Goal: Contribute content

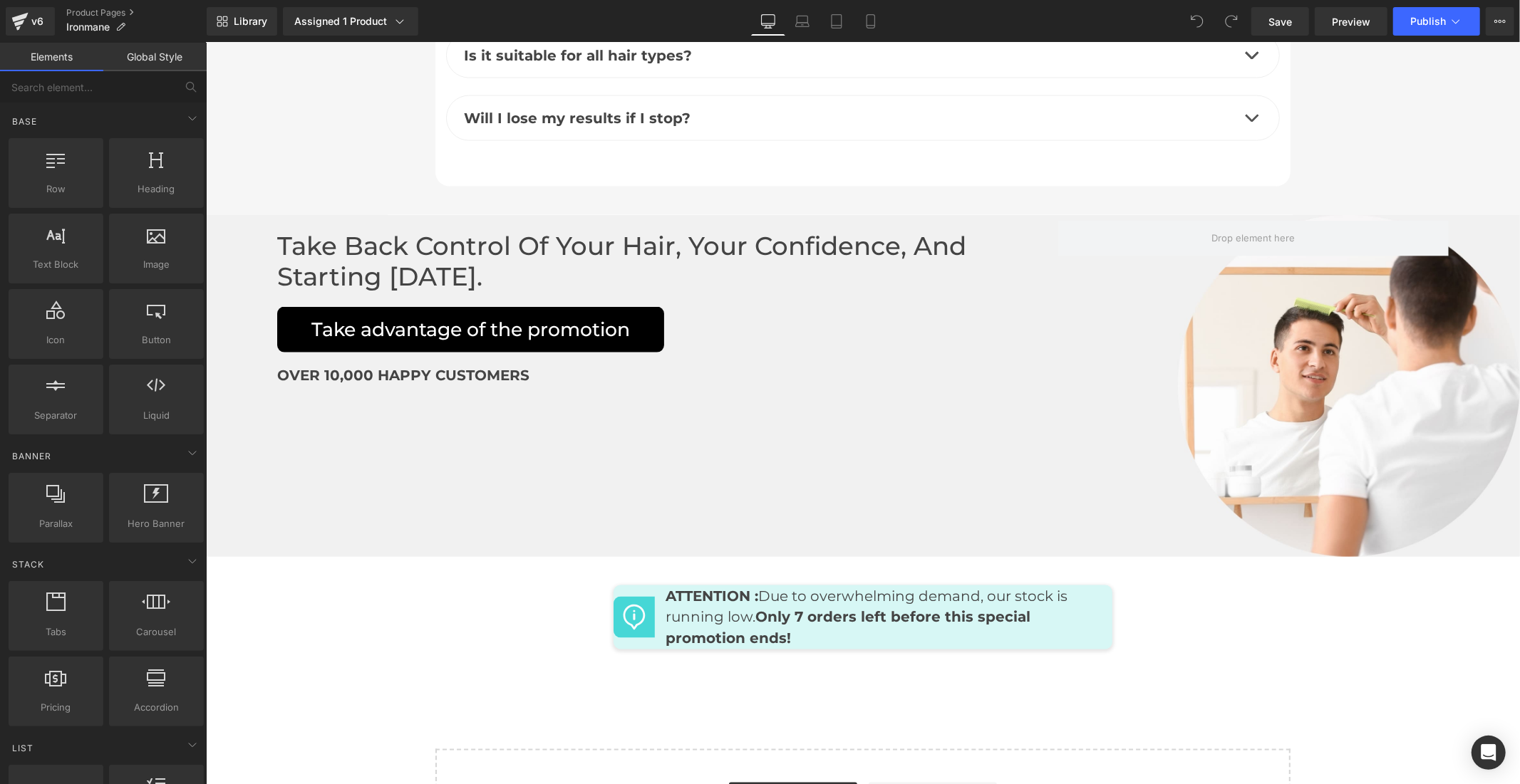
scroll to position [6489, 0]
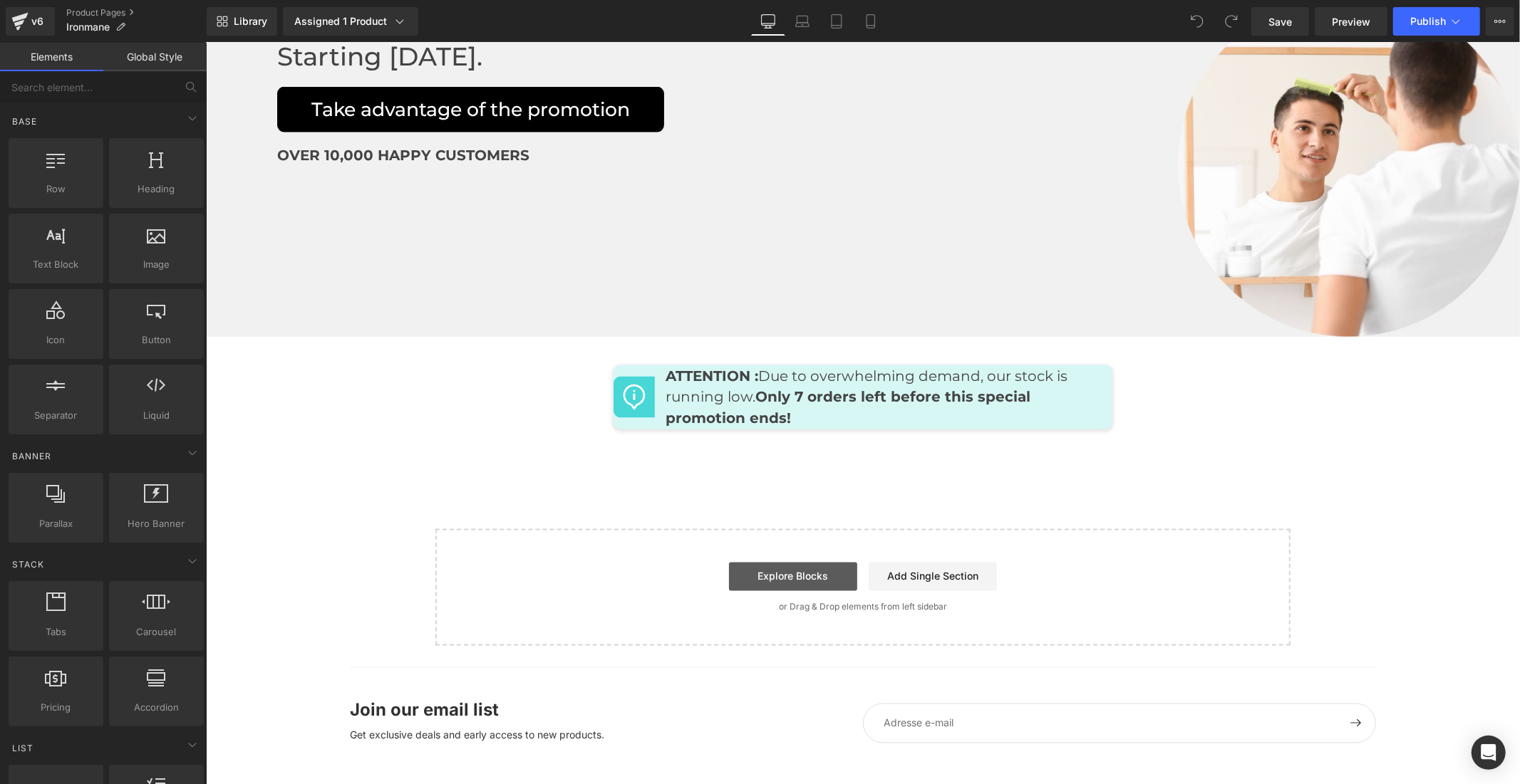
click at [801, 562] on link "Explore Blocks" at bounding box center [792, 576] width 128 height 28
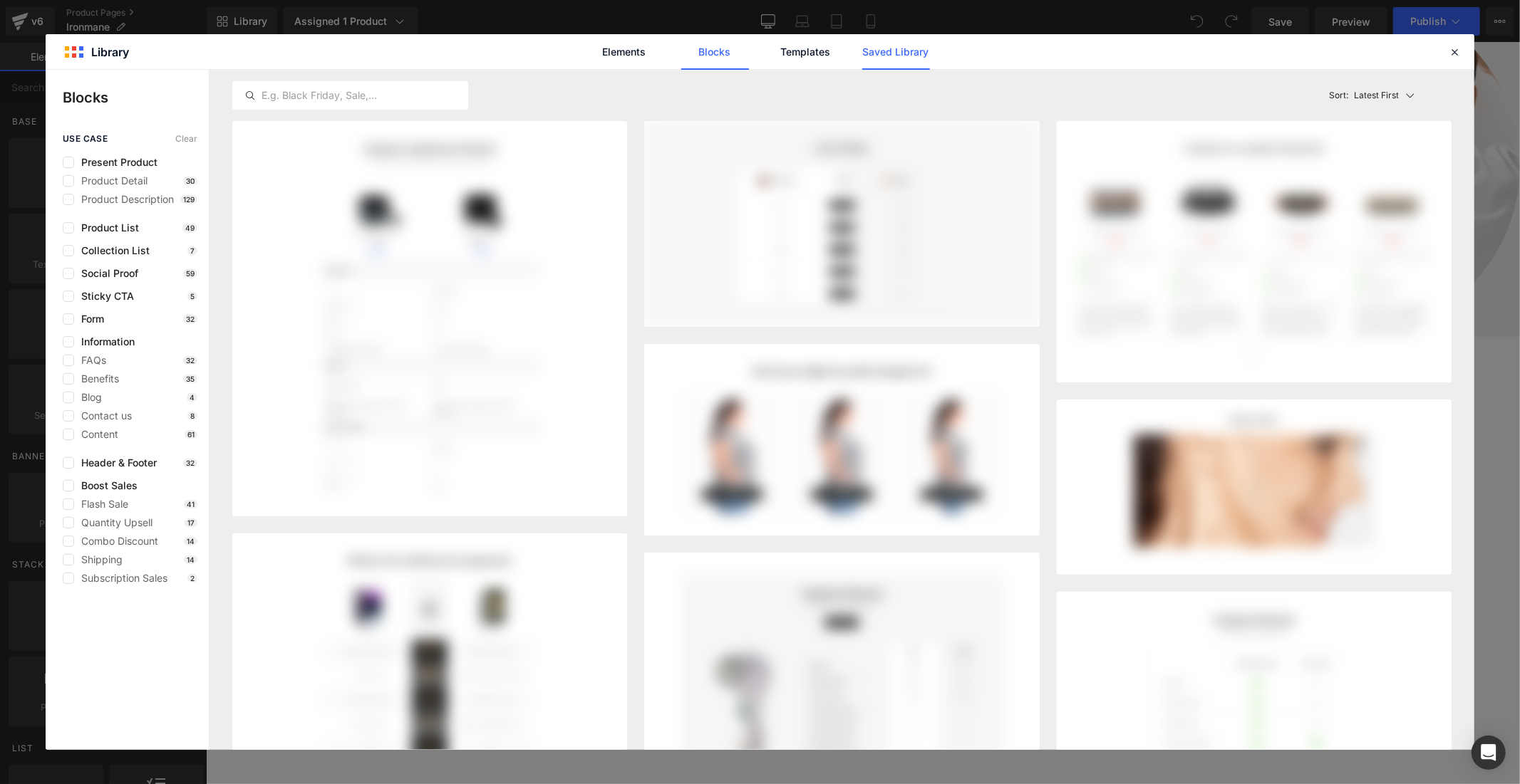
click at [928, 48] on link "Saved Library" at bounding box center [895, 52] width 67 height 36
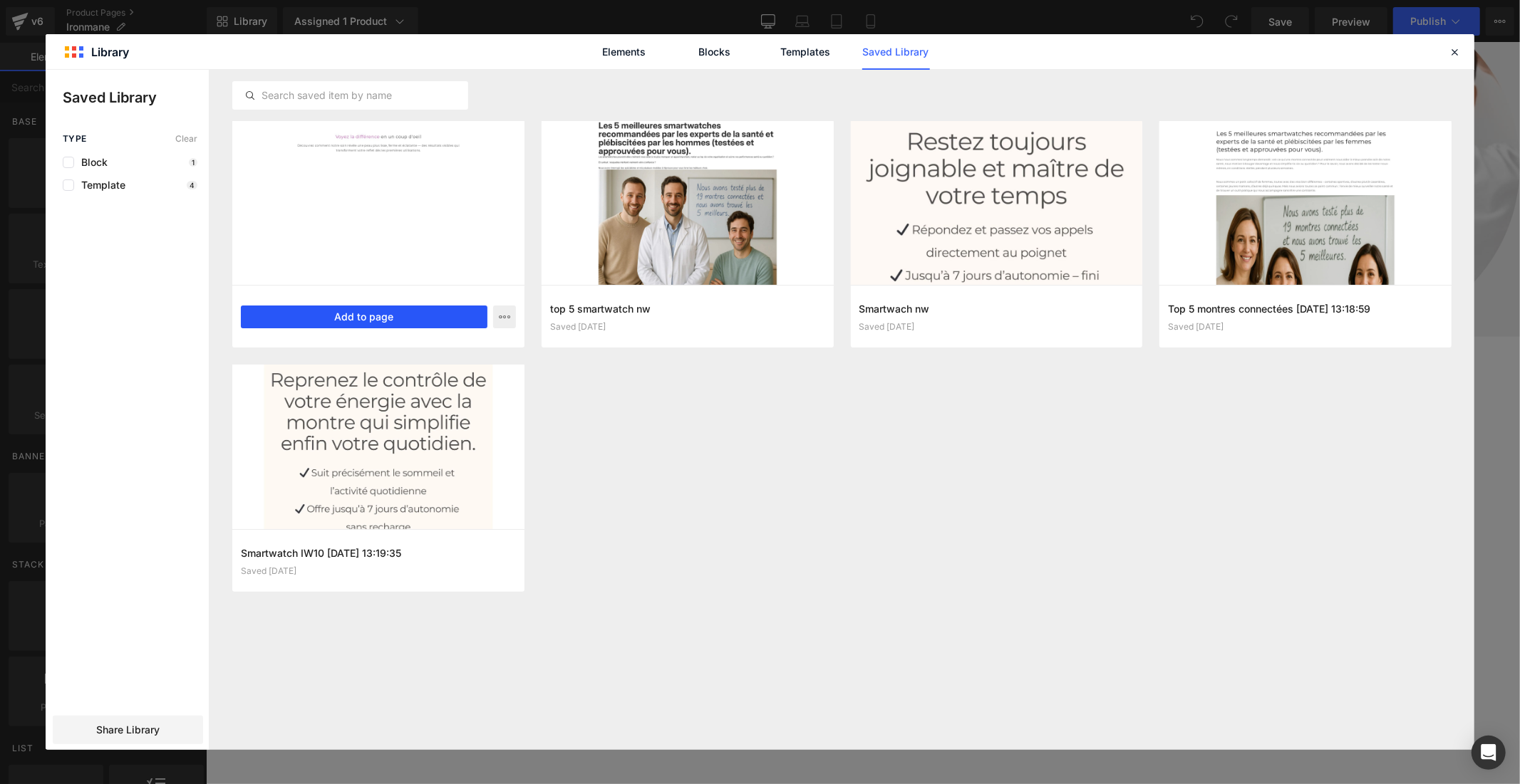
click at [453, 317] on button "Add to page" at bounding box center [364, 317] width 247 height 23
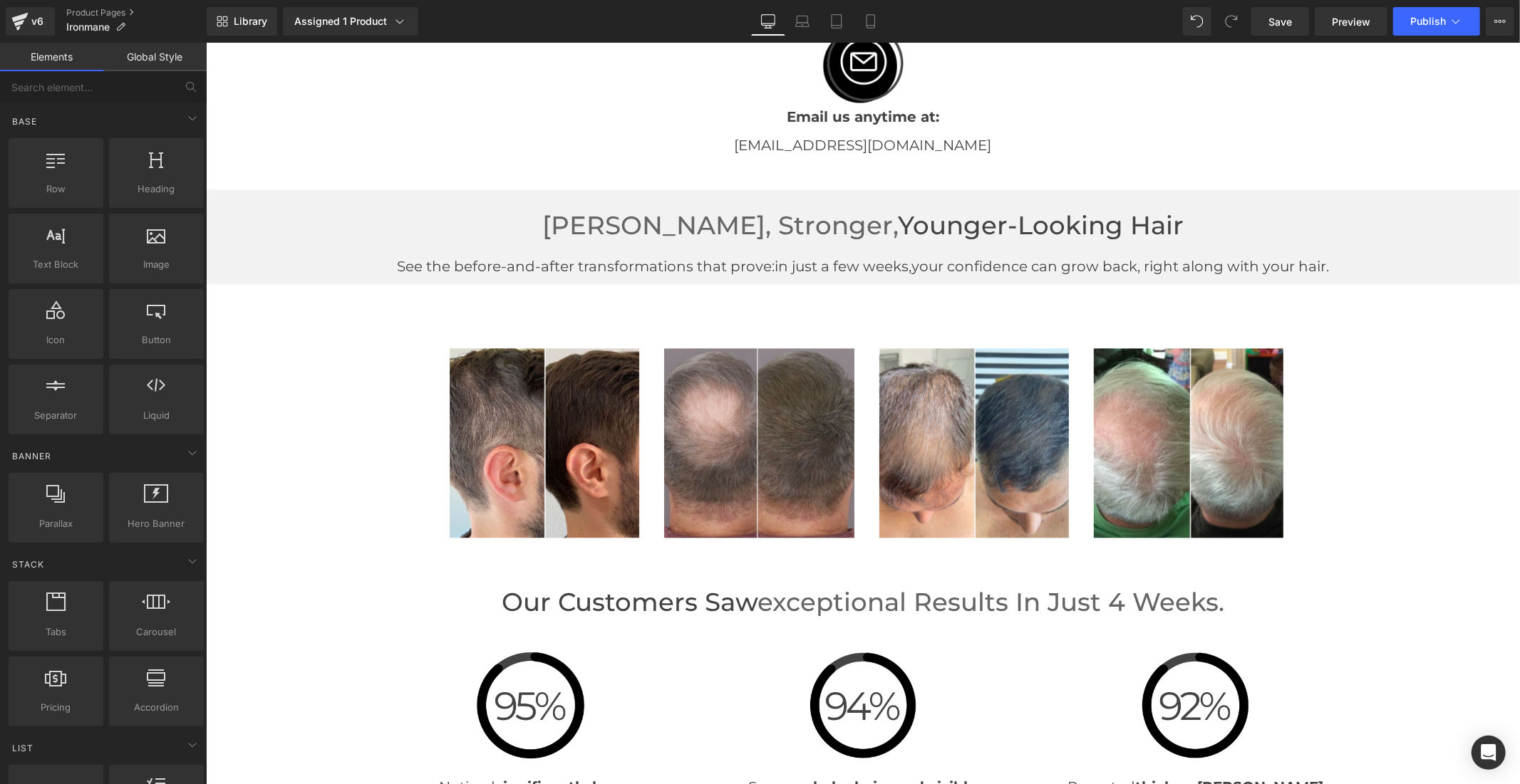
scroll to position [2819, 0]
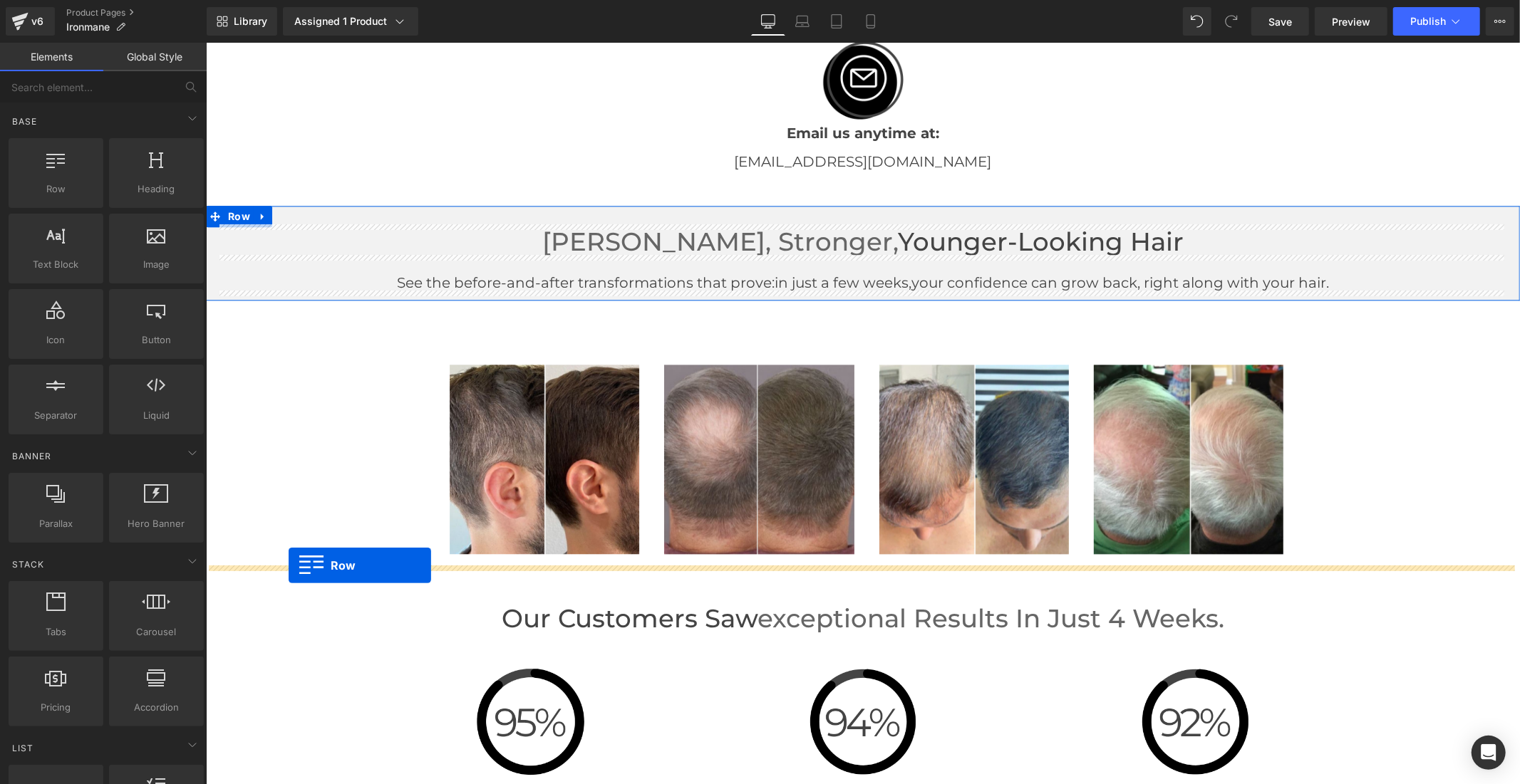
drag, startPoint x: 209, startPoint y: 357, endPoint x: 288, endPoint y: 565, distance: 222.5
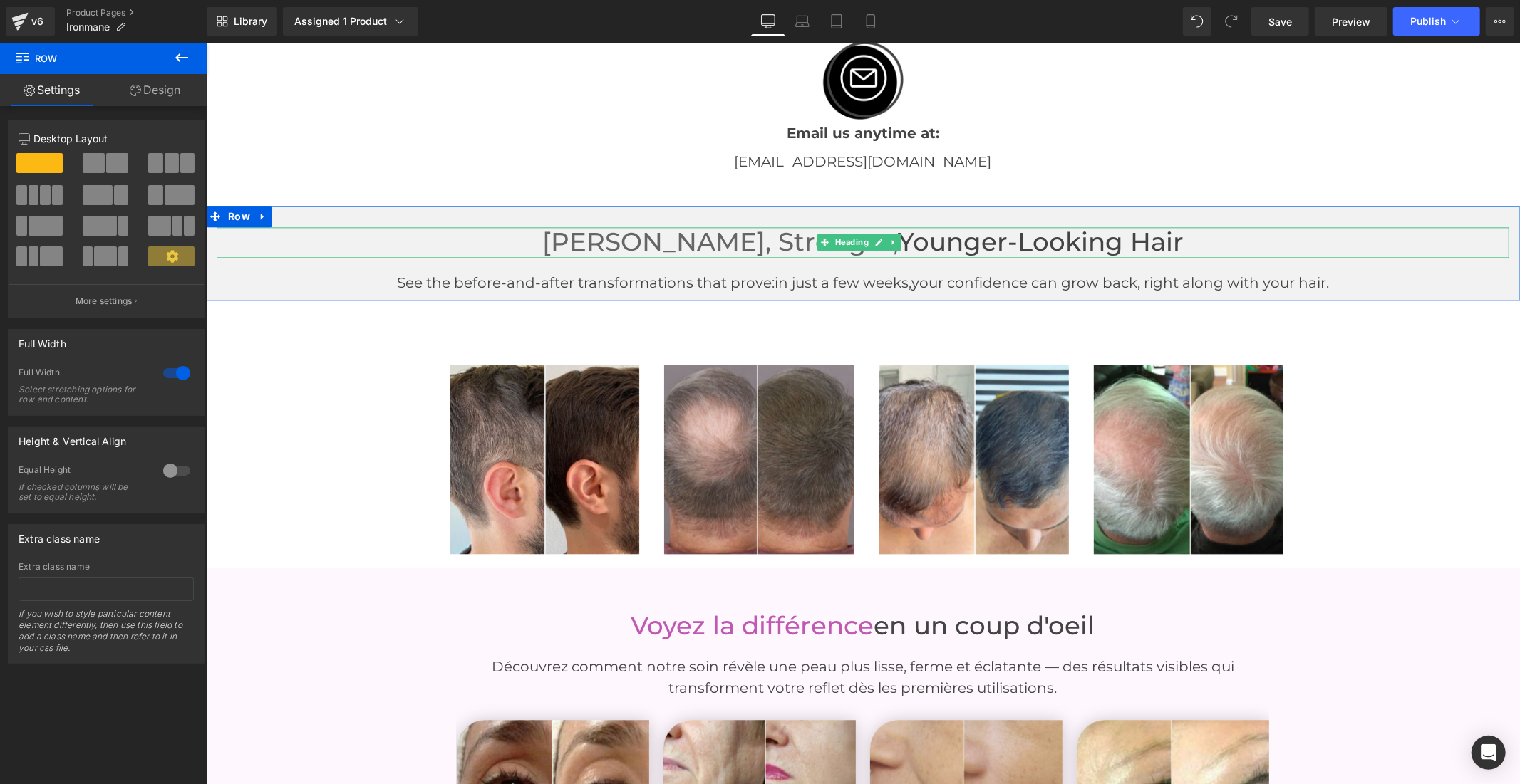
click at [1055, 235] on h1 "[PERSON_NAME], Stronger, Younger-Looking Hair" at bounding box center [862, 241] width 1292 height 31
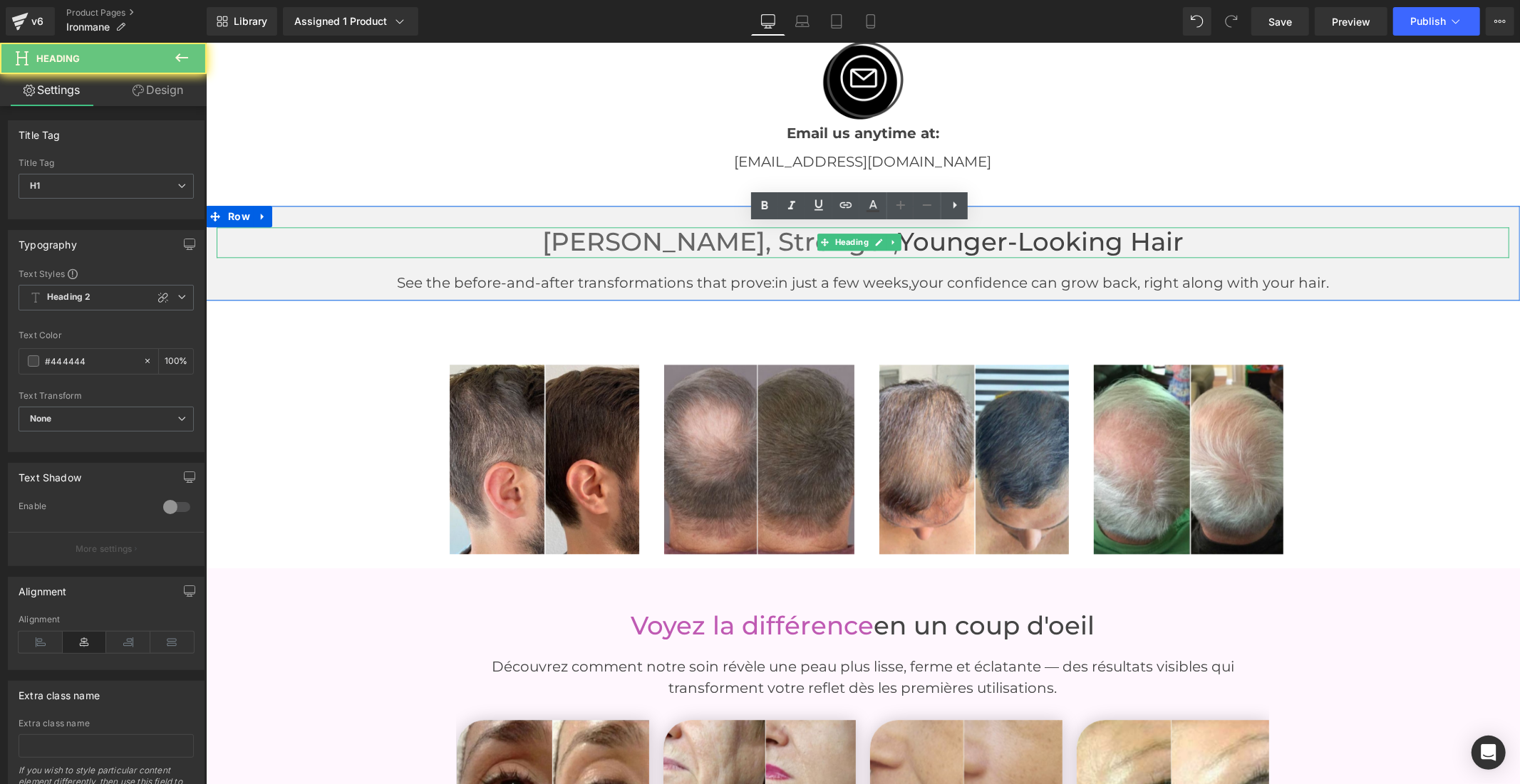
click at [1055, 235] on h1 "[PERSON_NAME], Stronger, Younger-Looking Hair" at bounding box center [862, 241] width 1292 height 31
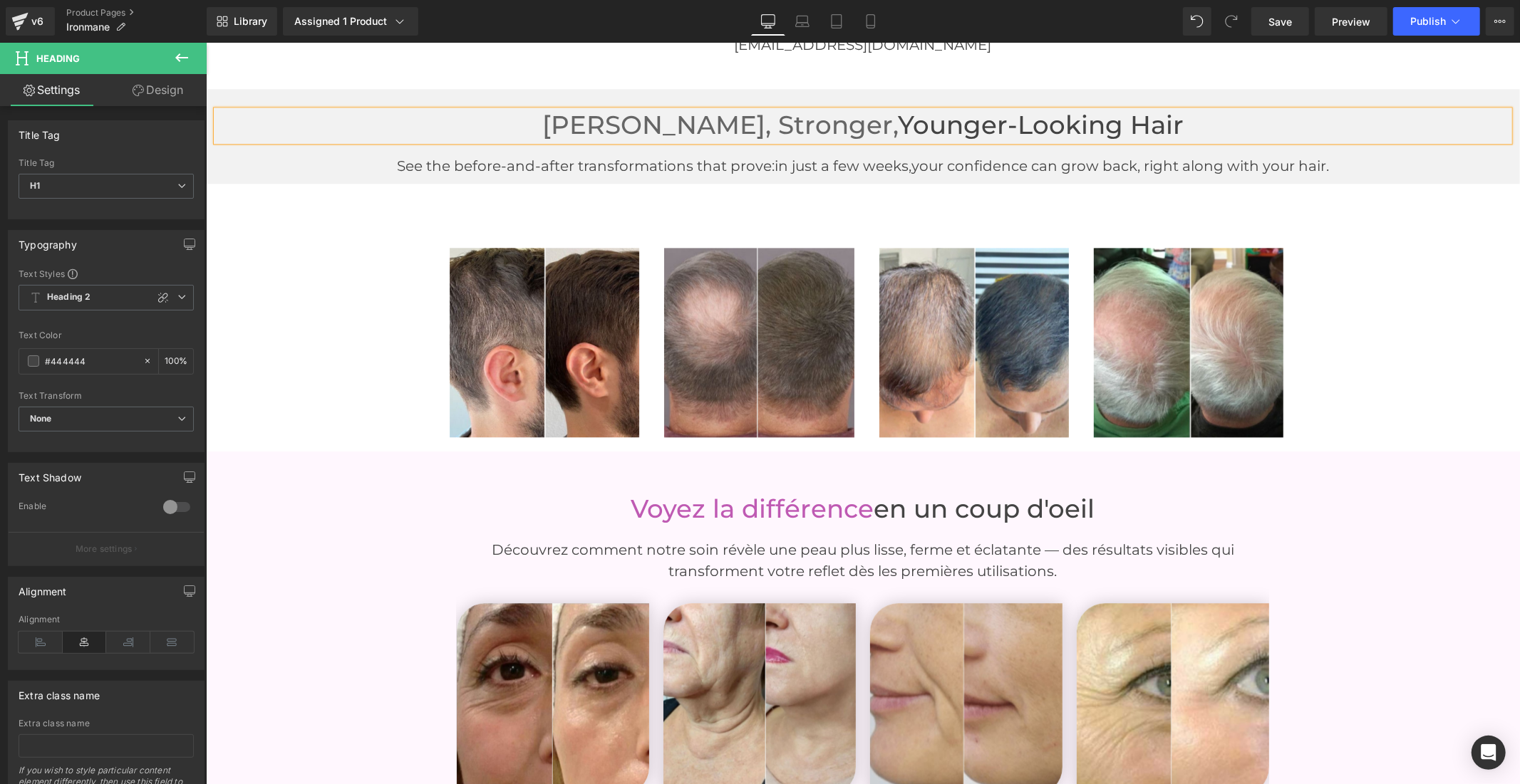
scroll to position [3057, 0]
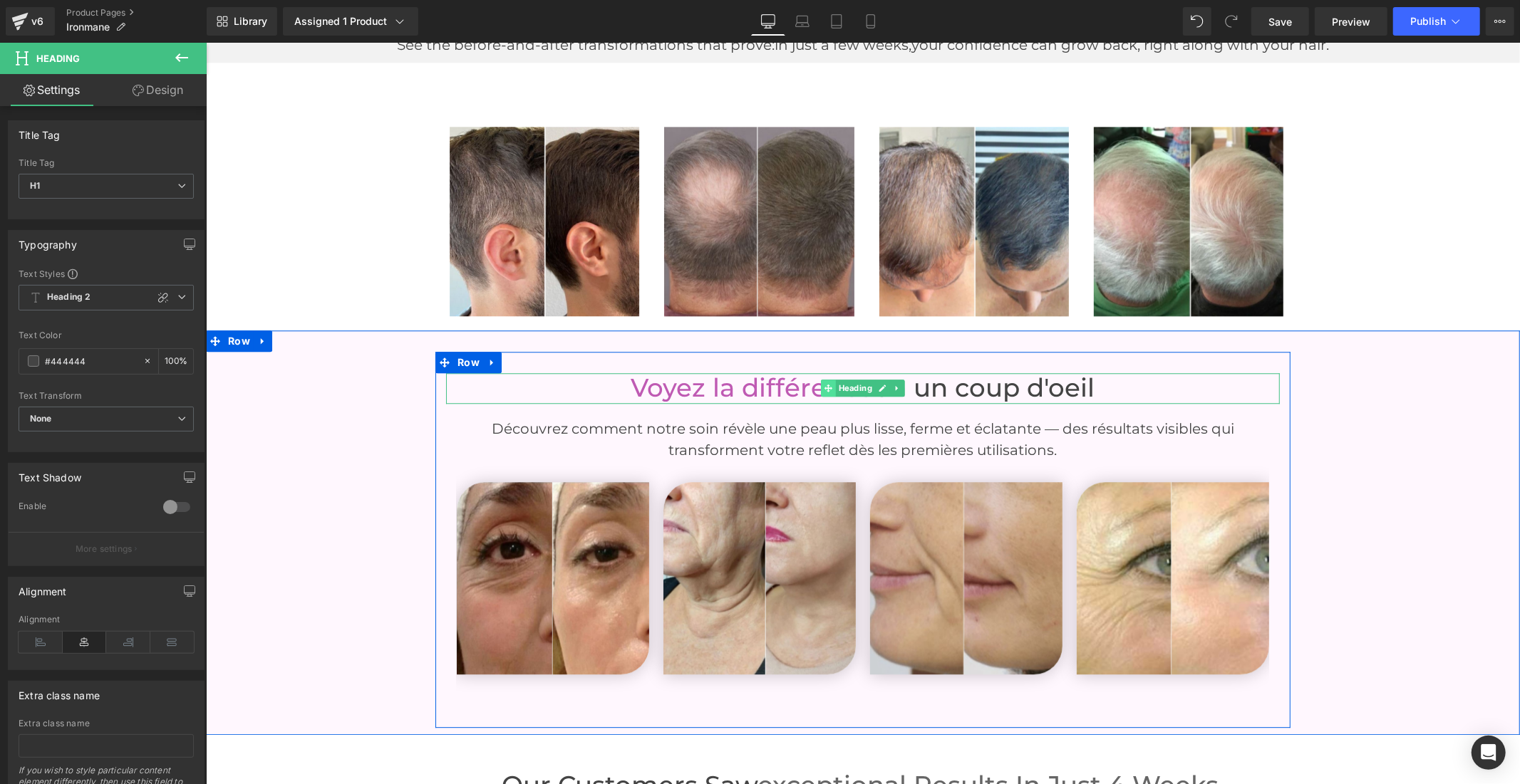
click at [820, 385] on span at bounding box center [828, 387] width 15 height 17
click at [784, 385] on span "Voyez la différence" at bounding box center [752, 387] width 243 height 31
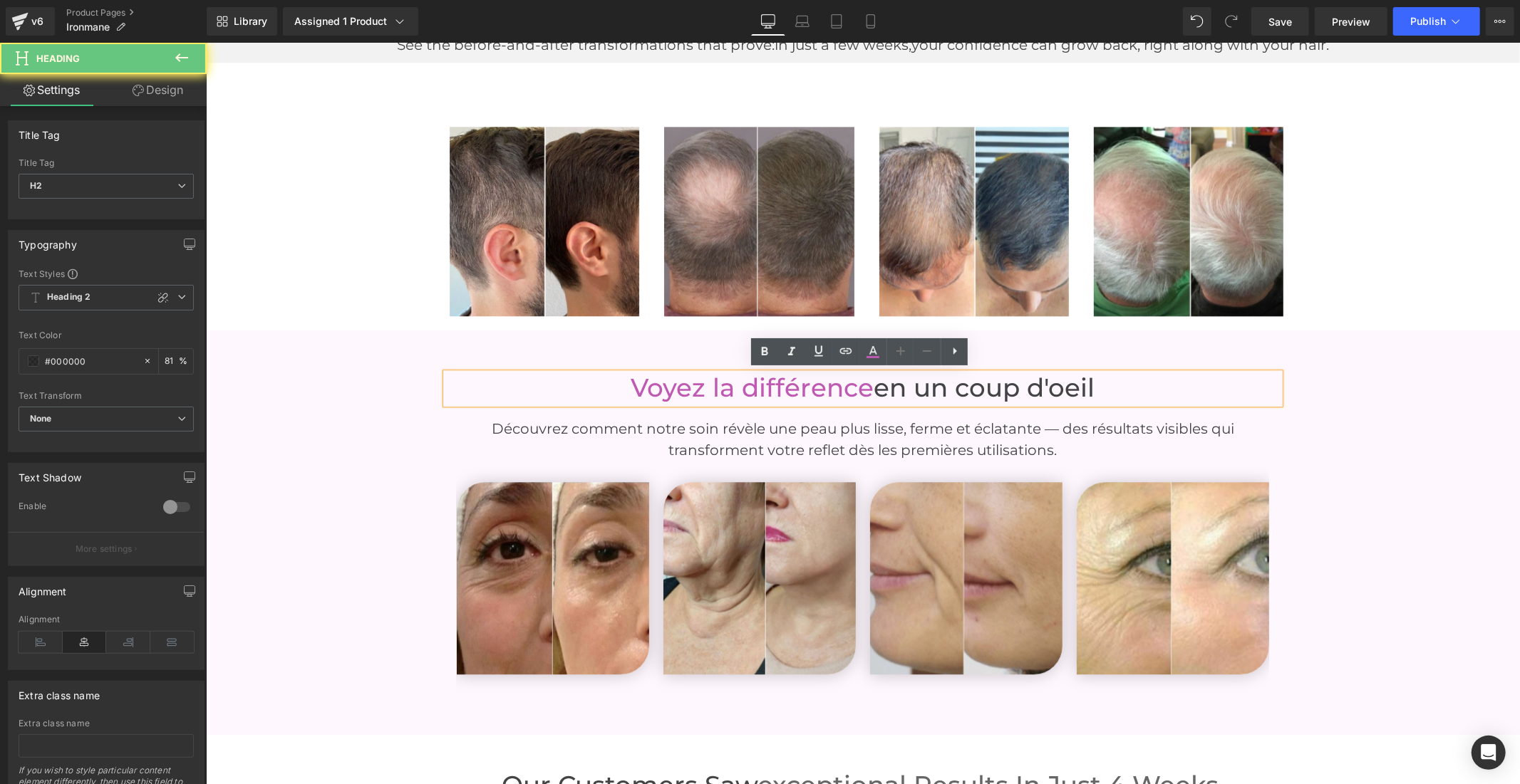
click at [784, 385] on span "Voyez la différence" at bounding box center [752, 387] width 243 height 31
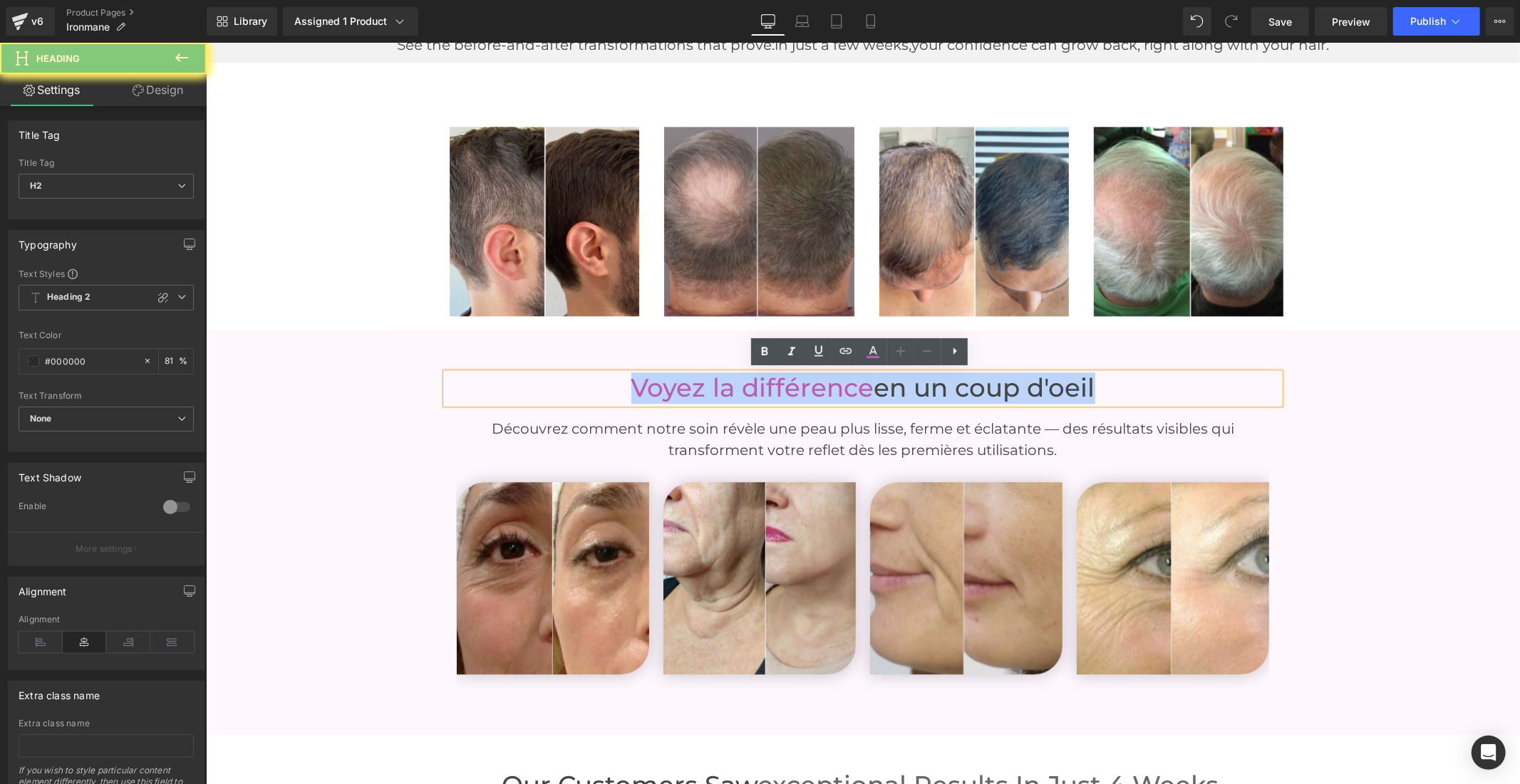
click at [784, 385] on span "Voyez la différence" at bounding box center [752, 387] width 243 height 31
paste div
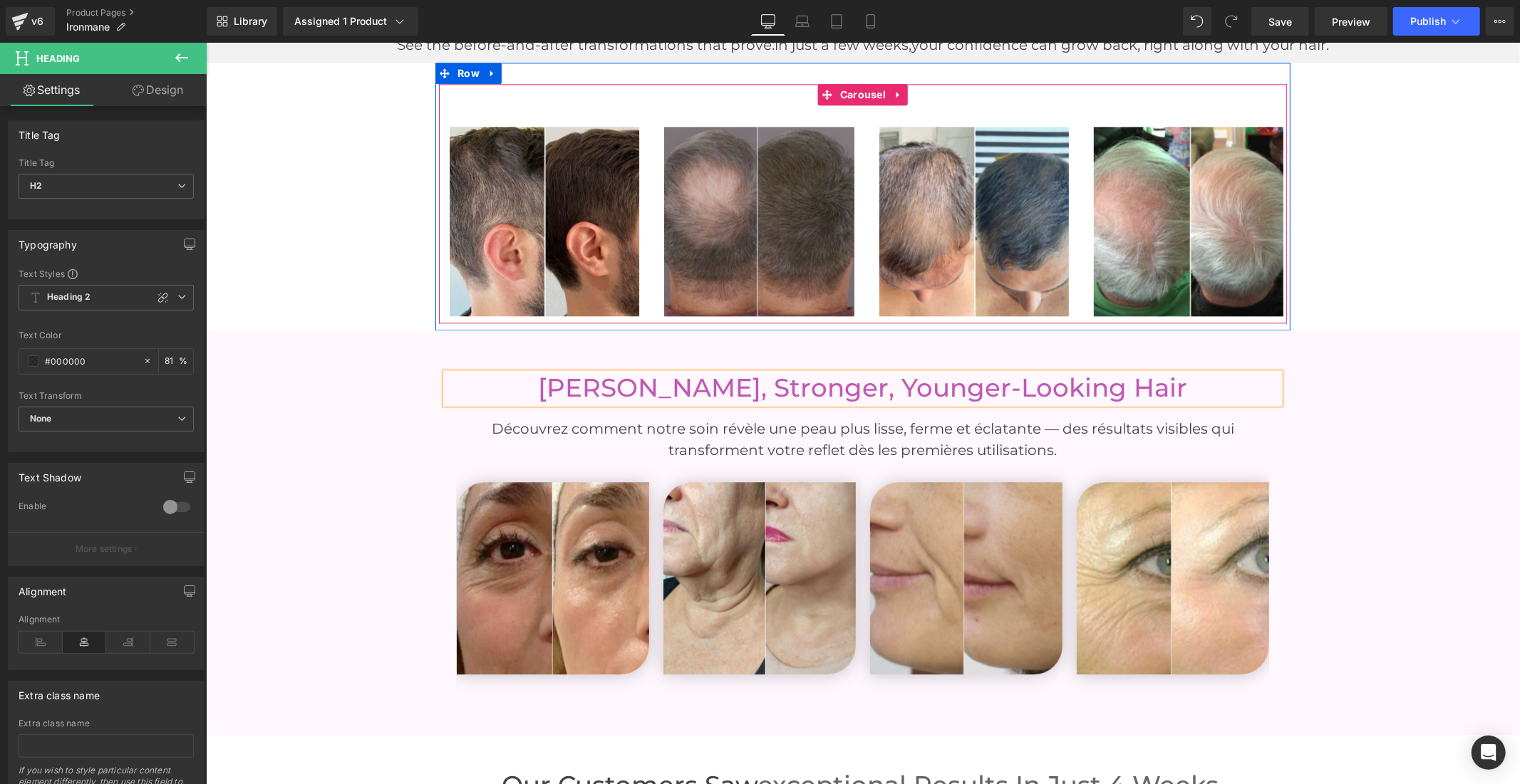
scroll to position [2819, 0]
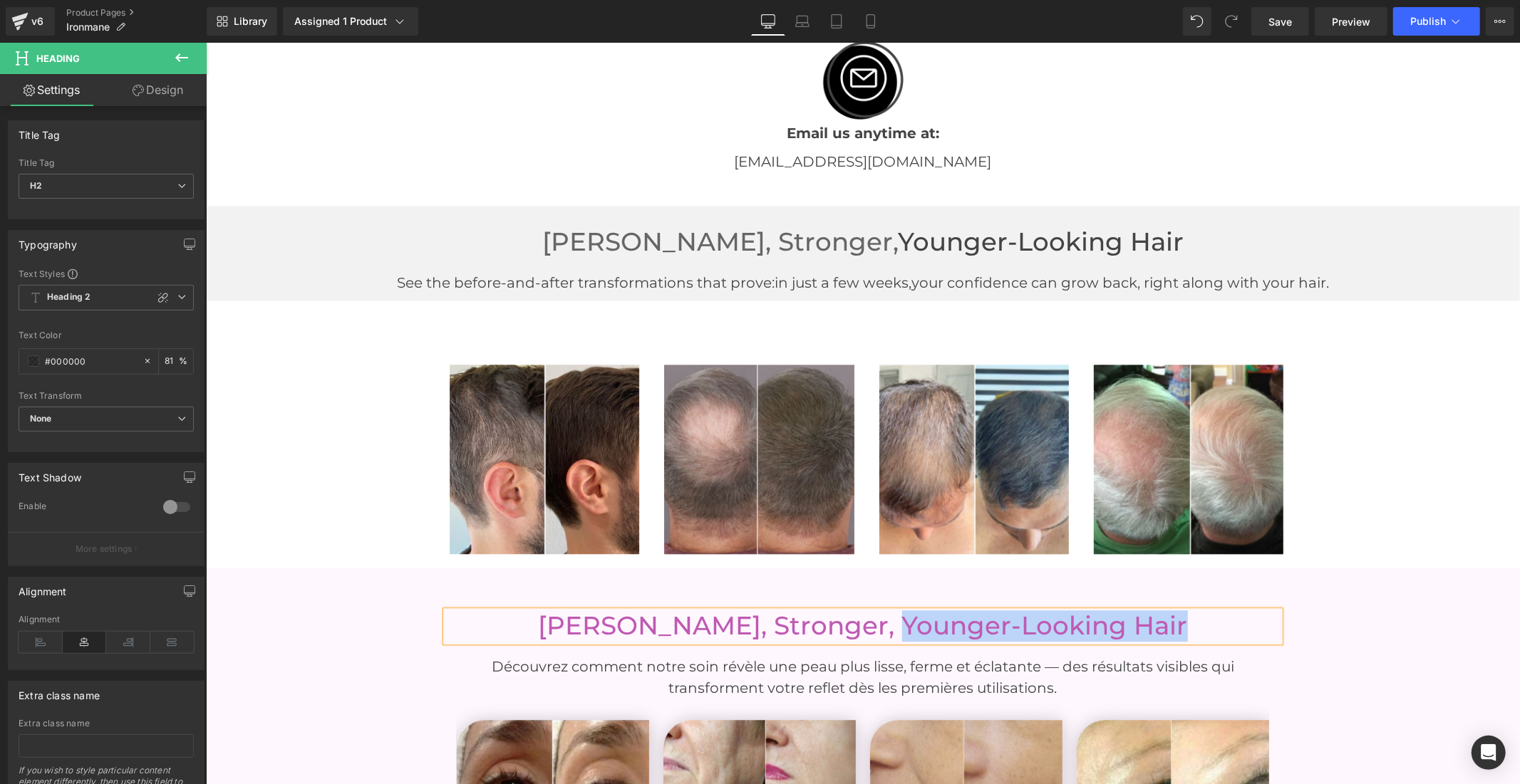
drag, startPoint x: 1065, startPoint y: 609, endPoint x: 877, endPoint y: 614, distance: 188.1
click at [877, 614] on h2 "[PERSON_NAME], Stronger, Younger-Looking Hair" at bounding box center [862, 625] width 834 height 31
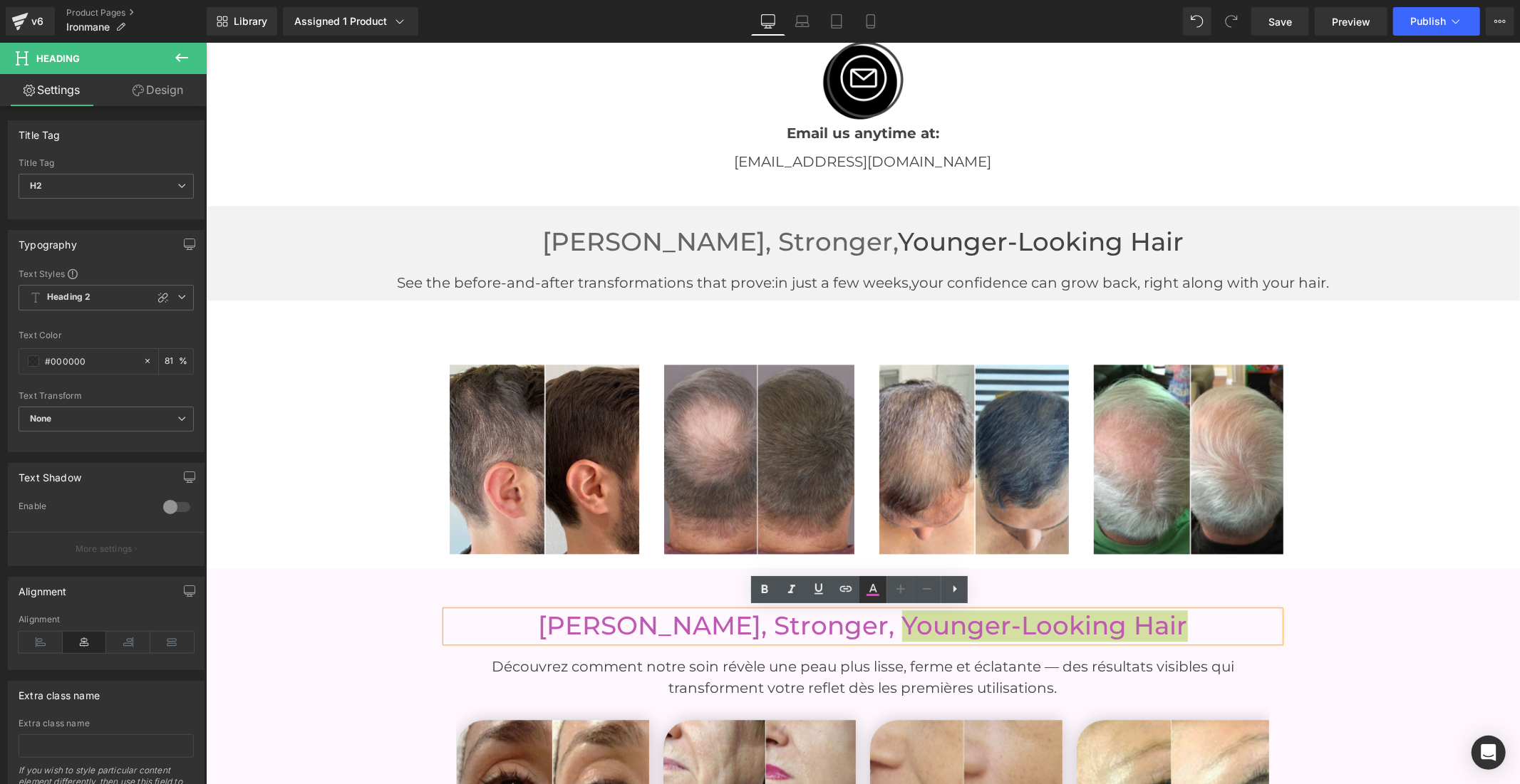
click at [876, 587] on icon at bounding box center [873, 589] width 17 height 17
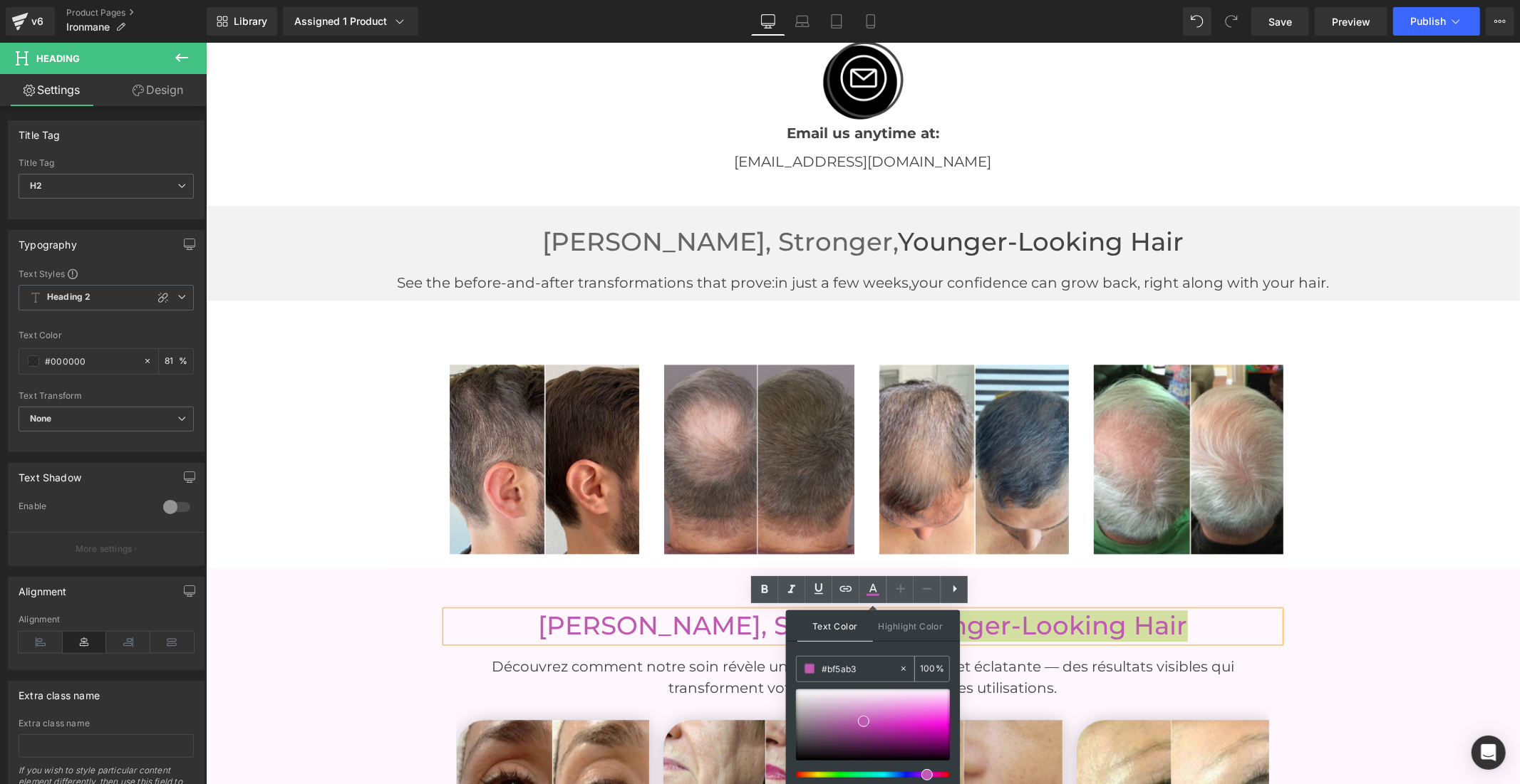
drag, startPoint x: 851, startPoint y: 667, endPoint x: 819, endPoint y: 668, distance: 32.0
click at [822, 668] on input "#bf5ab3" at bounding box center [860, 669] width 77 height 15
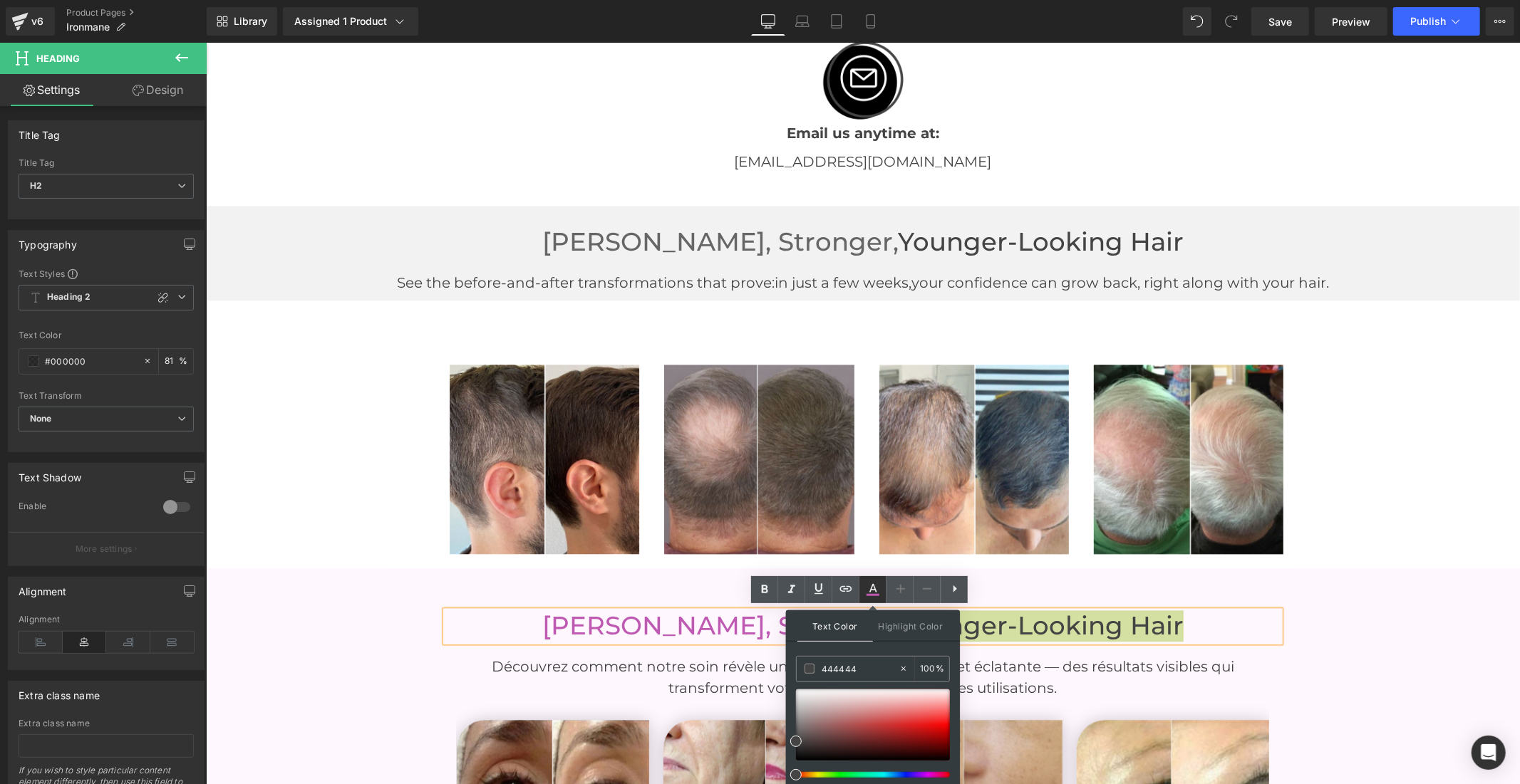
click at [873, 593] on icon at bounding box center [873, 589] width 17 height 17
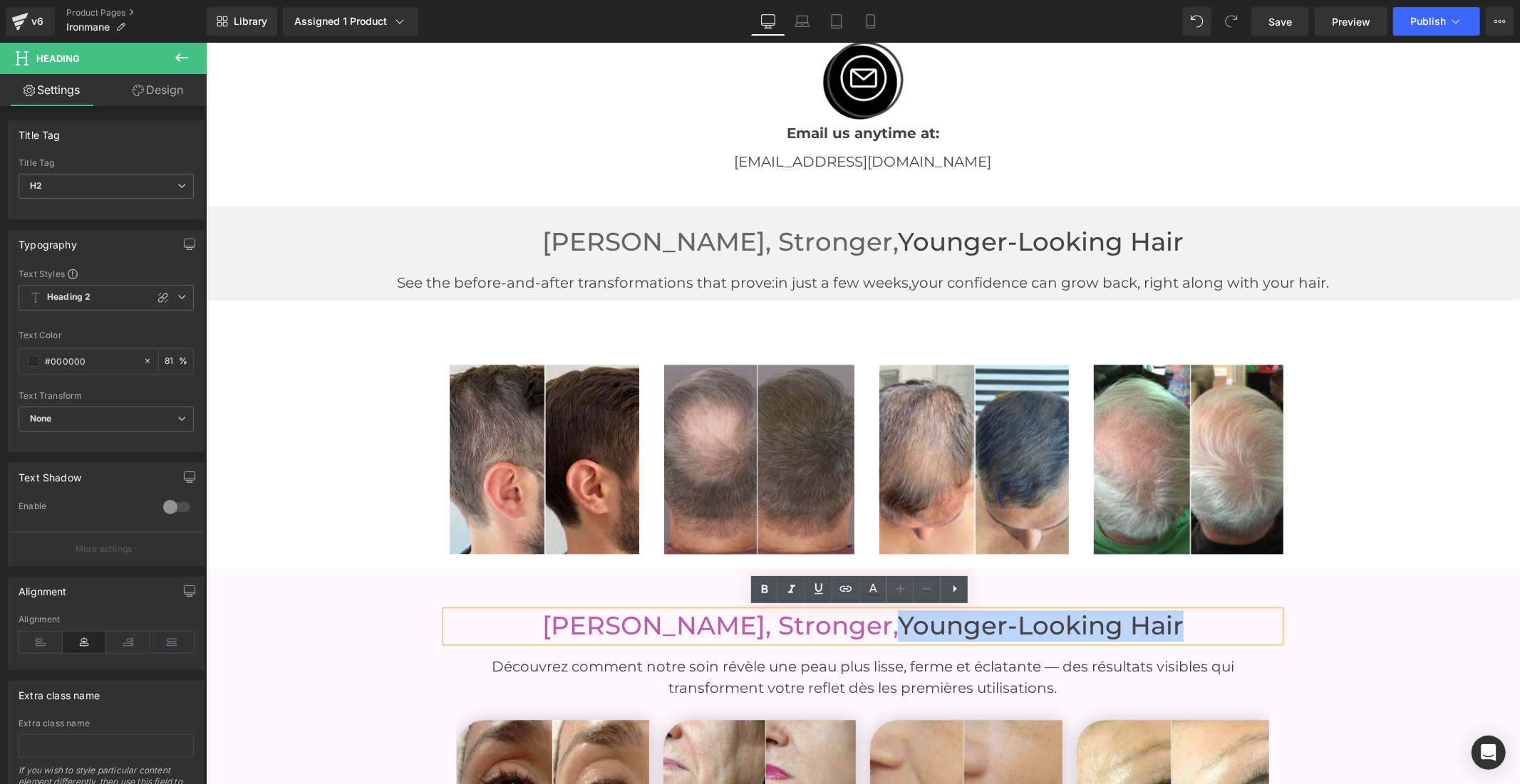
click at [863, 628] on font "[PERSON_NAME], Stronger," at bounding box center [719, 625] width 356 height 31
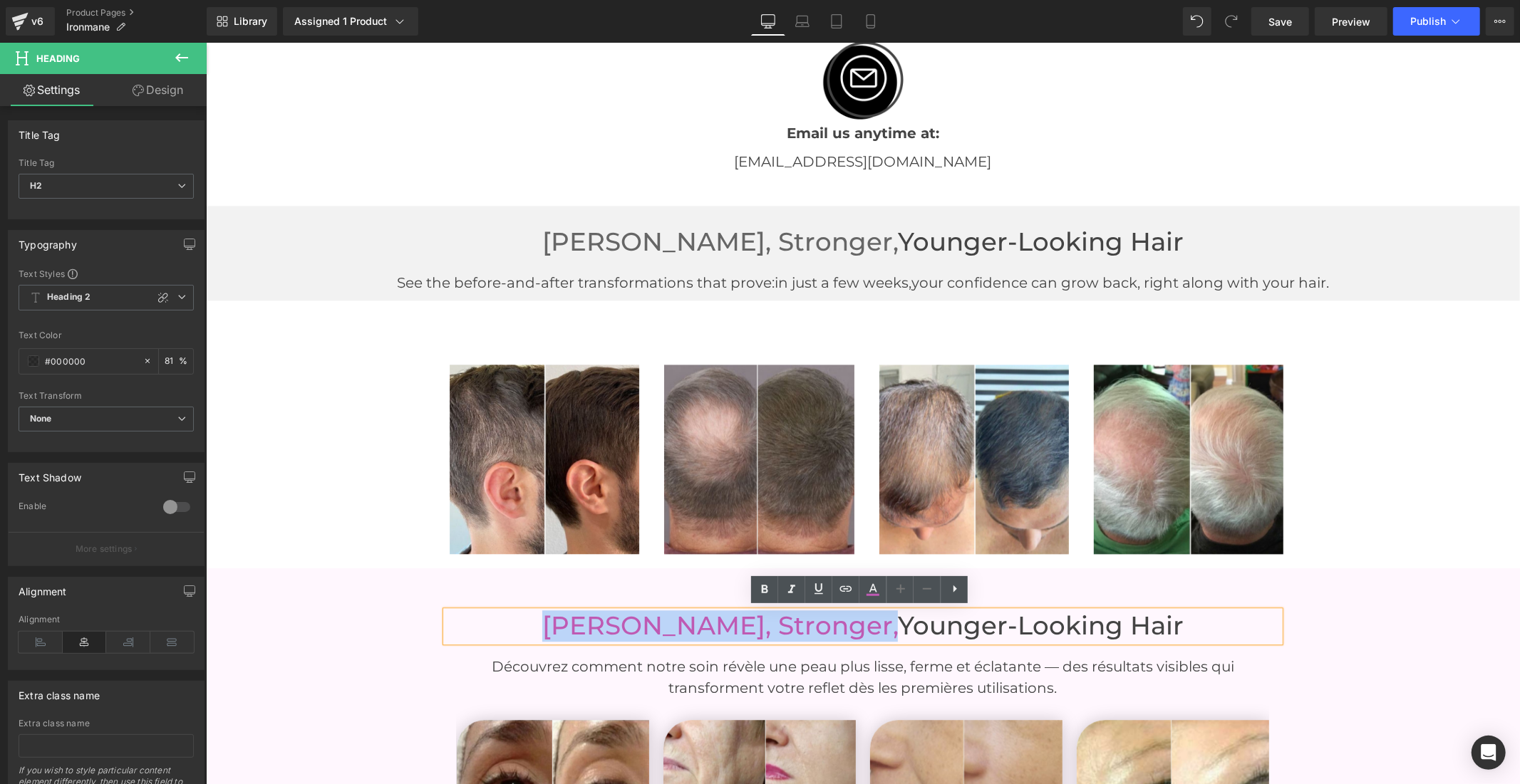
drag, startPoint x: 859, startPoint y: 630, endPoint x: 578, endPoint y: 628, distance: 281.0
click at [570, 627] on font "[PERSON_NAME], Stronger," at bounding box center [719, 625] width 356 height 31
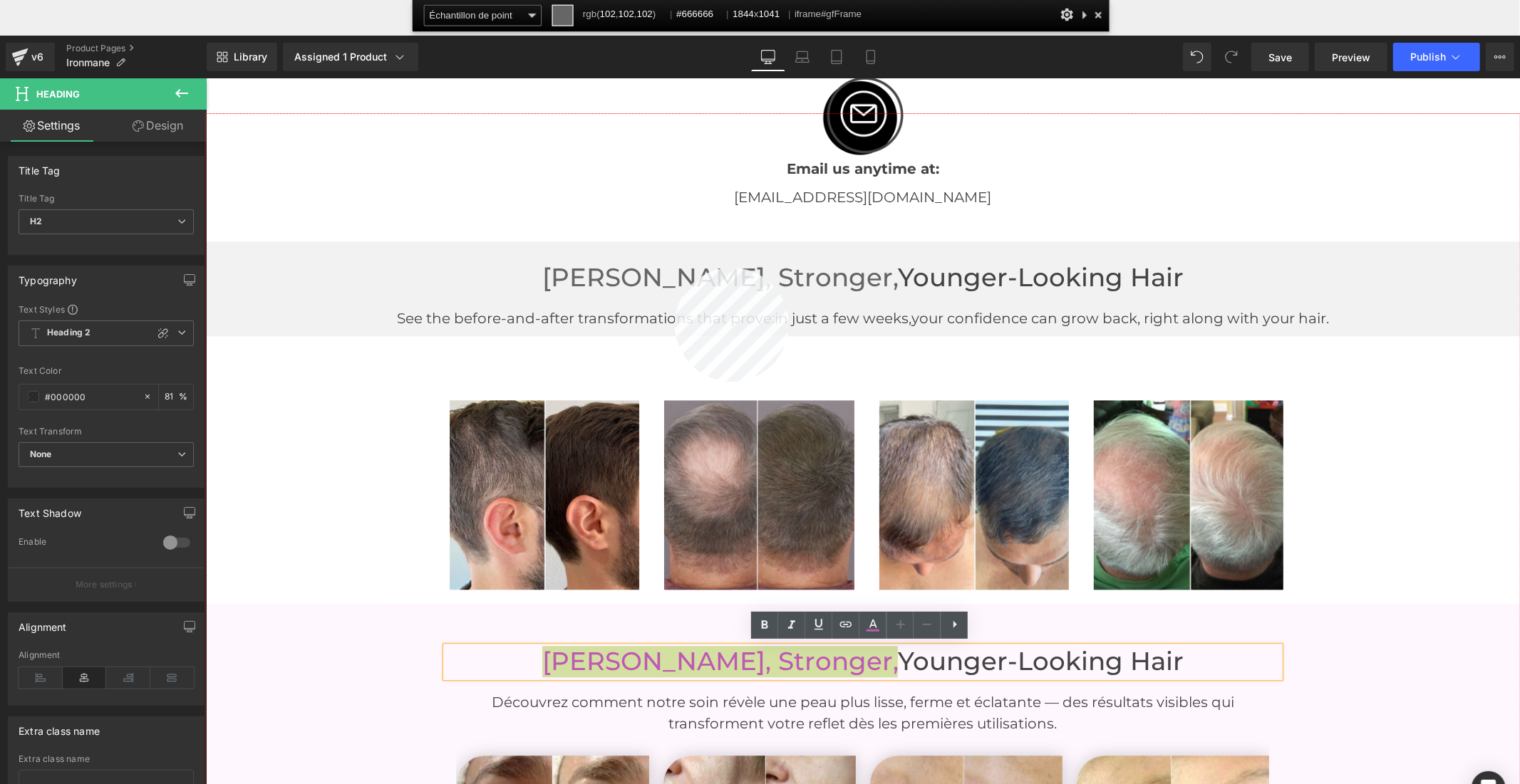
copy font "[PERSON_NAME], Stronger,"
click at [675, 268] on div at bounding box center [862, 485] width 1313 height 741
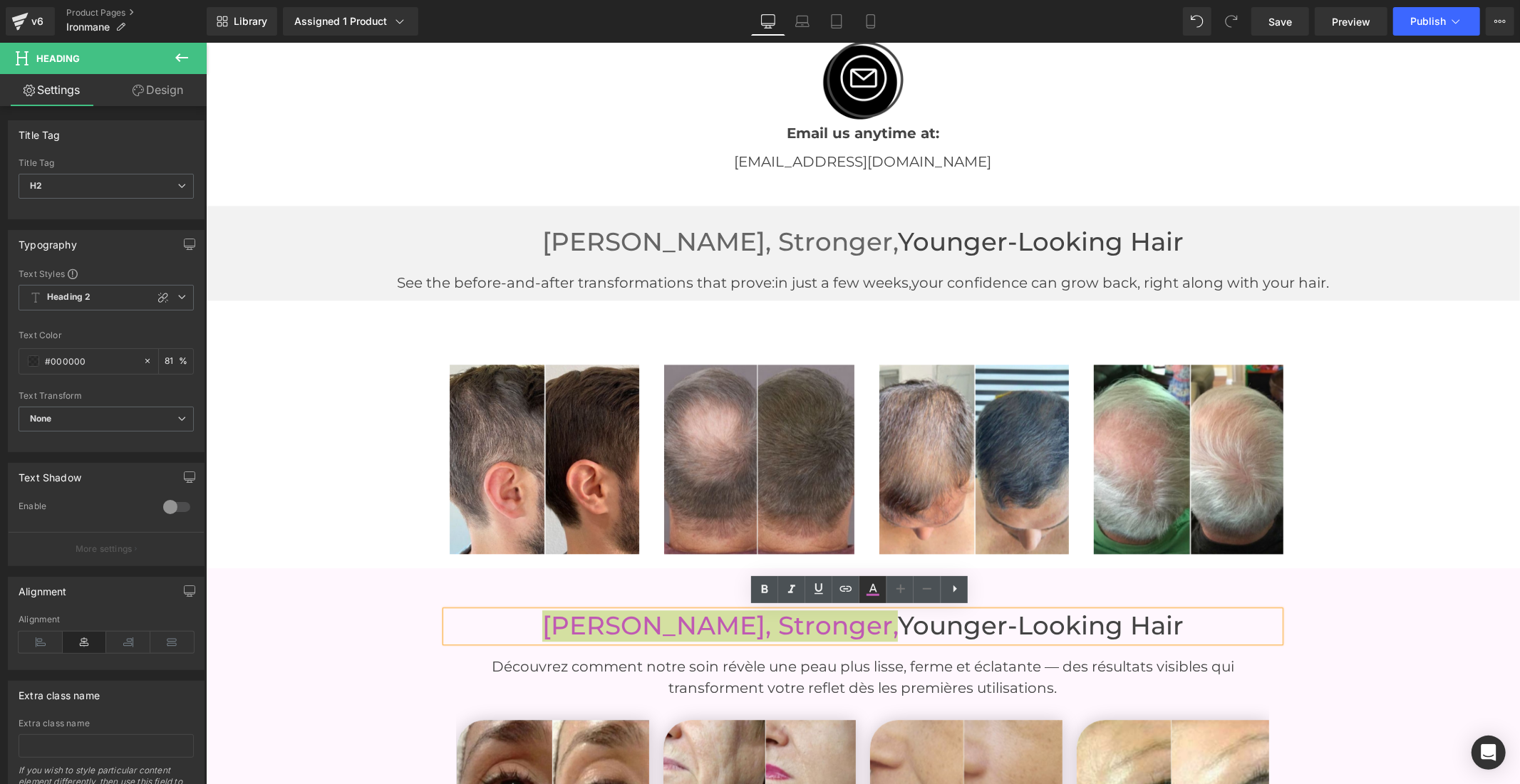
click at [871, 595] on icon at bounding box center [873, 589] width 17 height 17
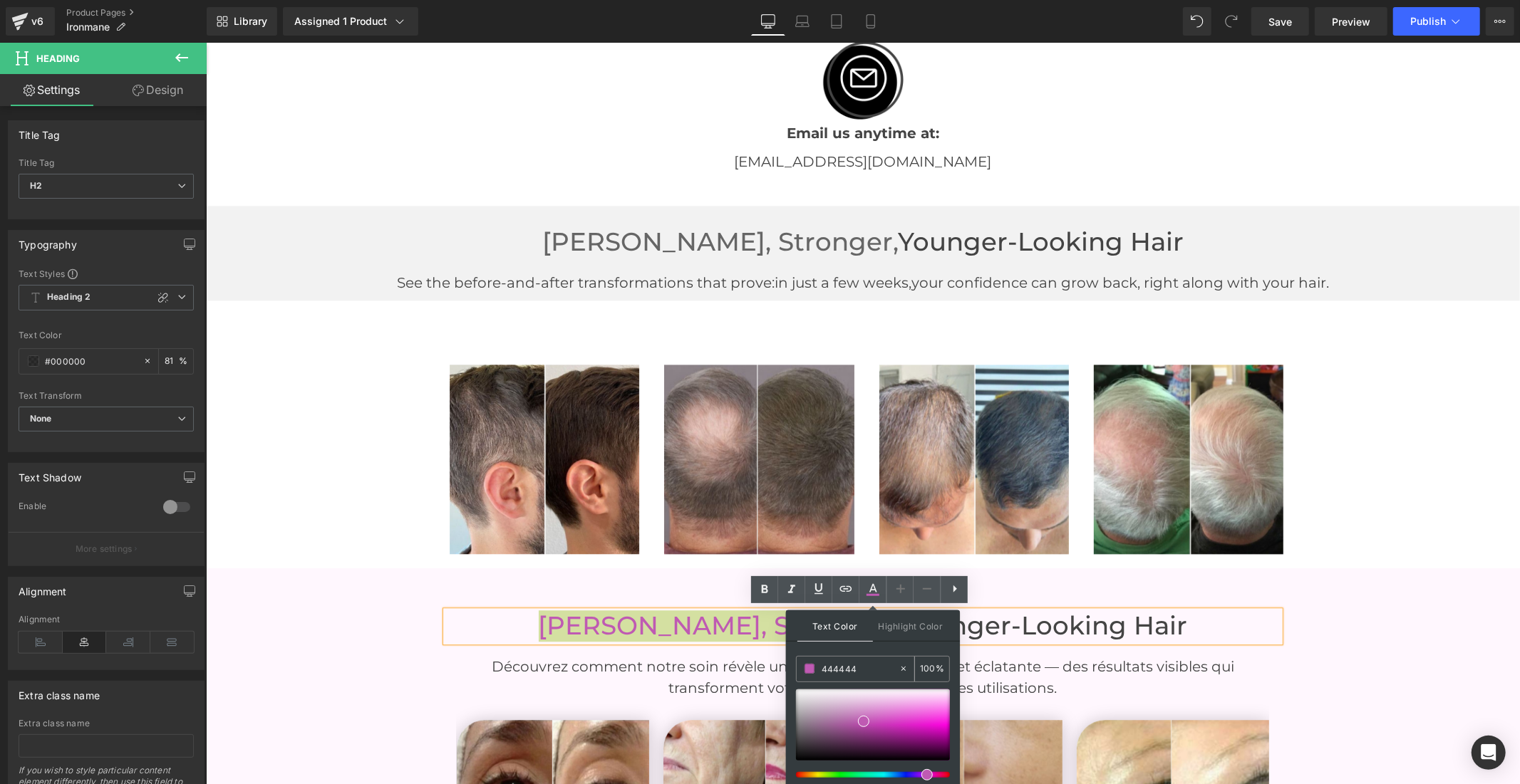
drag, startPoint x: 866, startPoint y: 668, endPoint x: 801, endPoint y: 668, distance: 65.0
click at [801, 668] on div "444444" at bounding box center [847, 669] width 102 height 25
paste input "666666"
type input "#666666"
click at [866, 592] on icon at bounding box center [873, 589] width 17 height 17
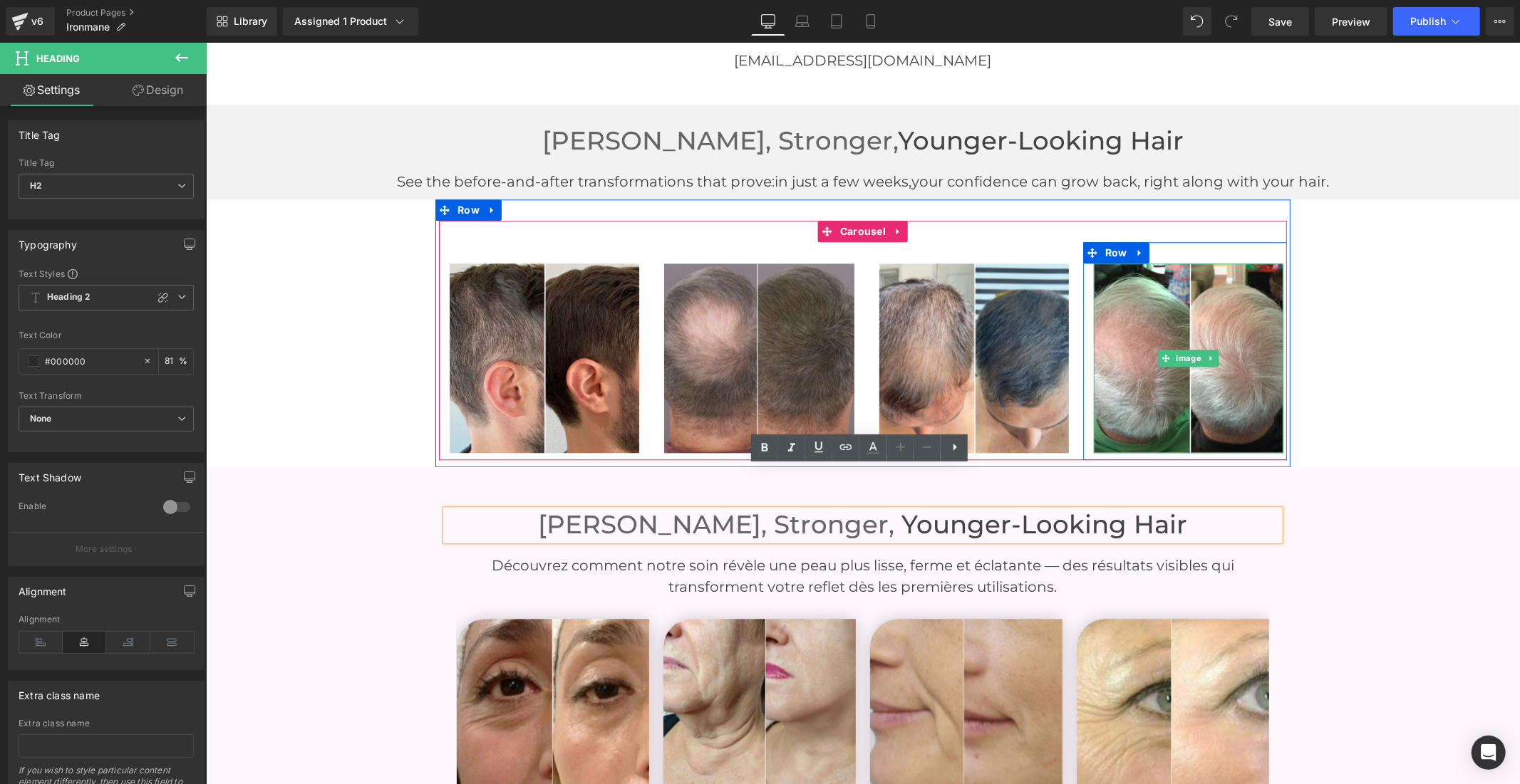
scroll to position [2978, 0]
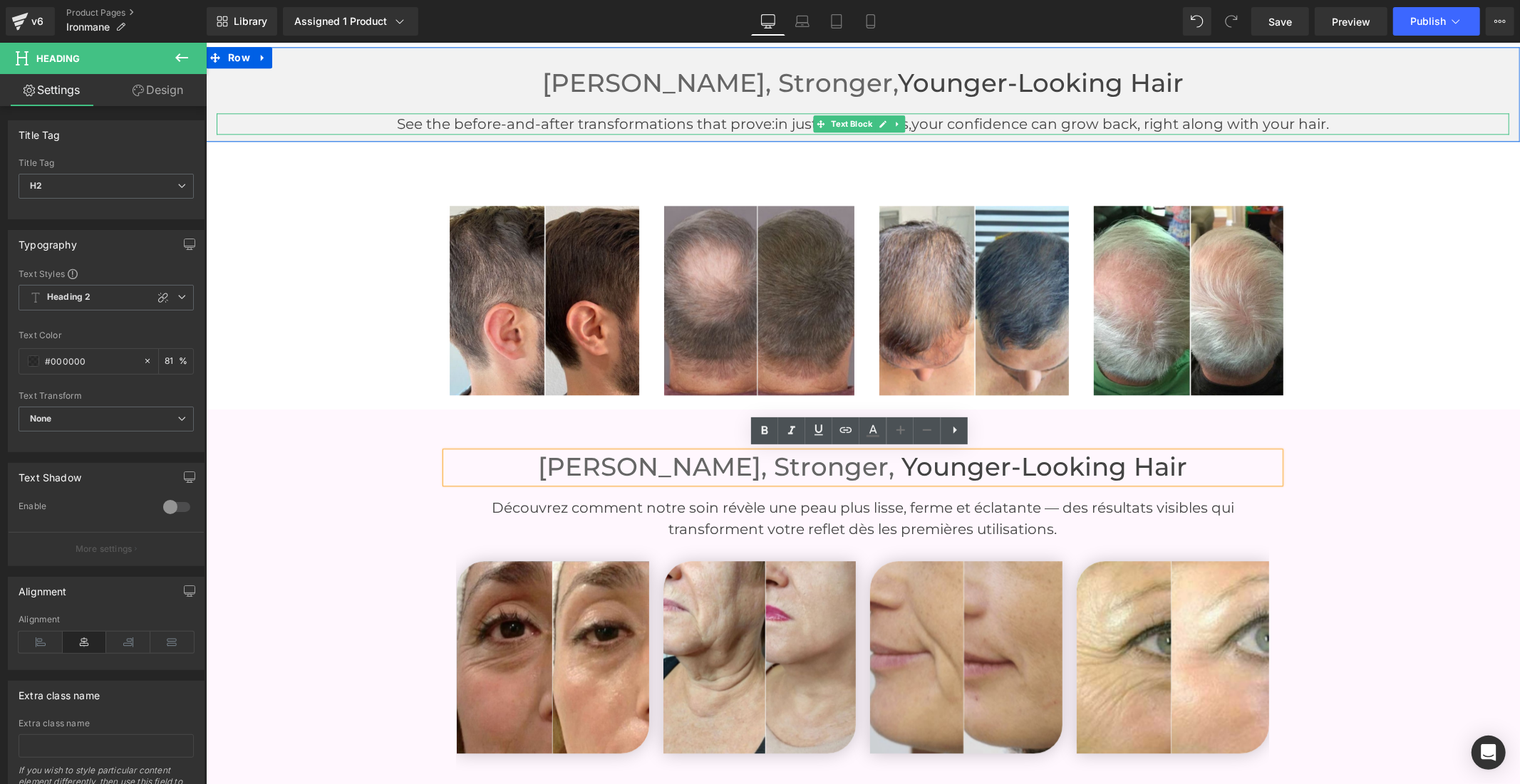
click at [715, 120] on p "See the before-and-after transformations that prove: in just a few weeks, your …" at bounding box center [862, 123] width 1292 height 21
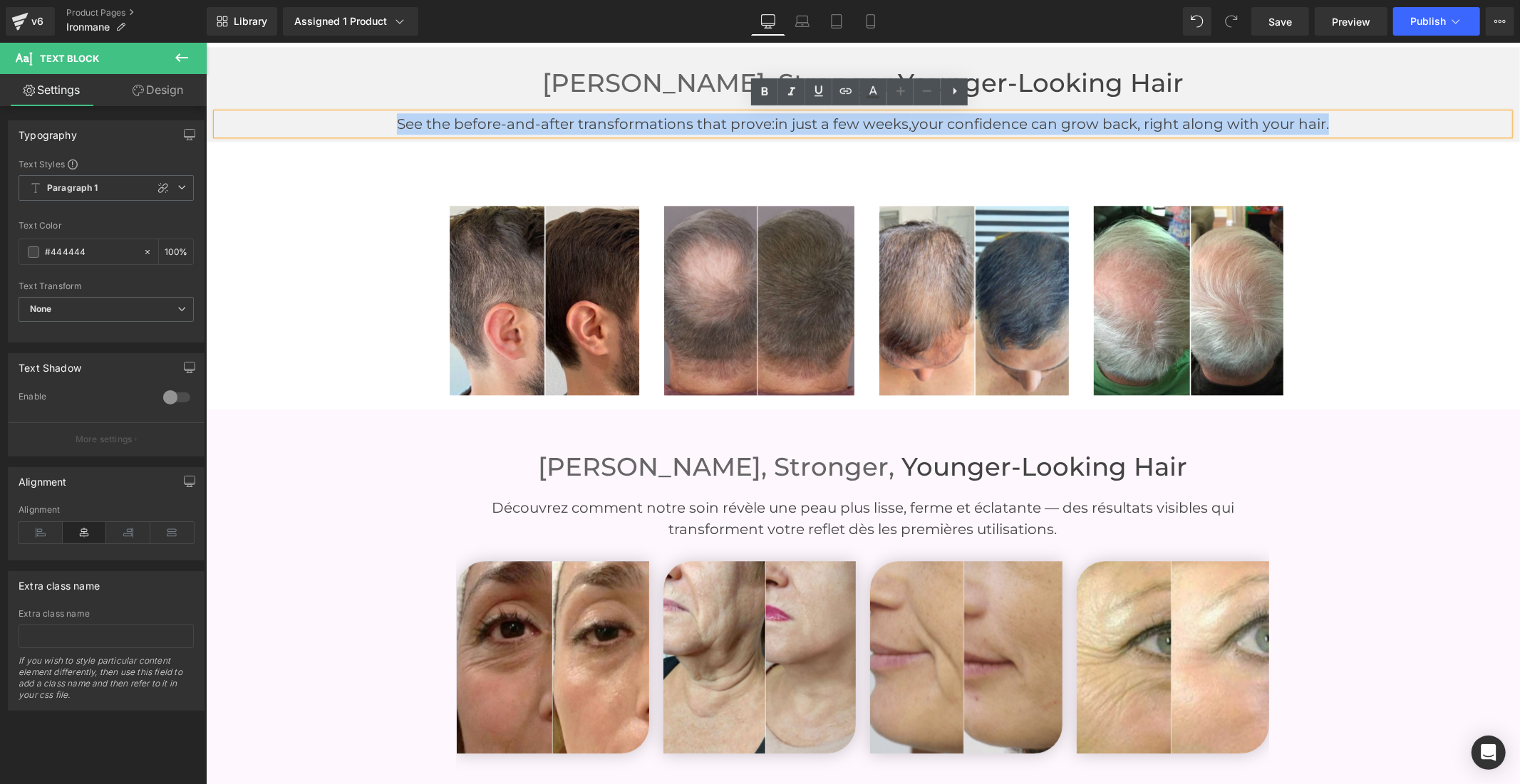
copy p "See the before-and-after transformations that prove: in just a few weeks, your …"
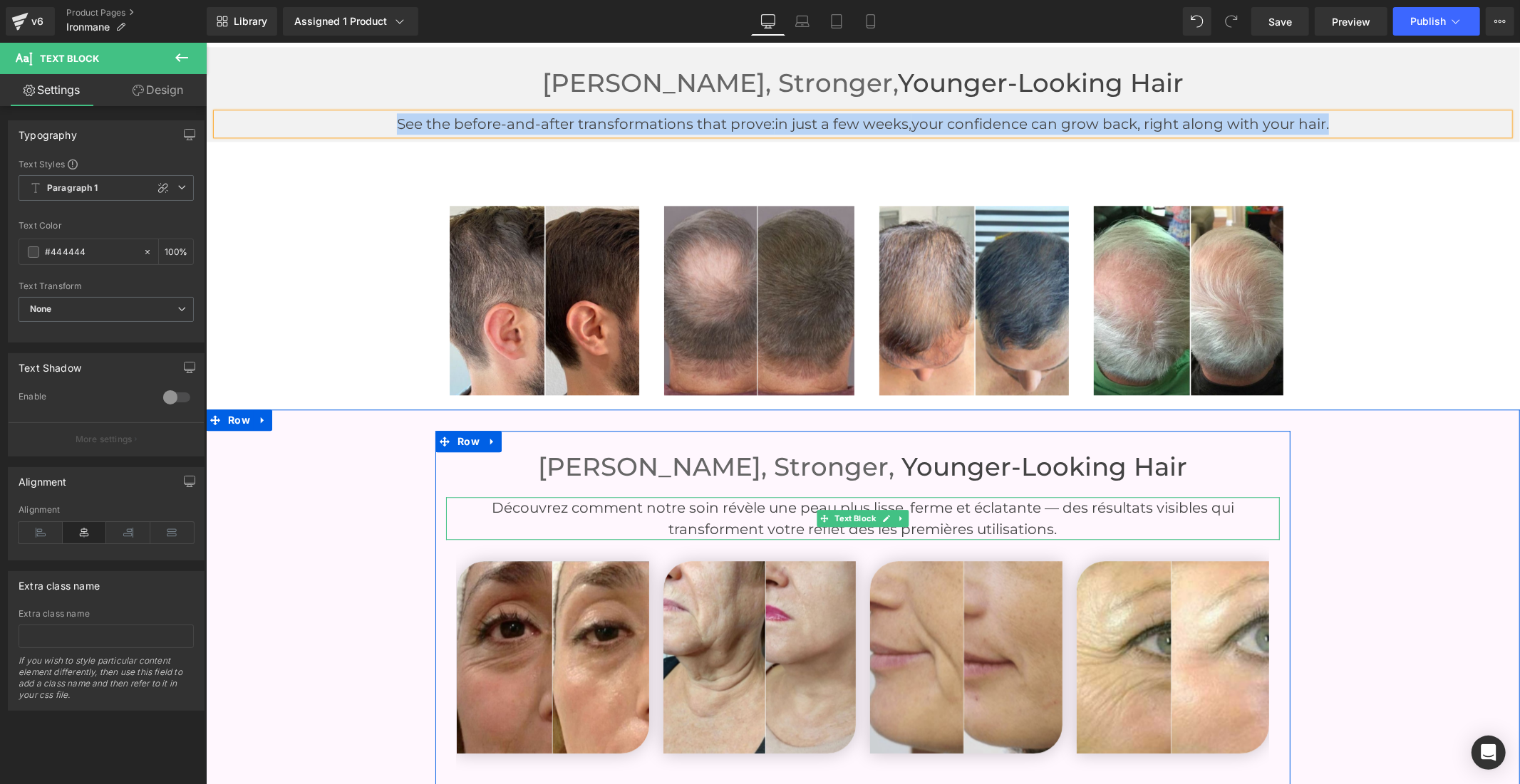
click at [719, 520] on p "Découvrez comment notre soin révèle une peau plus lisse, ferme et éclatante — d…" at bounding box center [862, 518] width 834 height 43
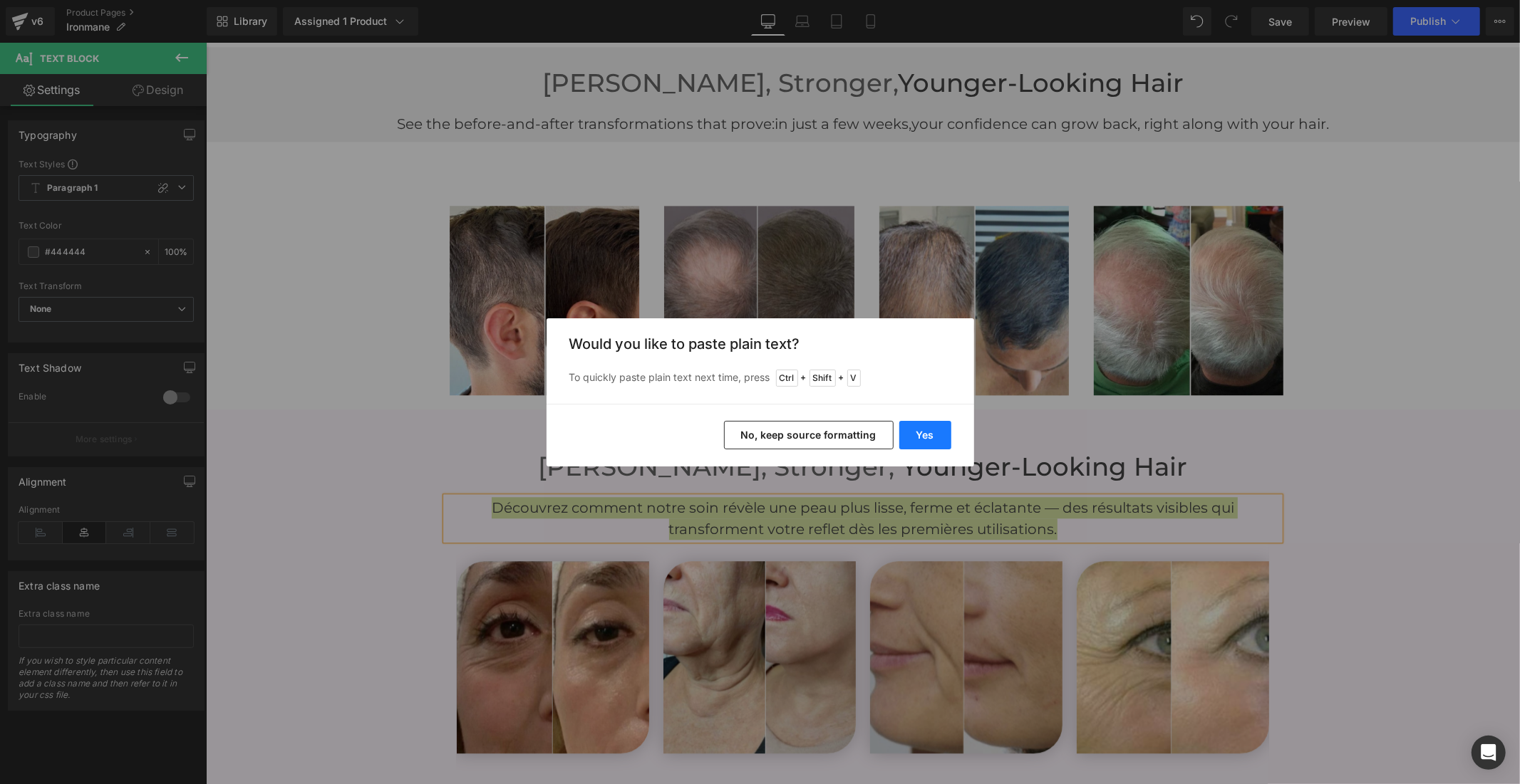
click at [924, 431] on button "Yes" at bounding box center [925, 434] width 52 height 28
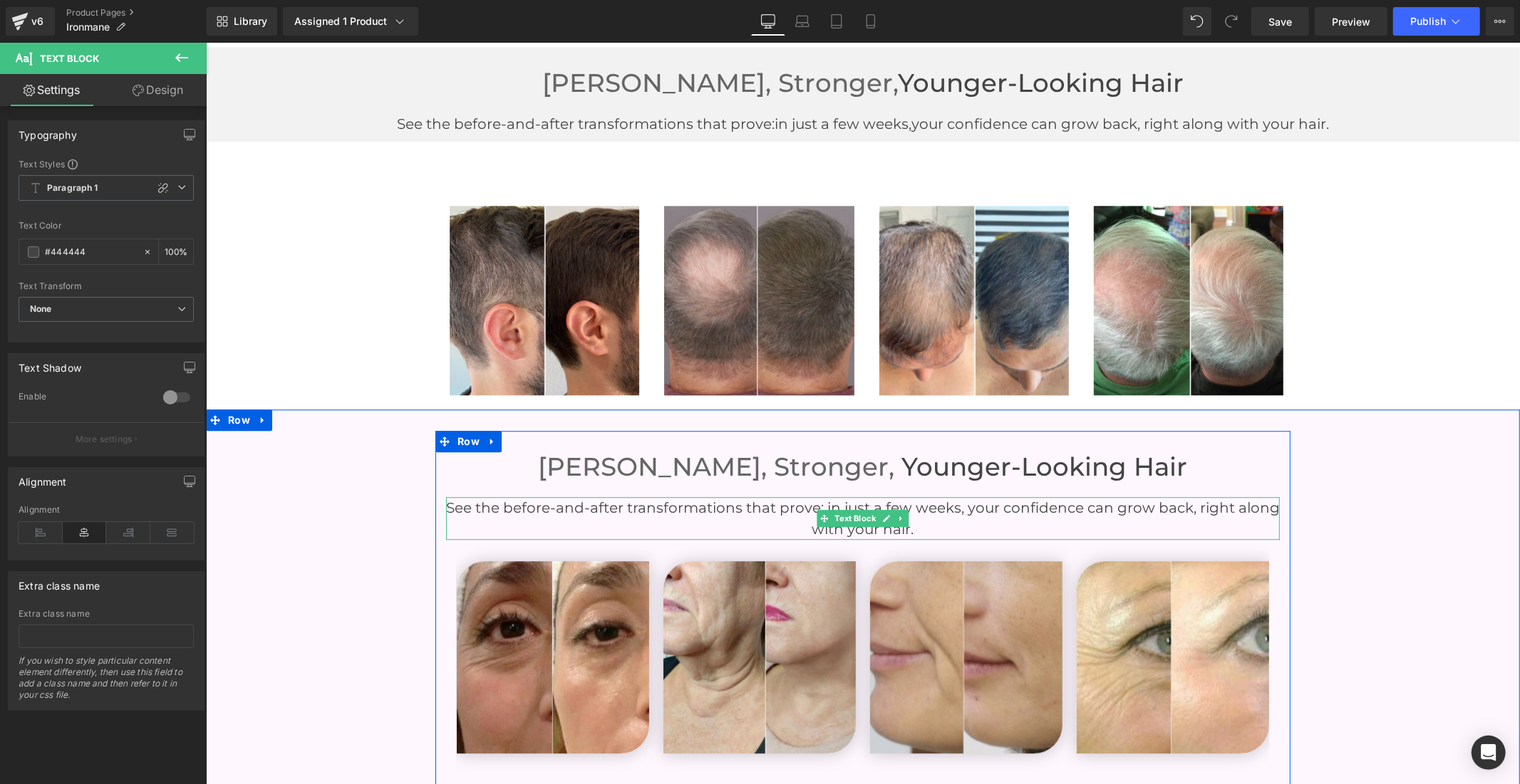
click at [1193, 502] on p "See the before-and-after transformations that prove: in just a few weeks, your …" at bounding box center [862, 518] width 834 height 43
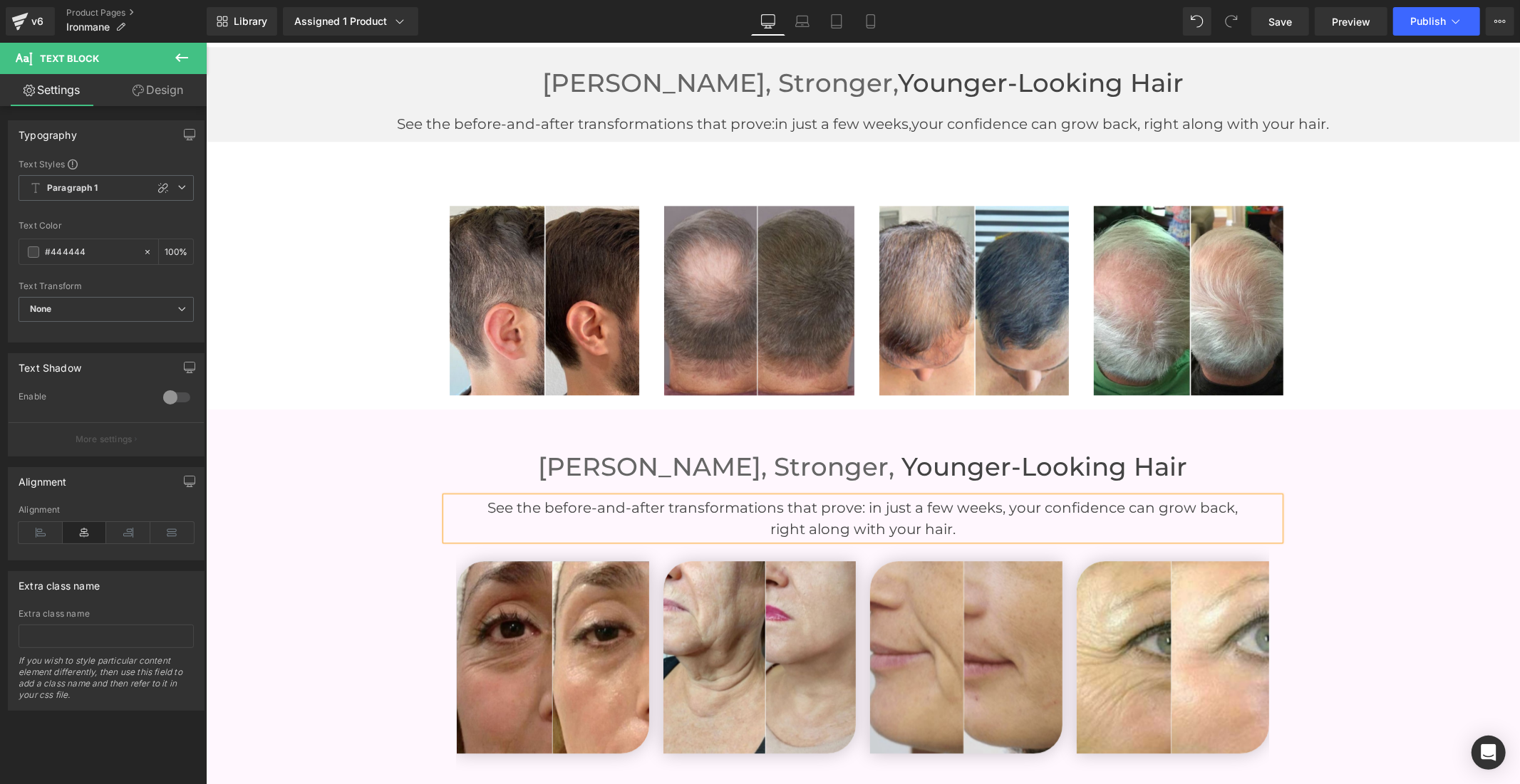
scroll to position [3057, 0]
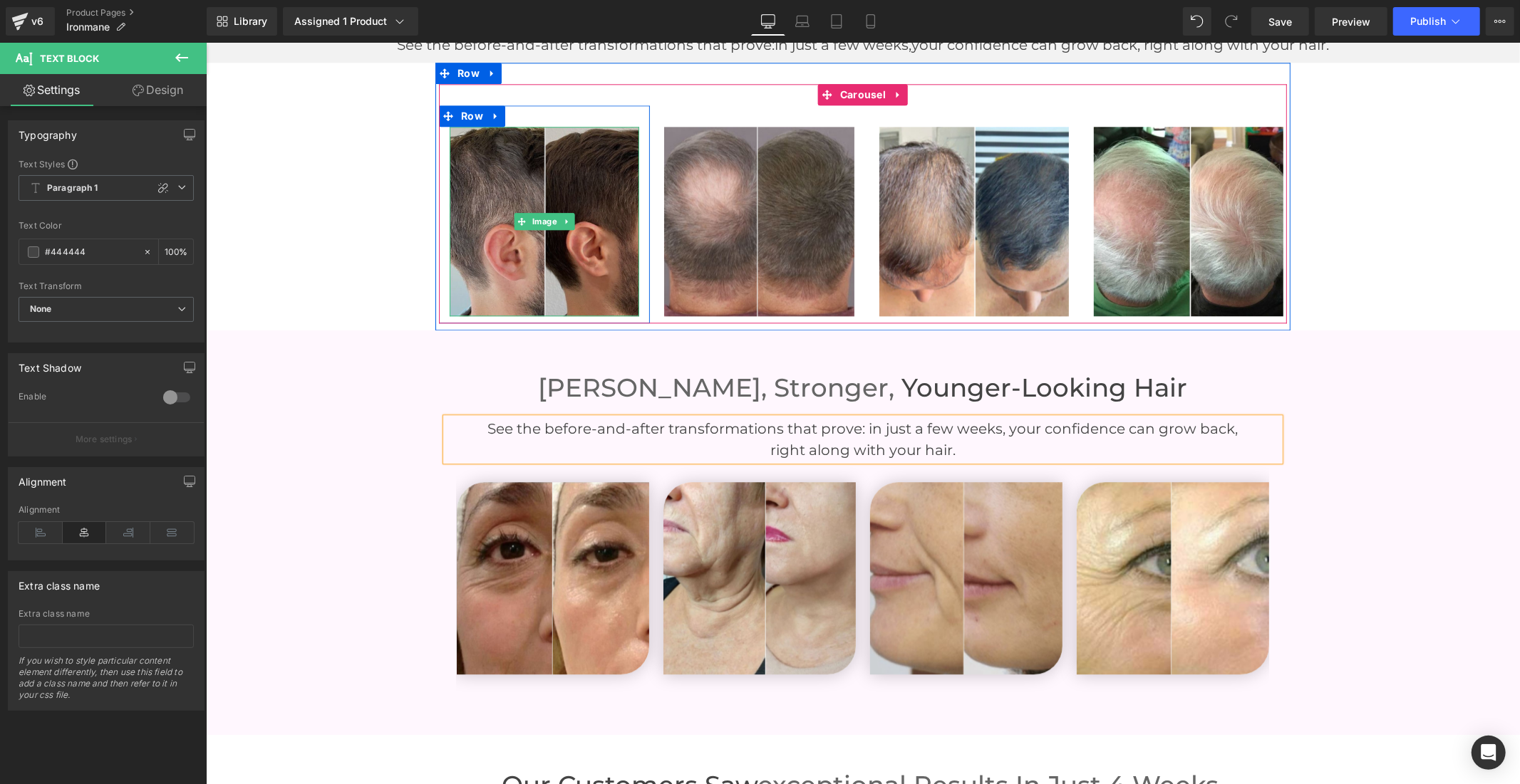
click at [533, 183] on img at bounding box center [544, 221] width 189 height 189
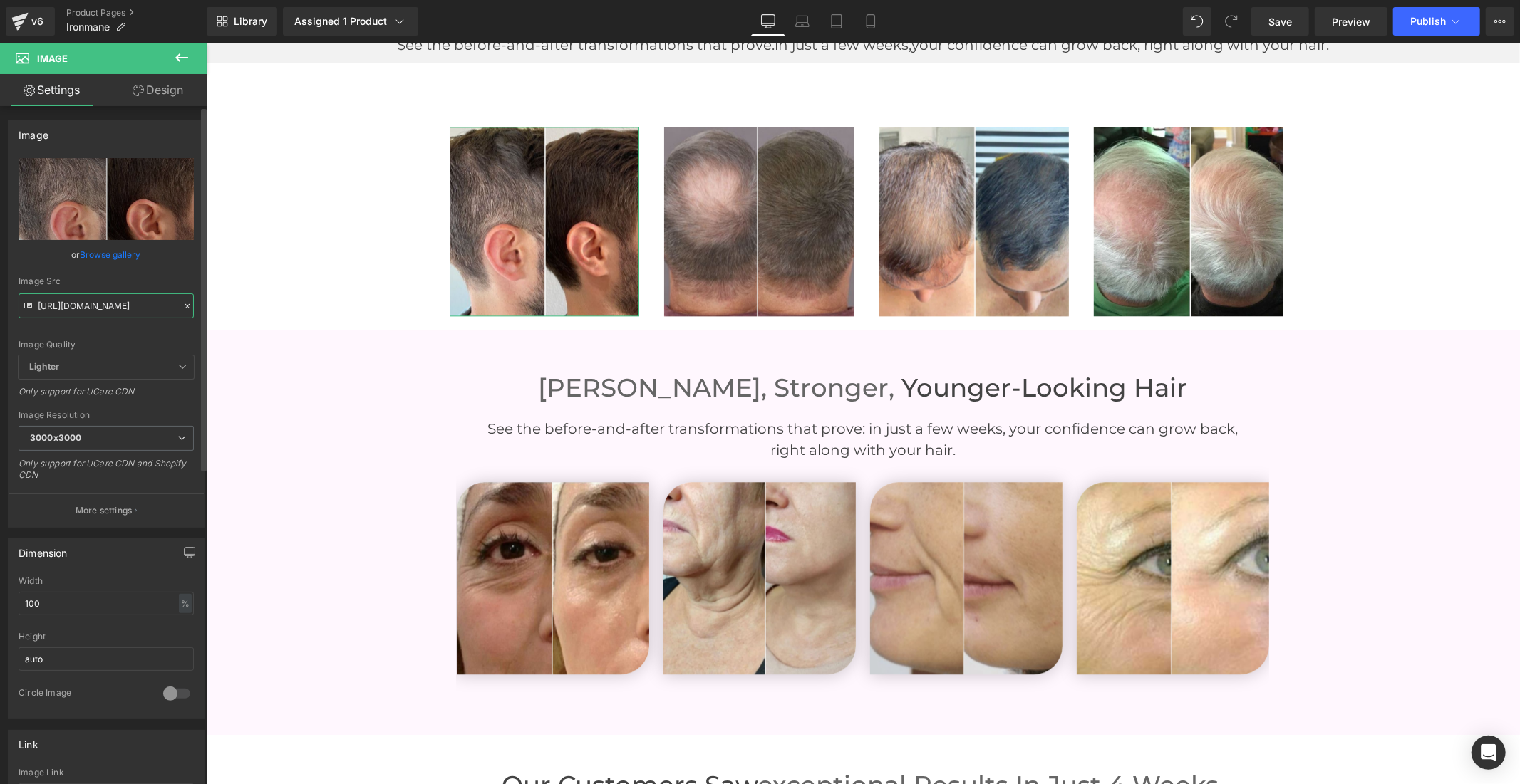
click at [85, 301] on input "[URL][DOMAIN_NAME]" at bounding box center [106, 305] width 175 height 25
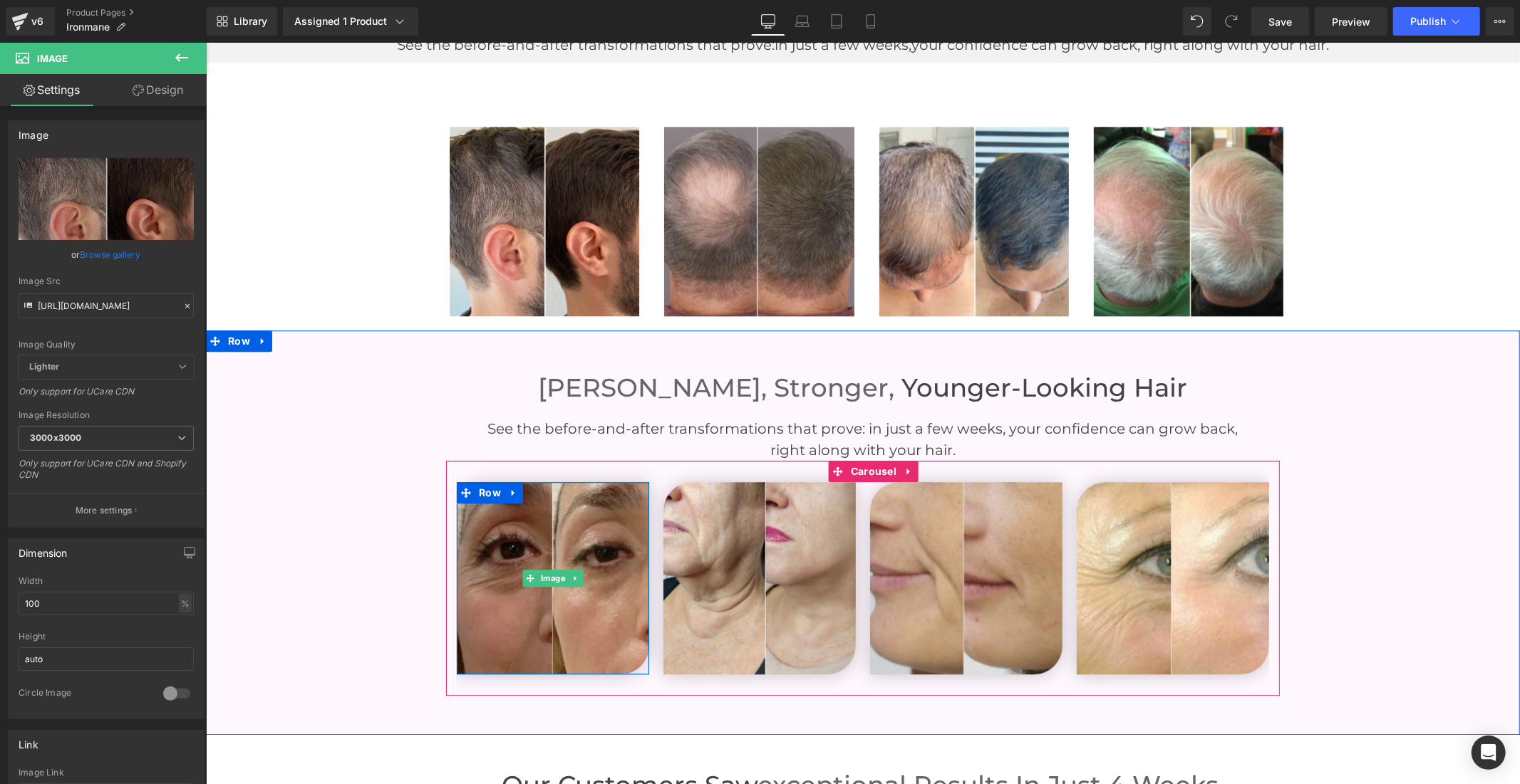
click at [531, 610] on img at bounding box center [551, 577] width 192 height 192
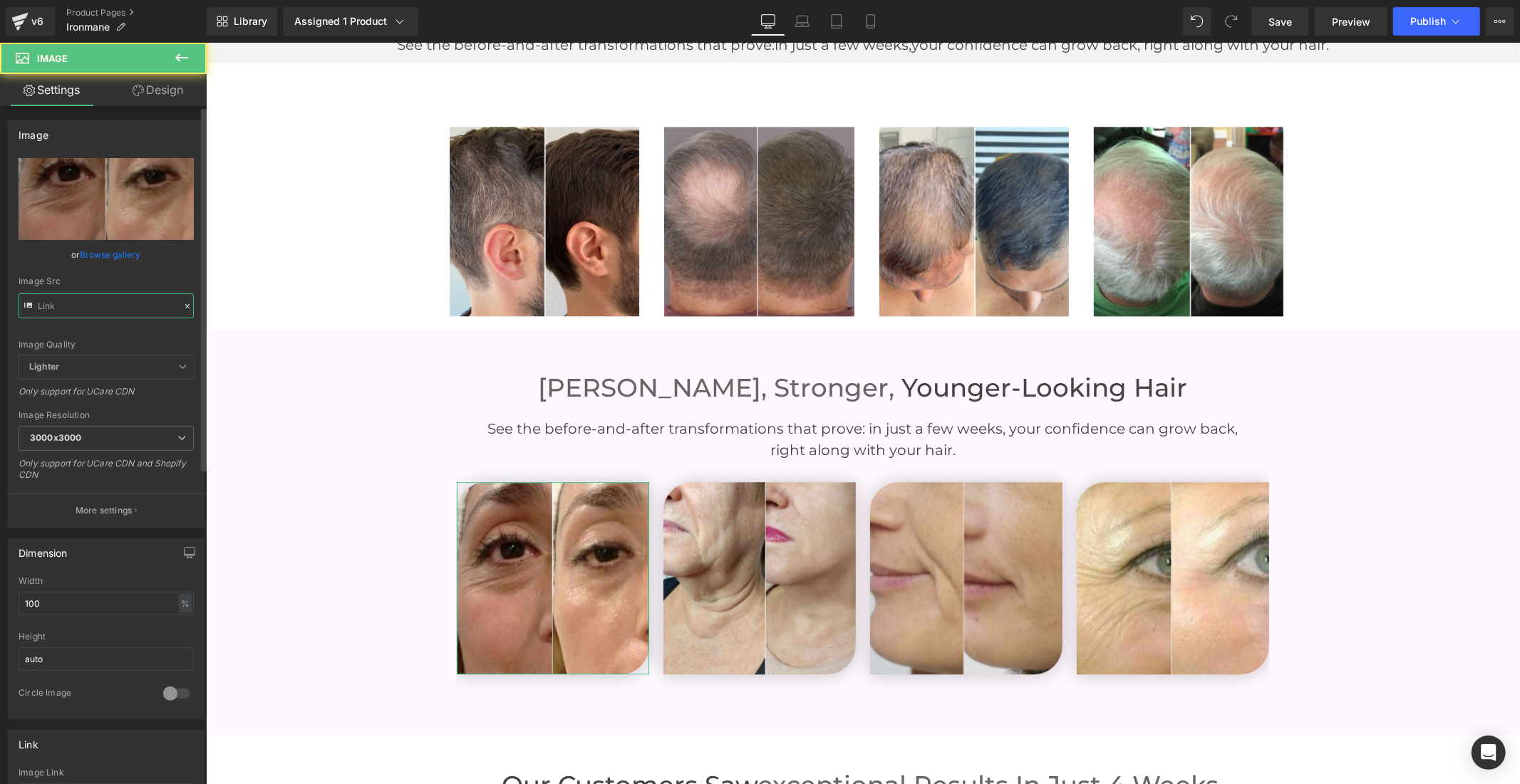
click at [88, 311] on input "text" at bounding box center [106, 305] width 175 height 25
paste input "68/5388/5257/files/6_3000x3000.jpg?v=1758006543"
type input "[URL][DOMAIN_NAME]"
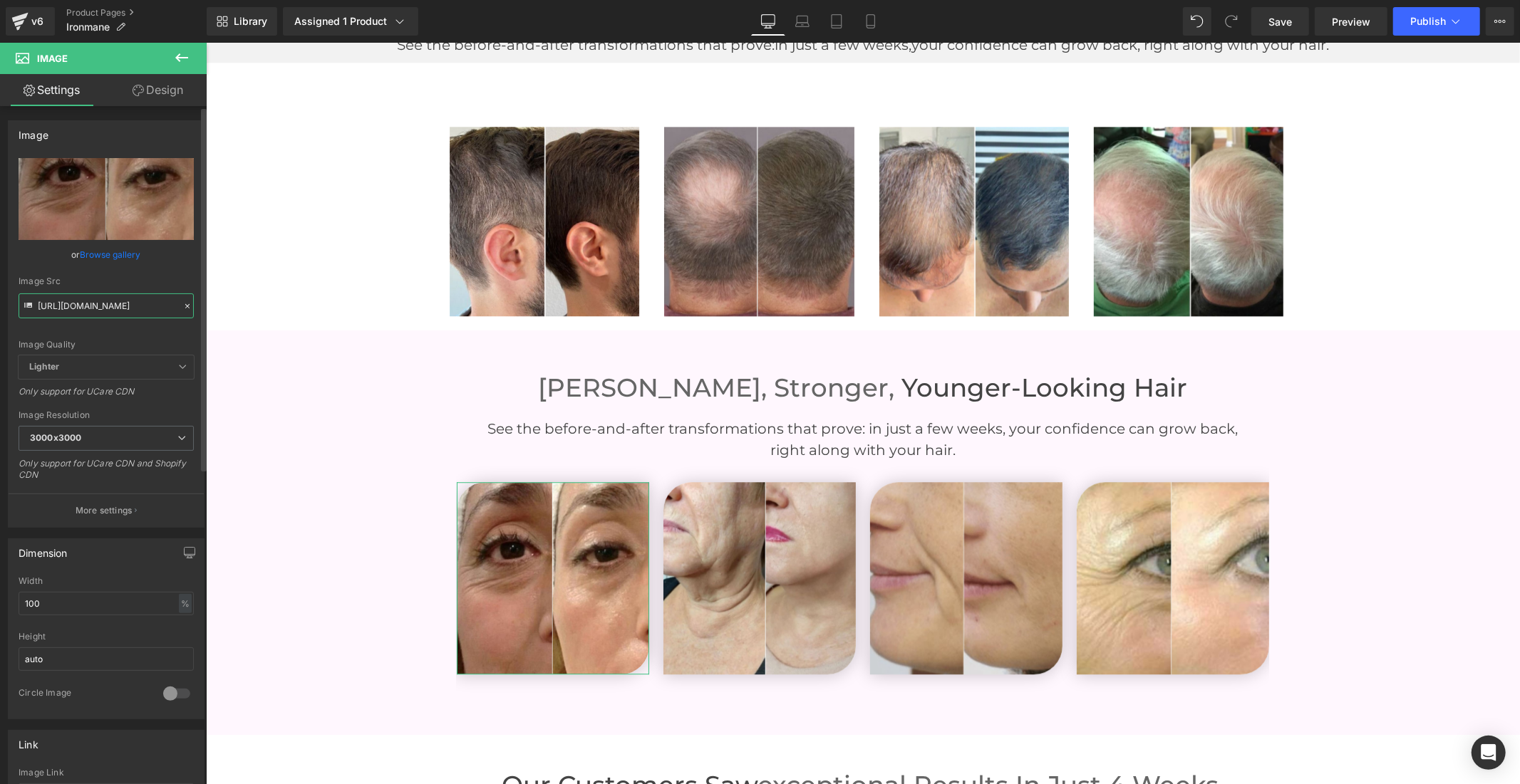
scroll to position [0, 230]
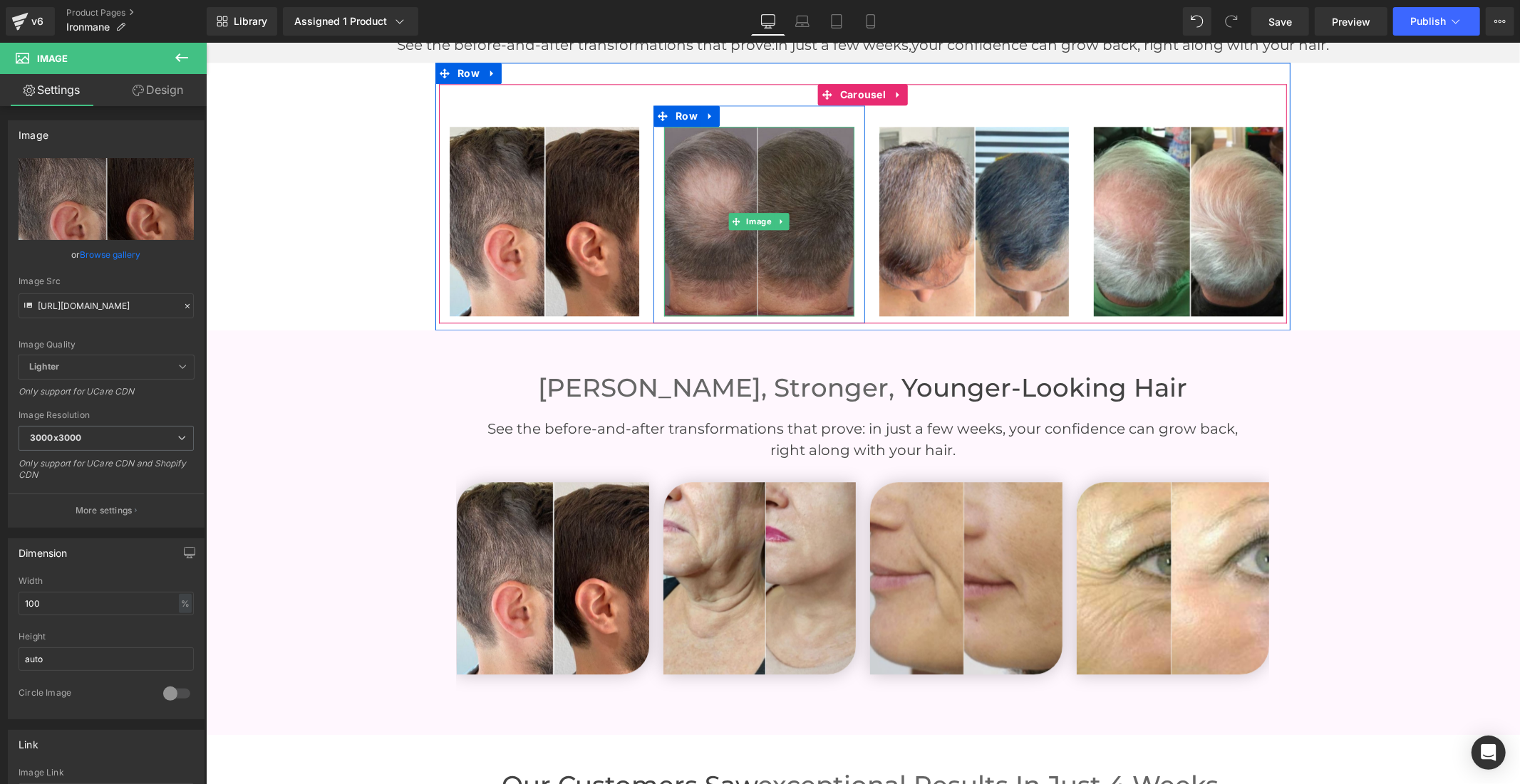
click at [702, 200] on img at bounding box center [758, 221] width 189 height 189
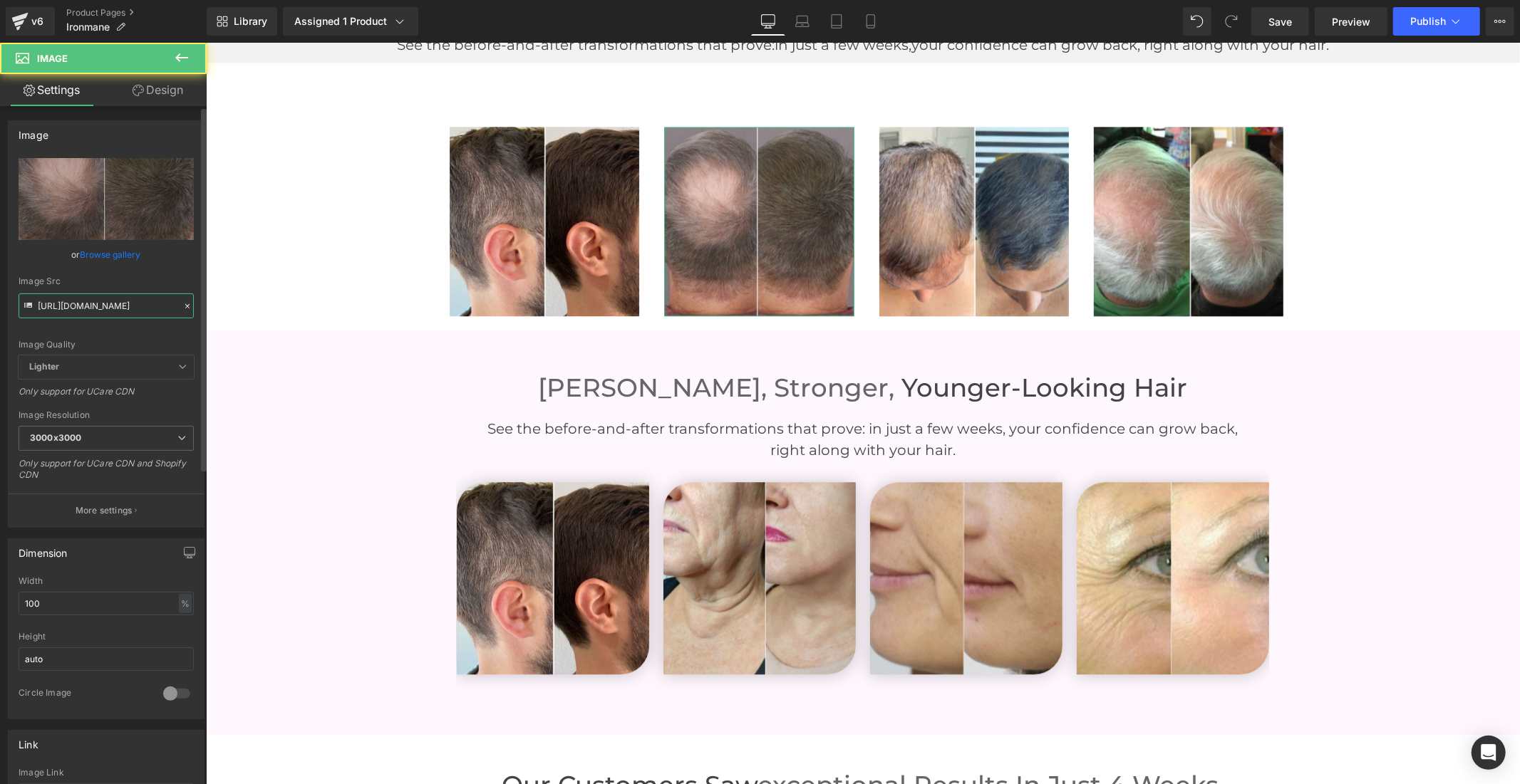
click at [111, 310] on input "[URL][DOMAIN_NAME]" at bounding box center [106, 305] width 175 height 25
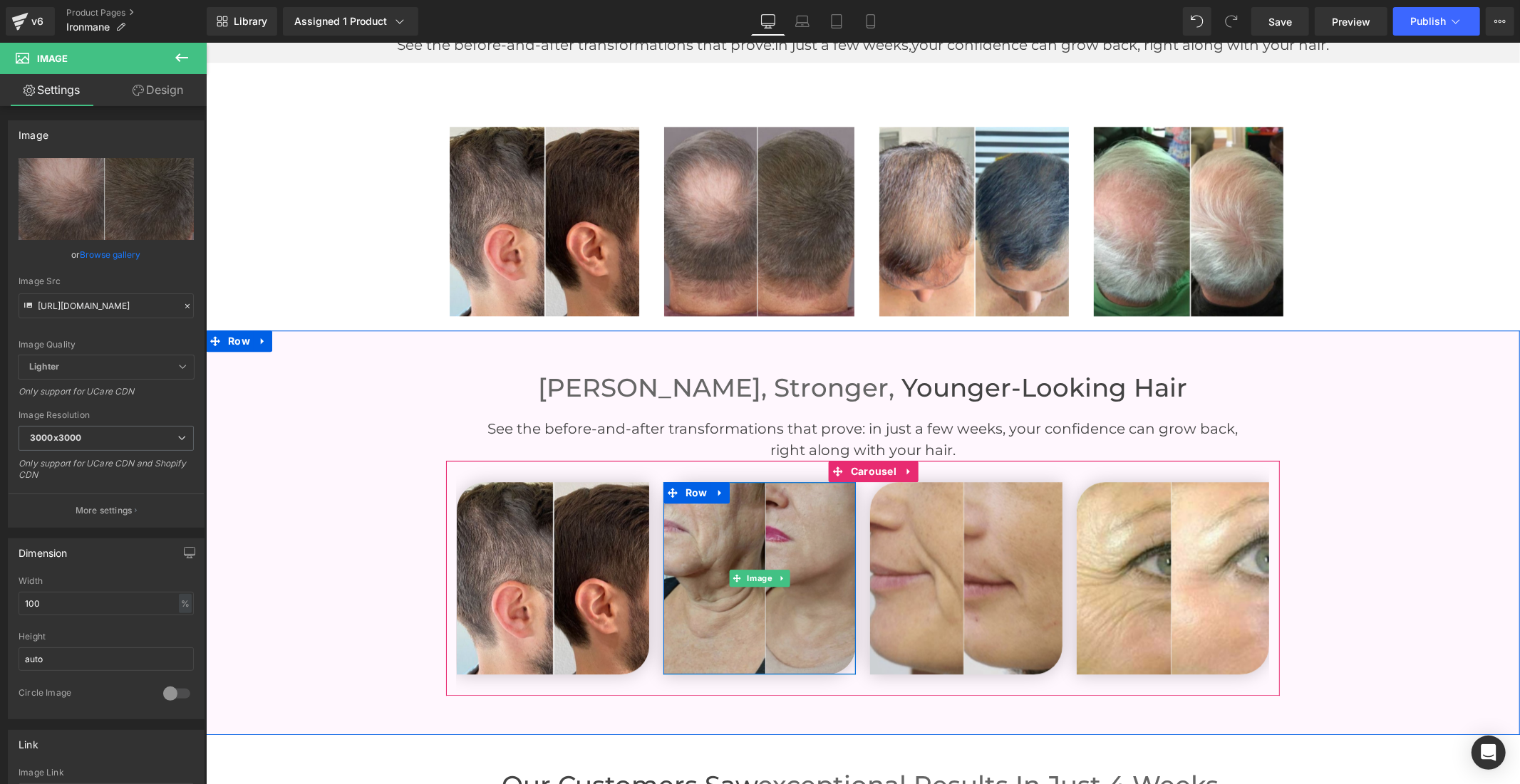
click at [690, 567] on img at bounding box center [758, 577] width 192 height 192
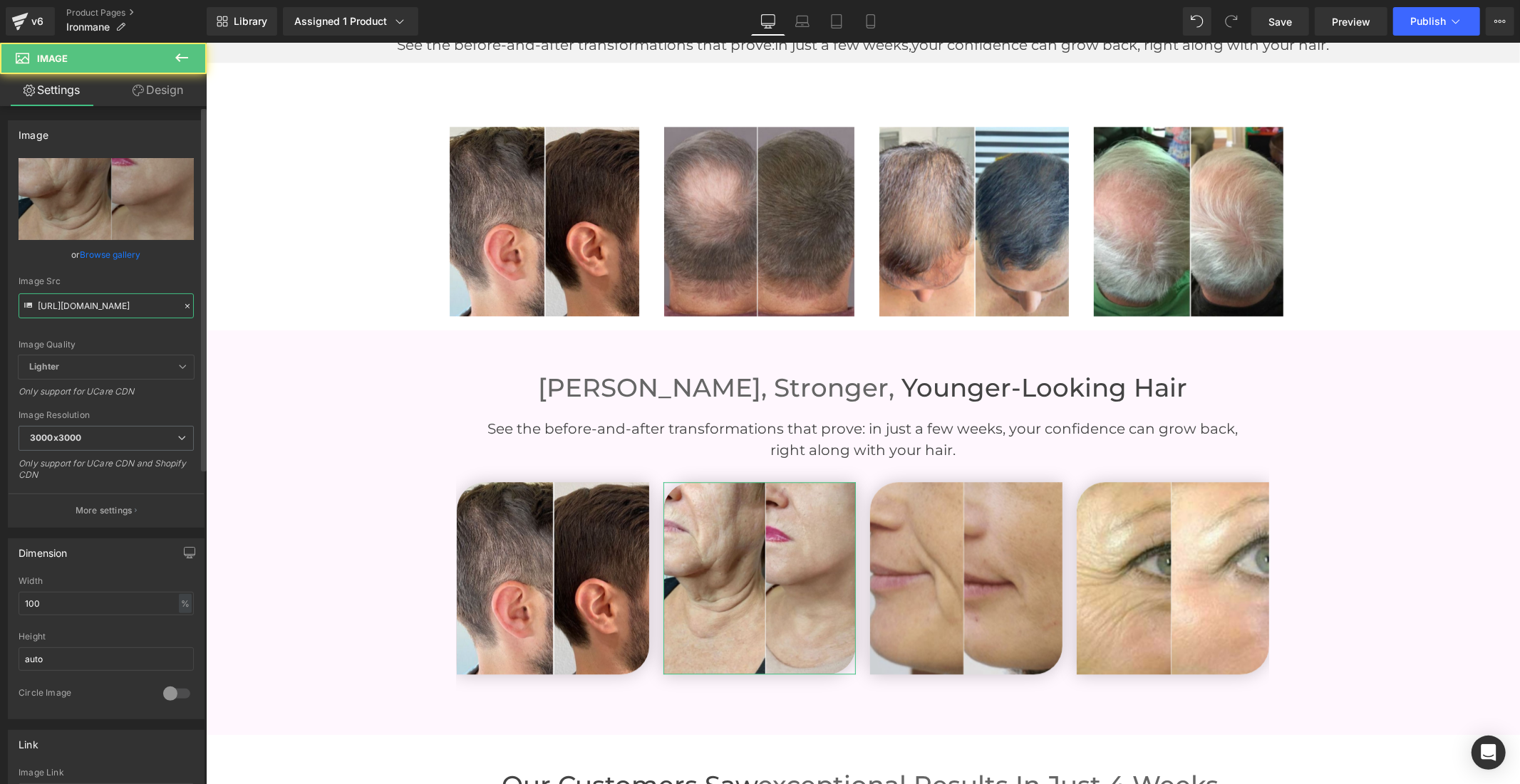
click at [73, 297] on input "[URL][DOMAIN_NAME]" at bounding box center [106, 305] width 175 height 25
paste input "68/5388/5257/files/5_1_3000x3000.jpg?v=1758006540"
type input "[URL][DOMAIN_NAME]"
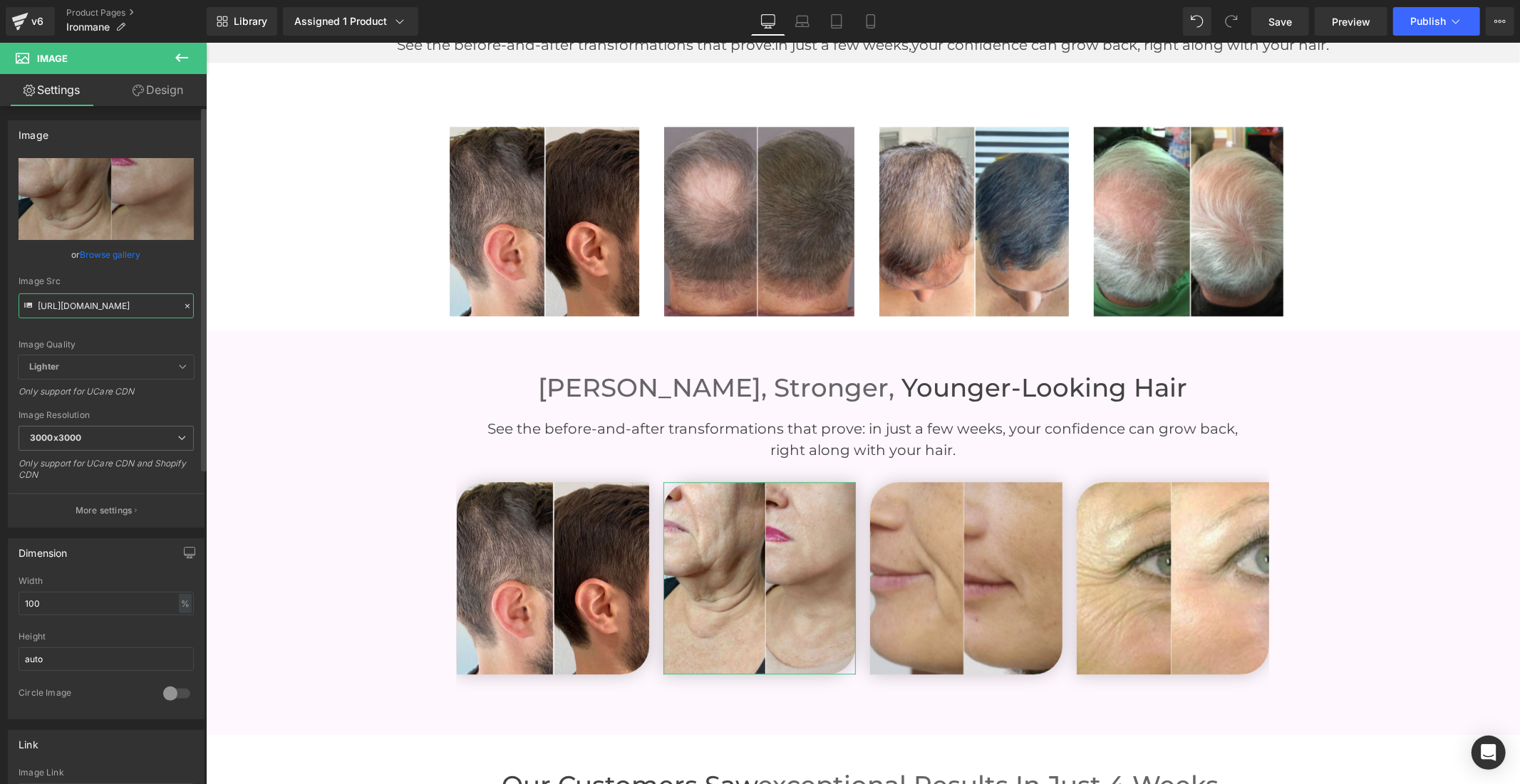
scroll to position [0, 238]
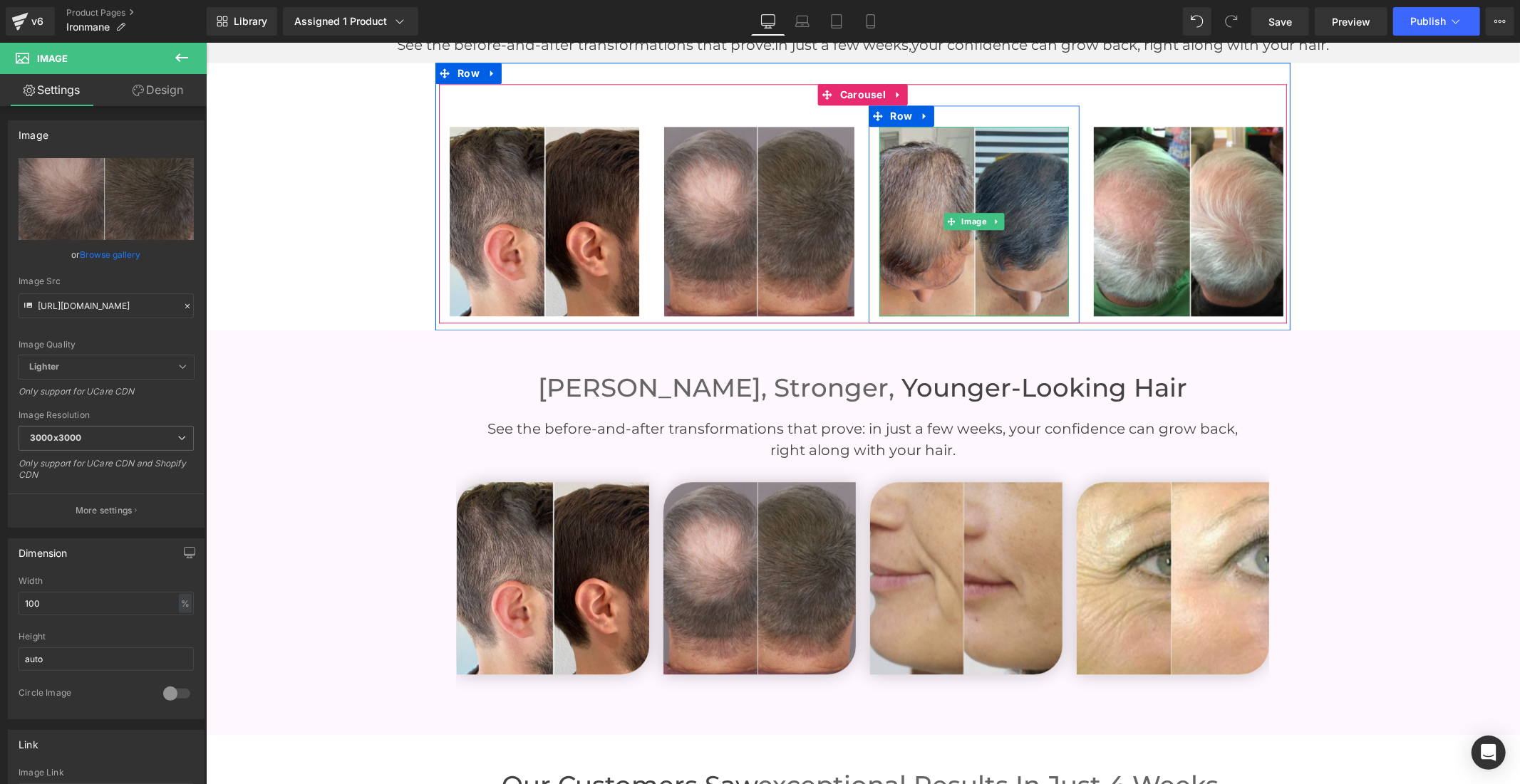
click at [897, 258] on img at bounding box center [973, 221] width 189 height 189
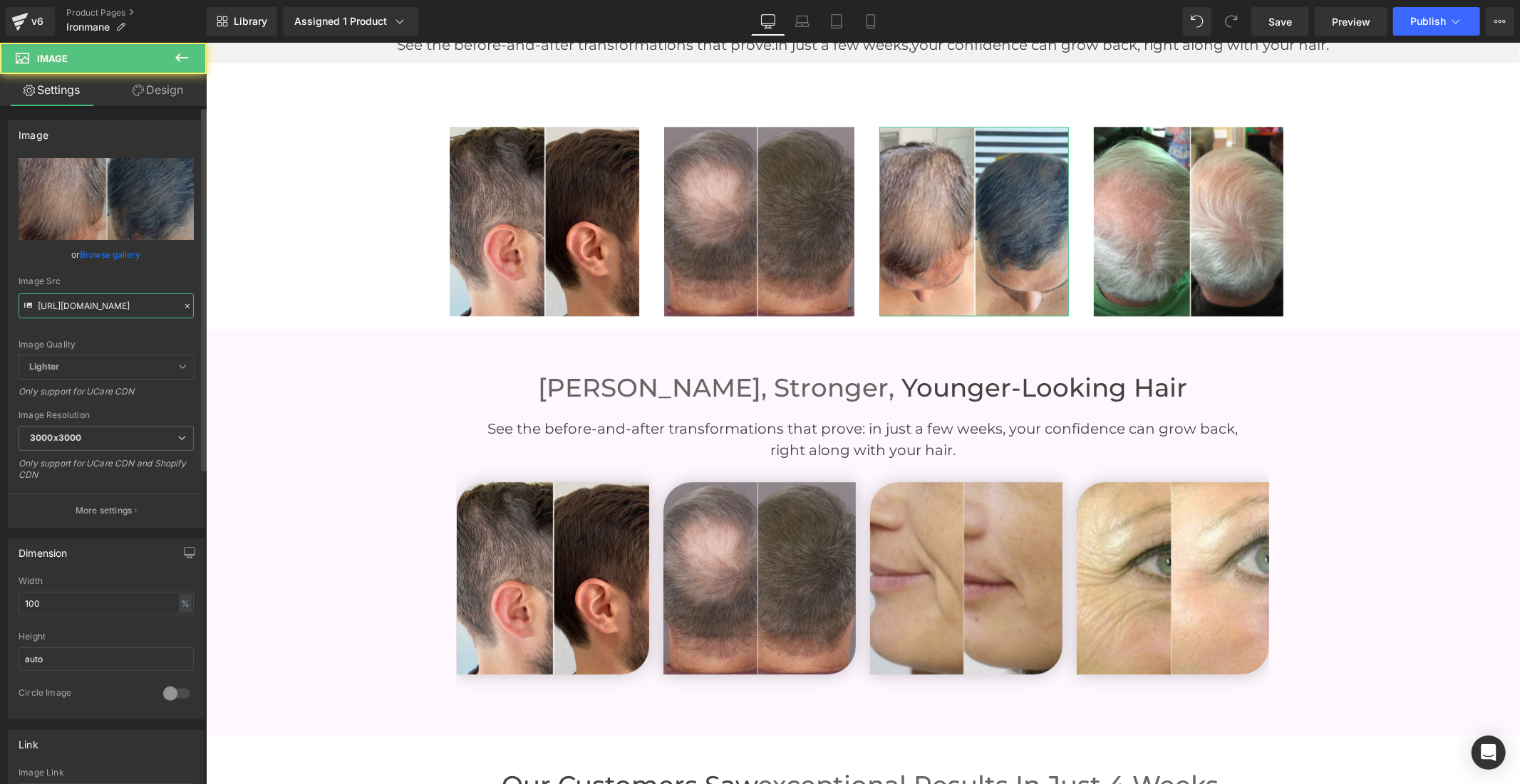
click at [125, 303] on input "[URL][DOMAIN_NAME]" at bounding box center [106, 305] width 175 height 25
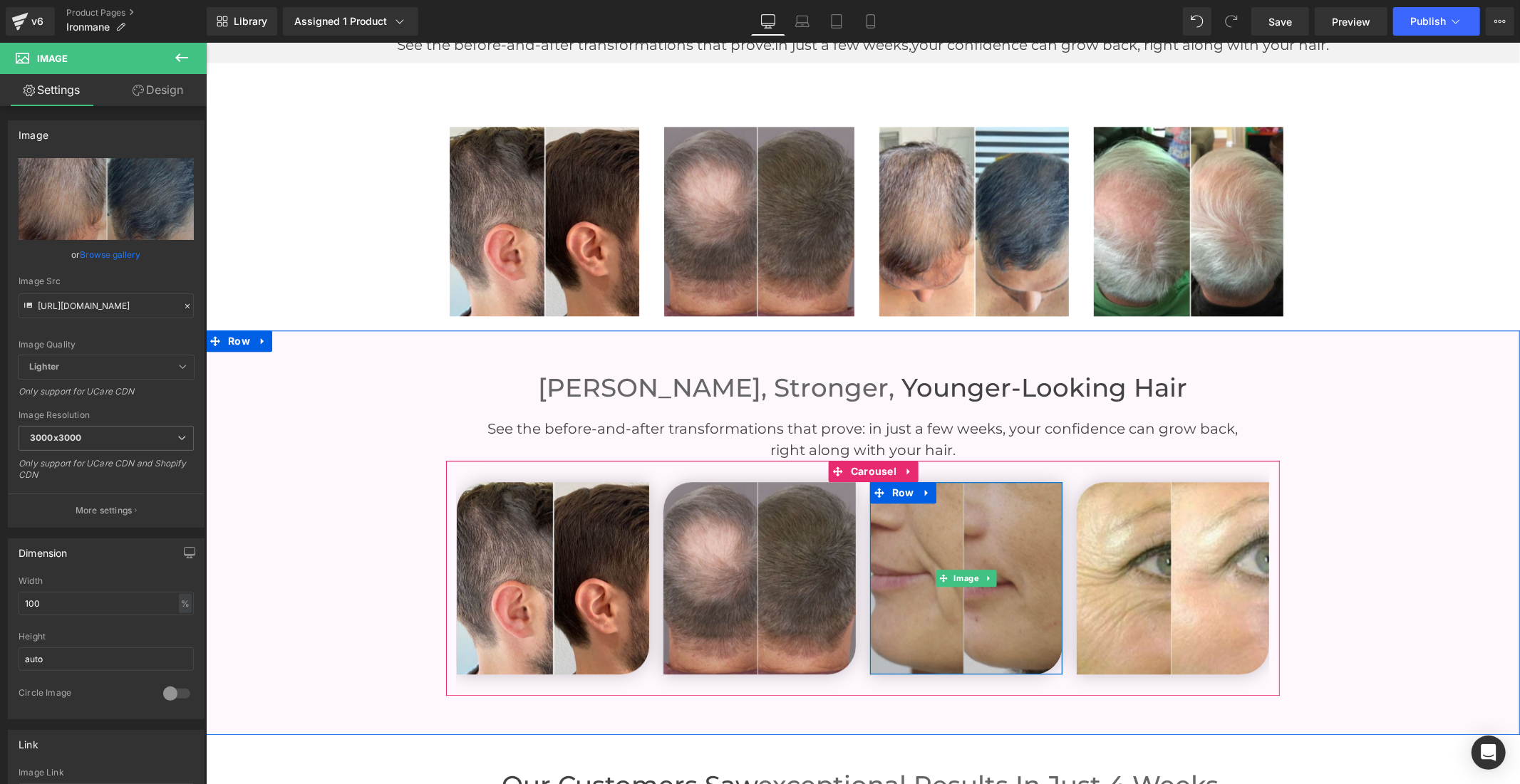
click at [891, 572] on img at bounding box center [965, 577] width 192 height 192
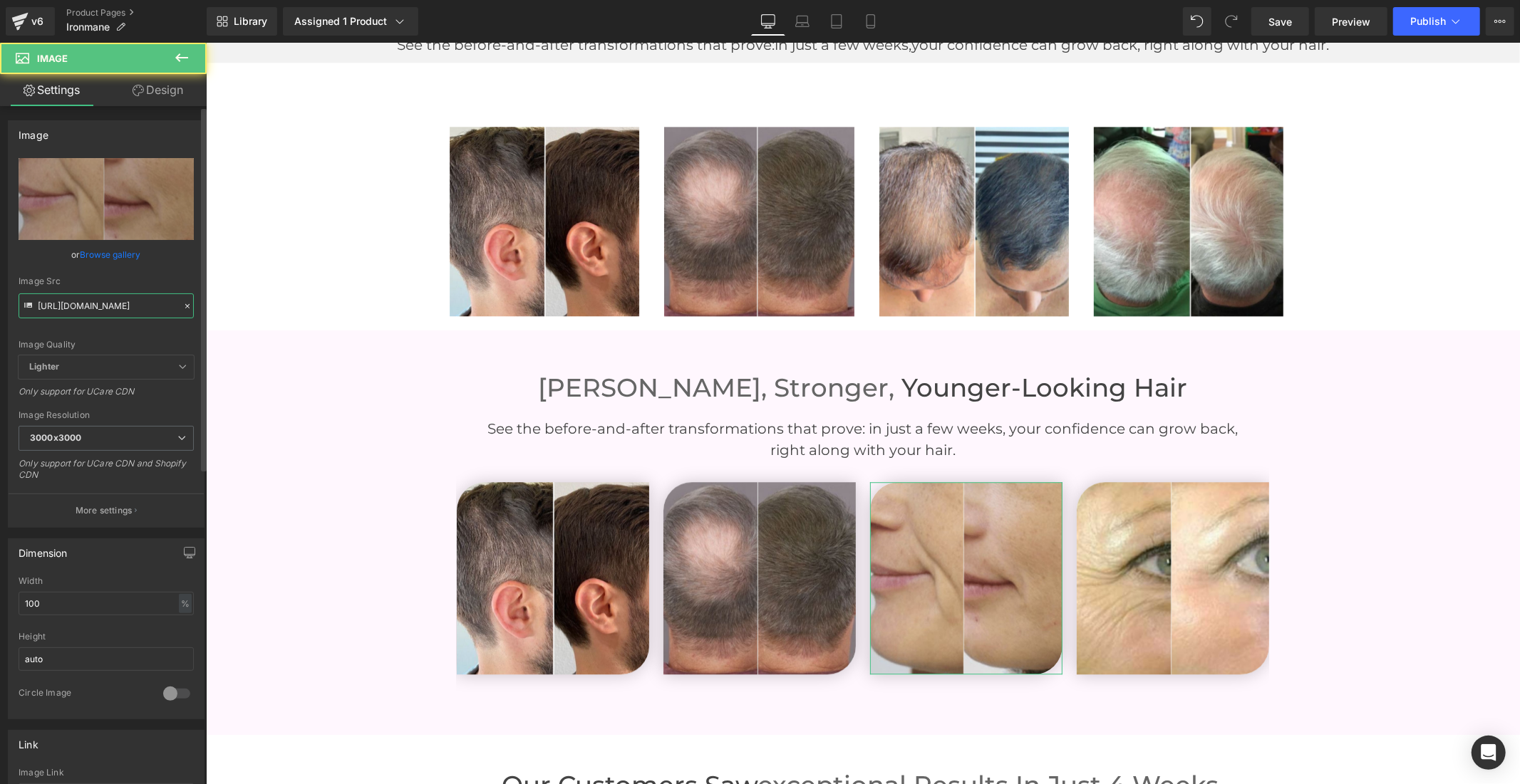
click at [80, 304] on input "[URL][DOMAIN_NAME]" at bounding box center [106, 305] width 175 height 25
paste input "68/5388/5257/files/8_3000x3000.jpg?v=1758006540"
type input "[URL][DOMAIN_NAME]"
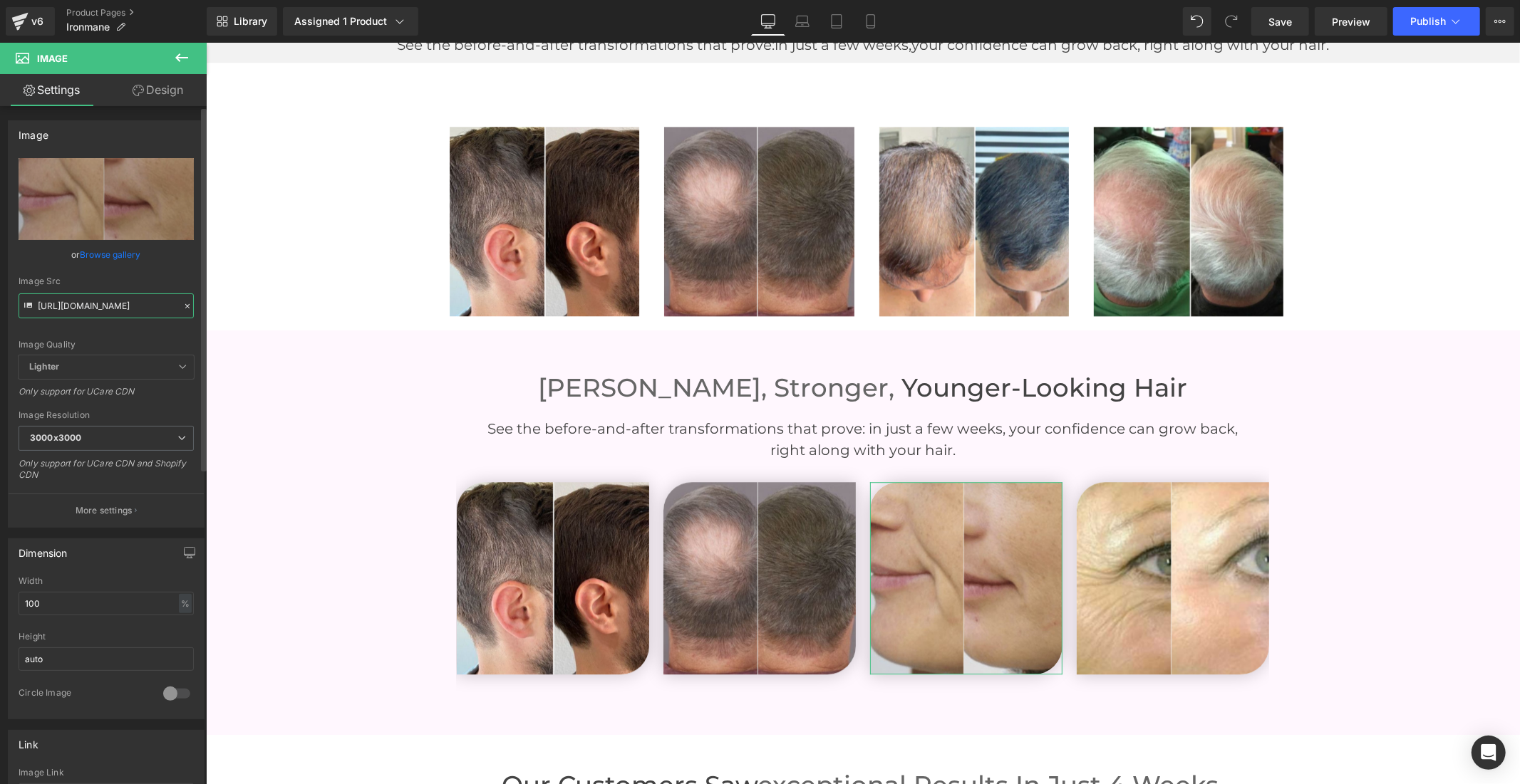
scroll to position [0, 230]
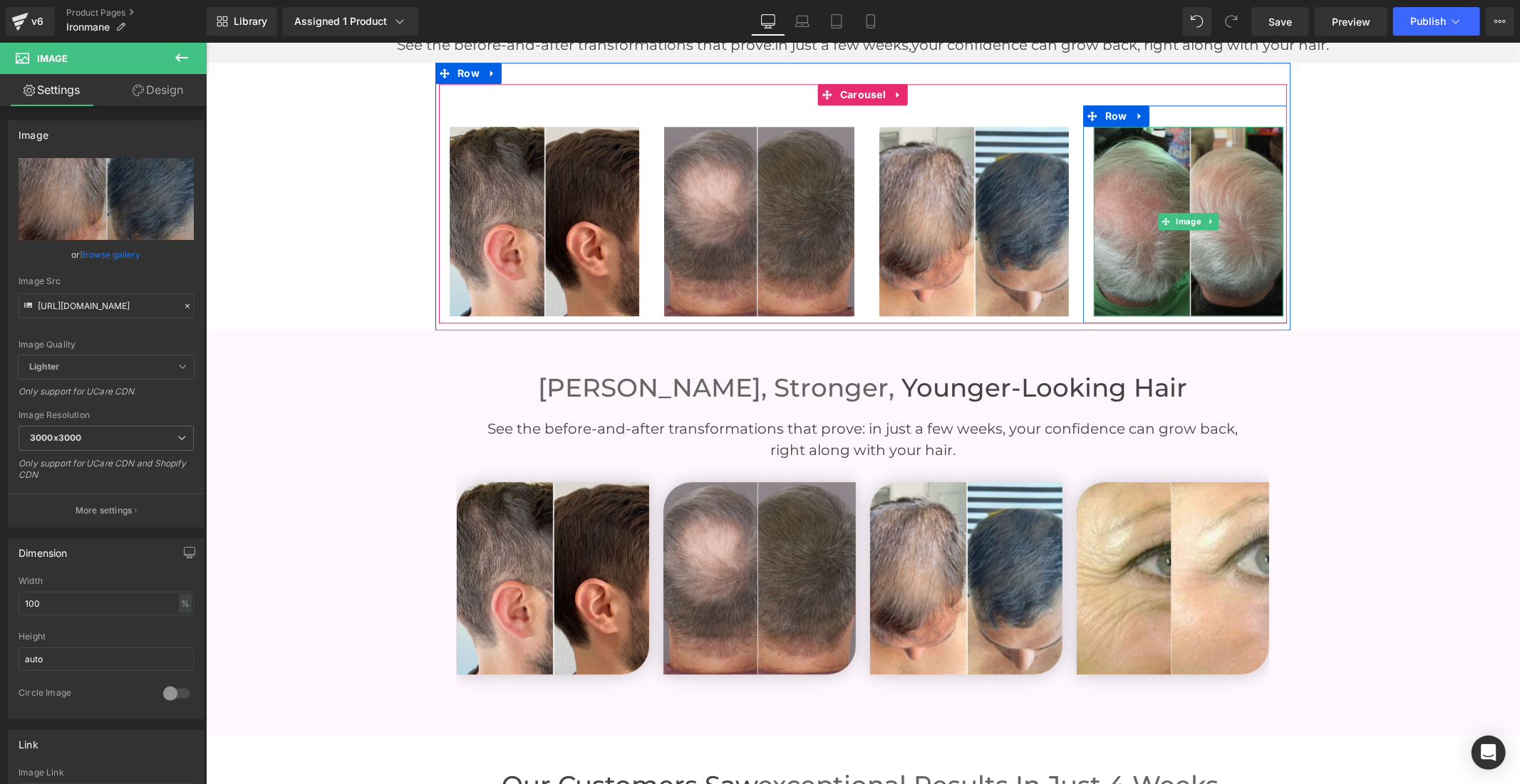
click at [1104, 208] on img at bounding box center [1188, 221] width 189 height 189
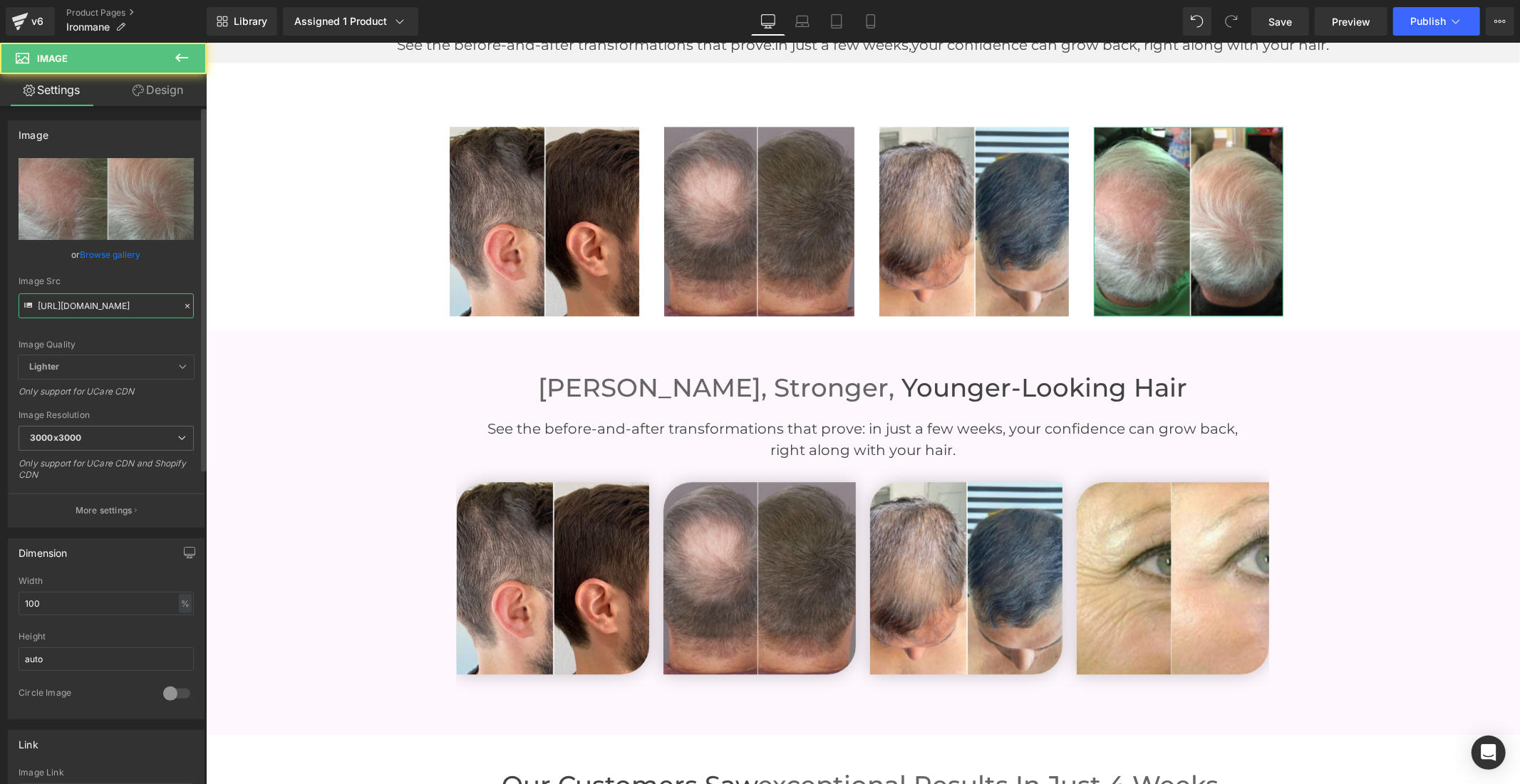
click at [100, 298] on input "[URL][DOMAIN_NAME]" at bounding box center [106, 305] width 175 height 25
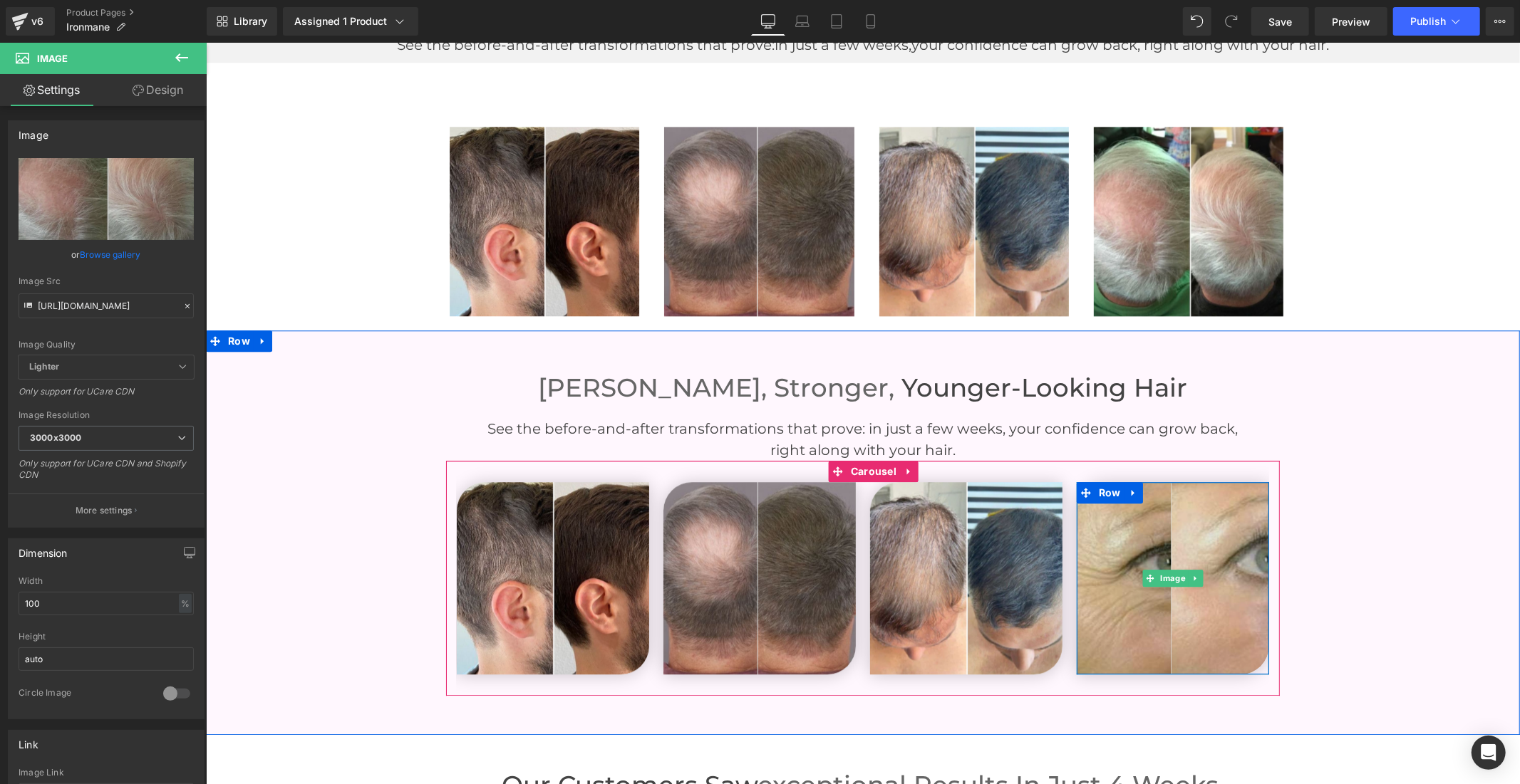
click at [1080, 514] on img at bounding box center [1172, 577] width 192 height 192
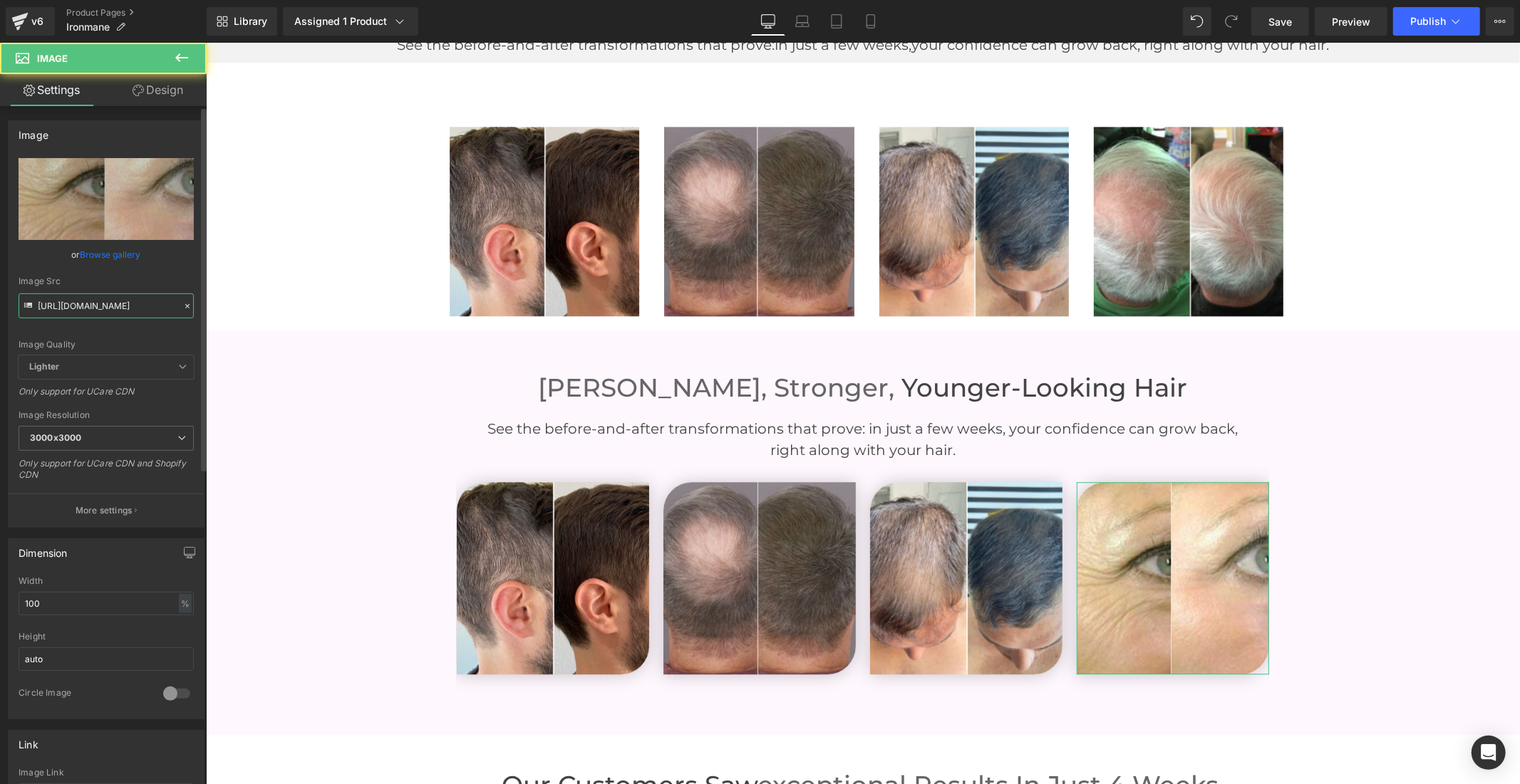
click at [102, 299] on input "[URL][DOMAIN_NAME]" at bounding box center [106, 305] width 175 height 25
paste input "68/5388/5257/files/10_1b84013b-33ae-471b-a22e-1922518e9498_3000x3000.jpg?v=1758…"
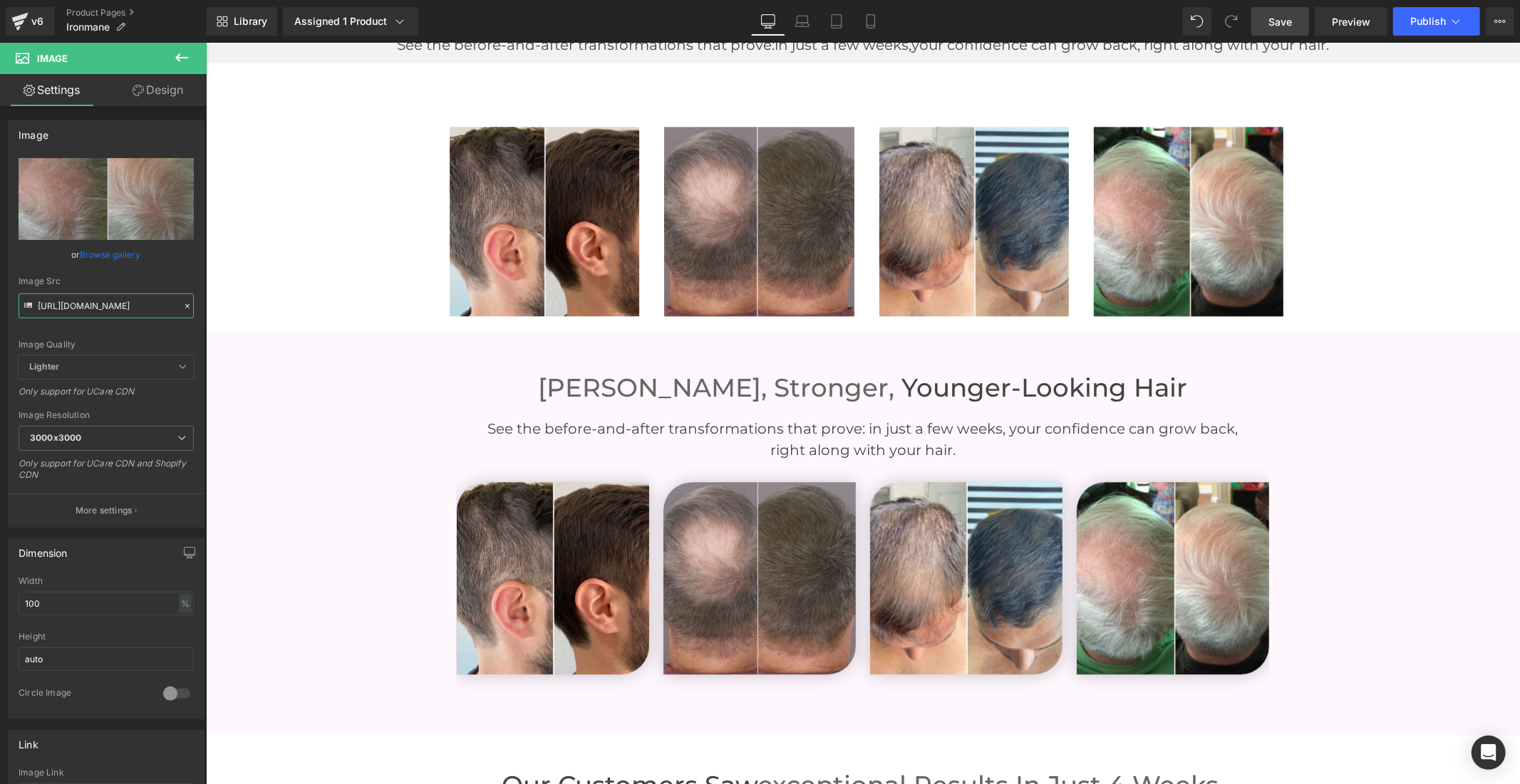
type input "[URL][DOMAIN_NAME]"
click at [1279, 28] on span "Save" at bounding box center [1280, 22] width 24 height 15
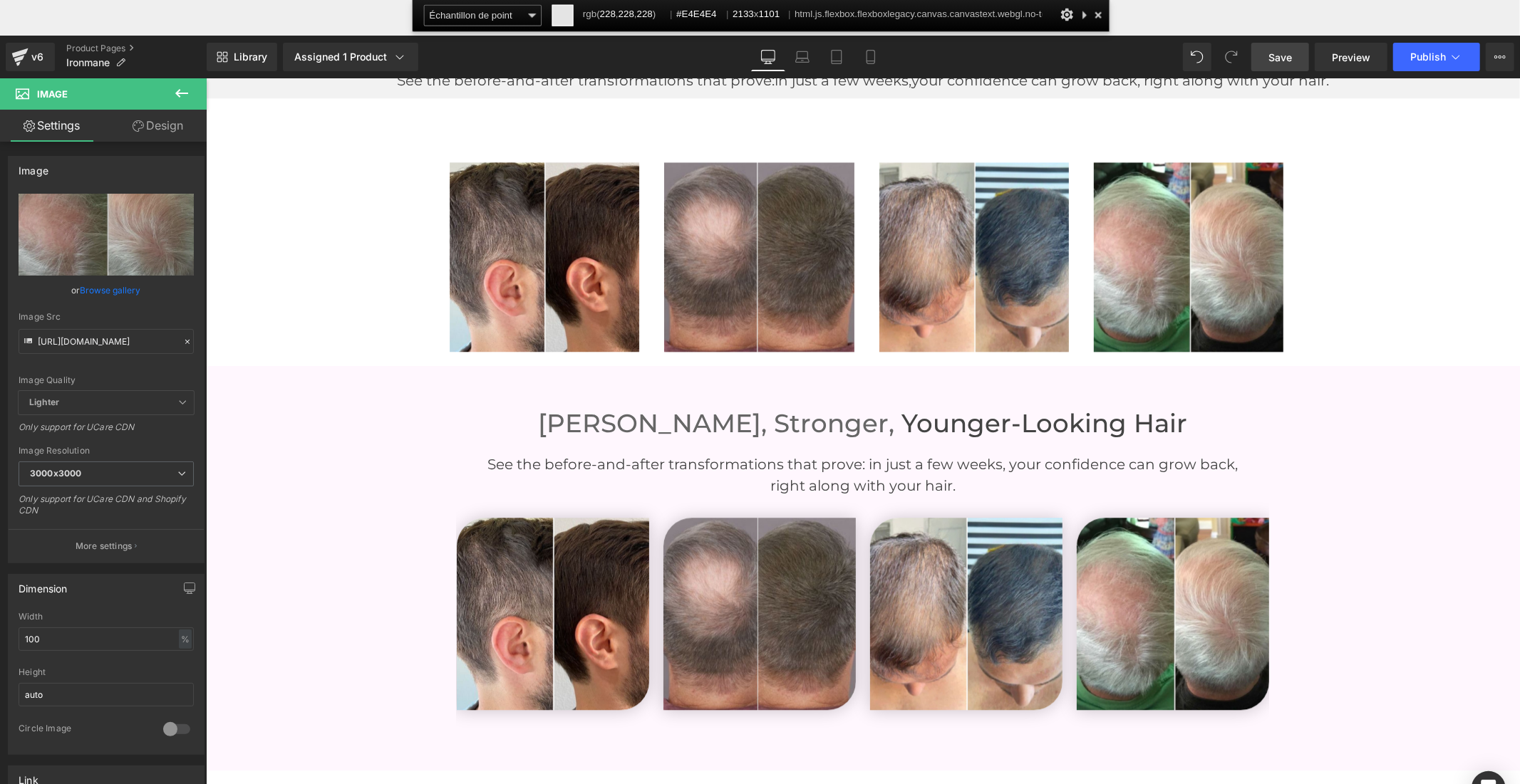
click at [1098, 18] on div at bounding box center [1098, 15] width 15 height 20
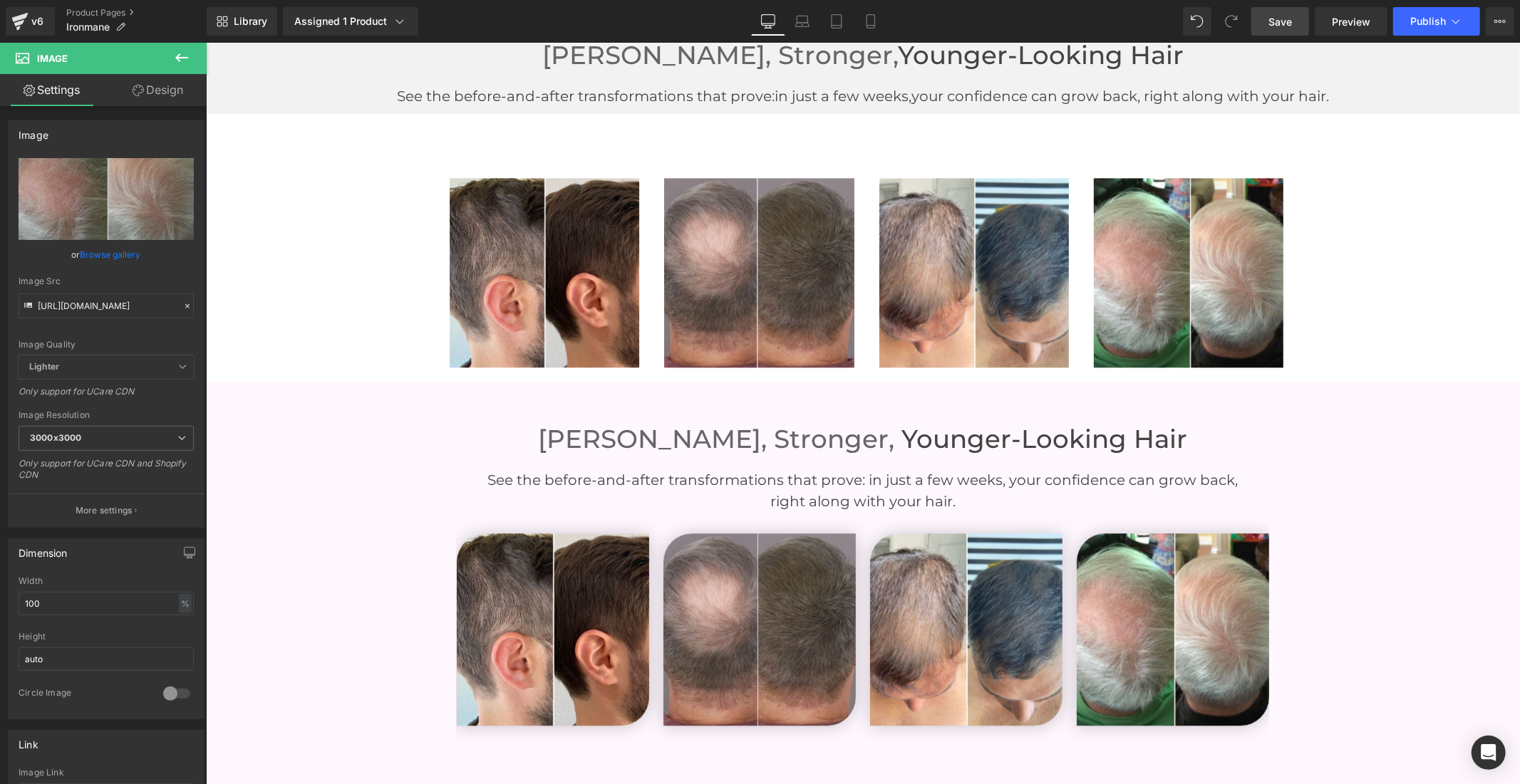
scroll to position [2978, 0]
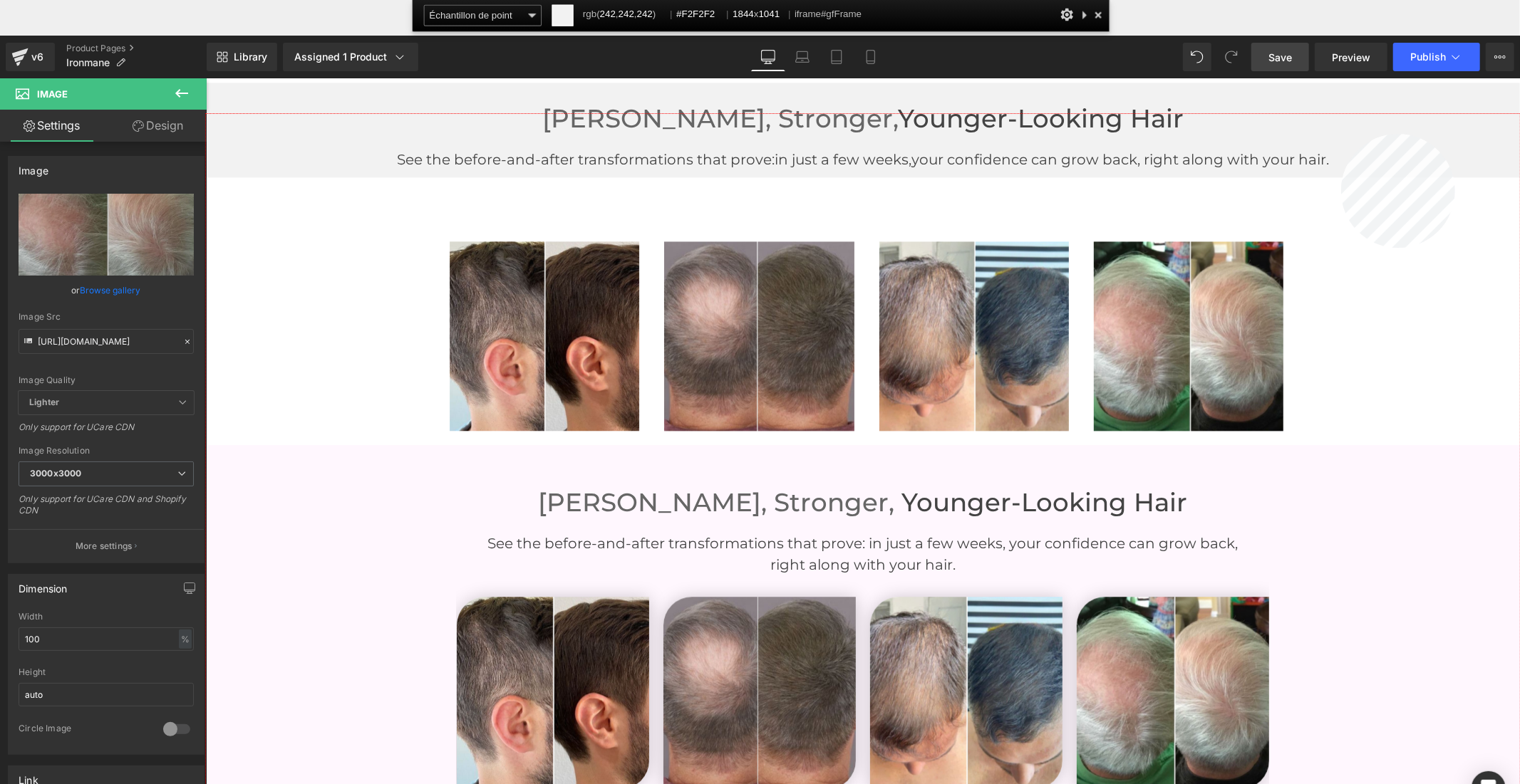
click at [1455, 134] on div at bounding box center [862, 485] width 1313 height 741
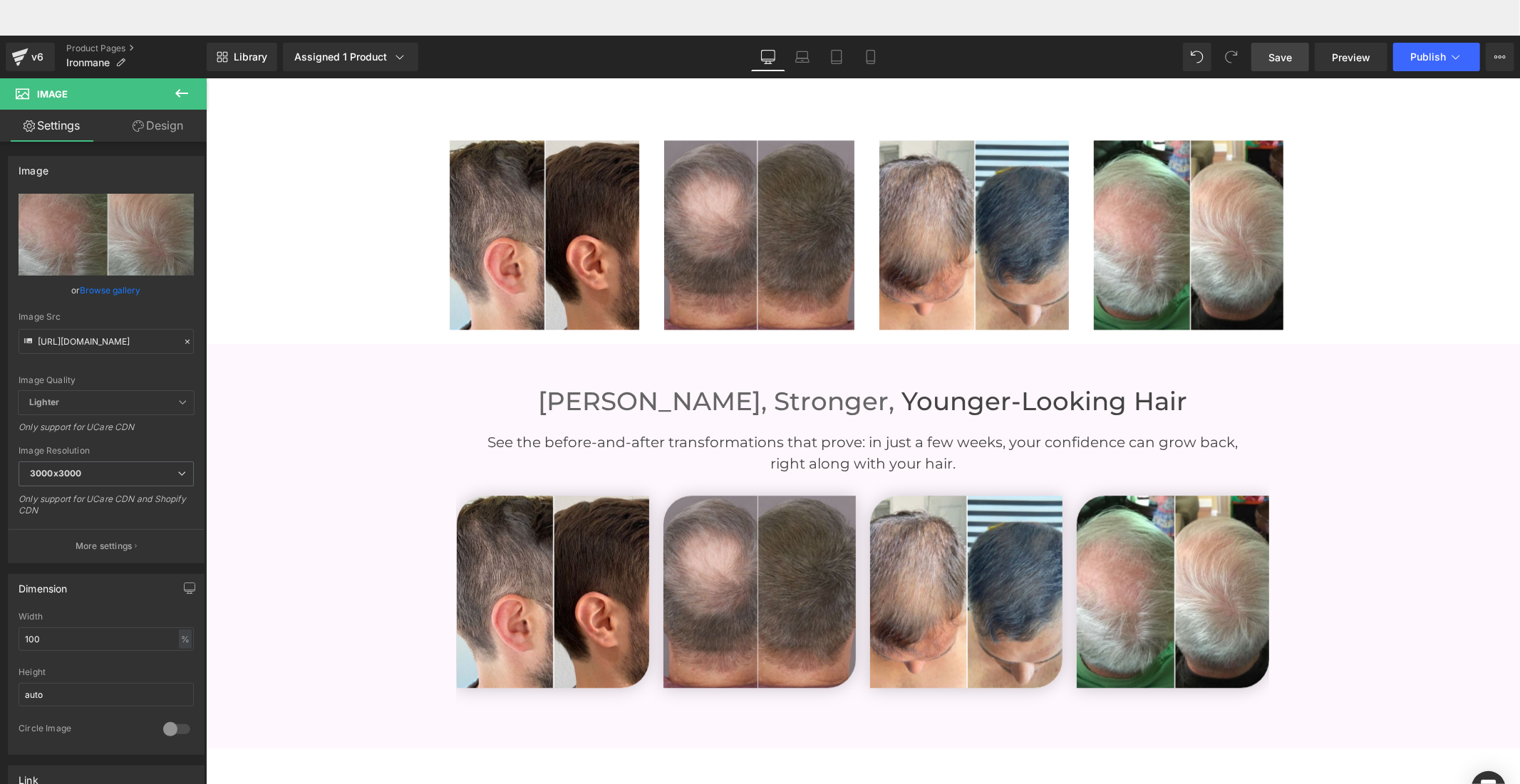
scroll to position [3294, 0]
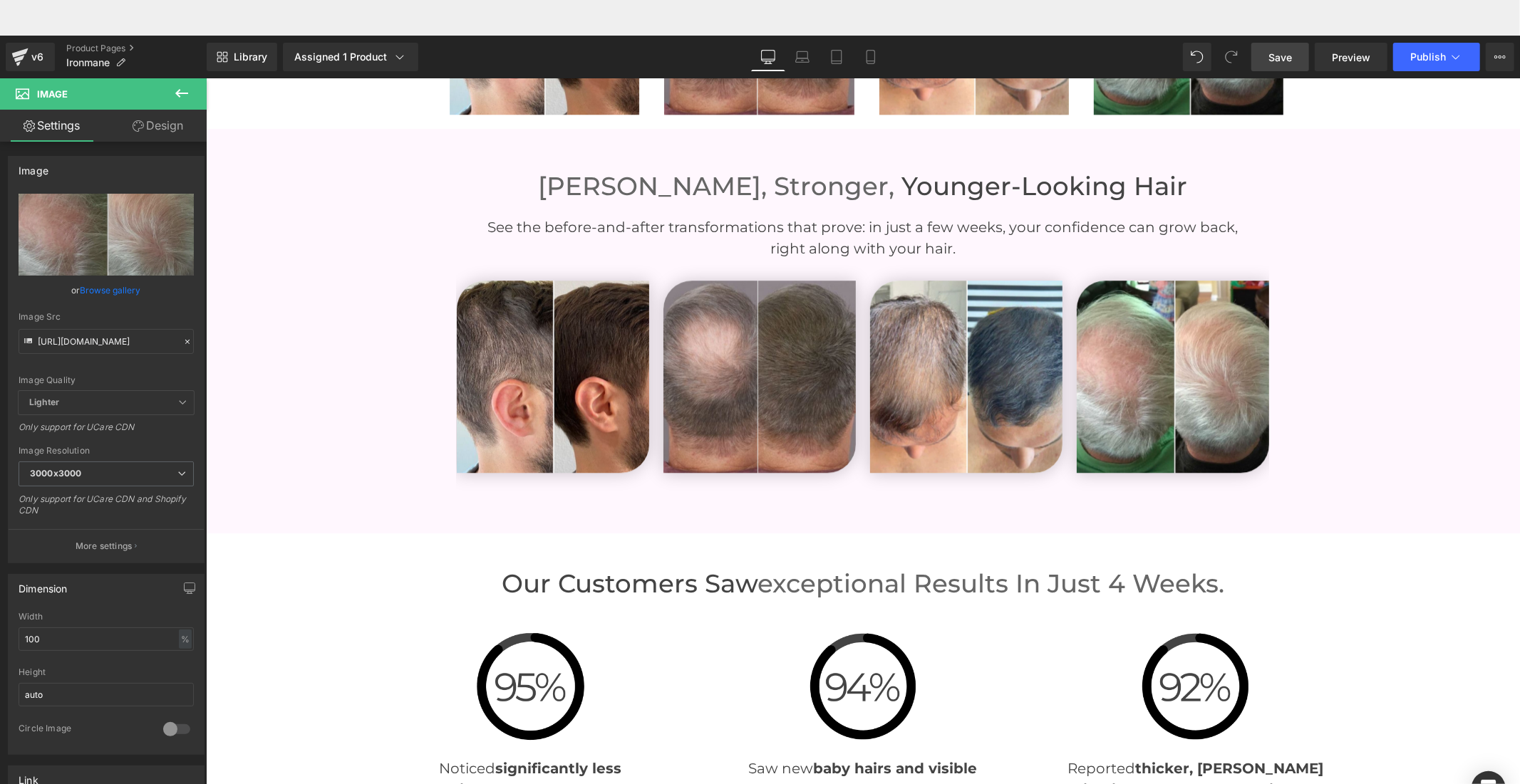
click at [1375, 265] on div "[PERSON_NAME], Stronger, Younger-Looking Hair Heading See the before-and-after …" at bounding box center [861, 337] width 1313 height 376
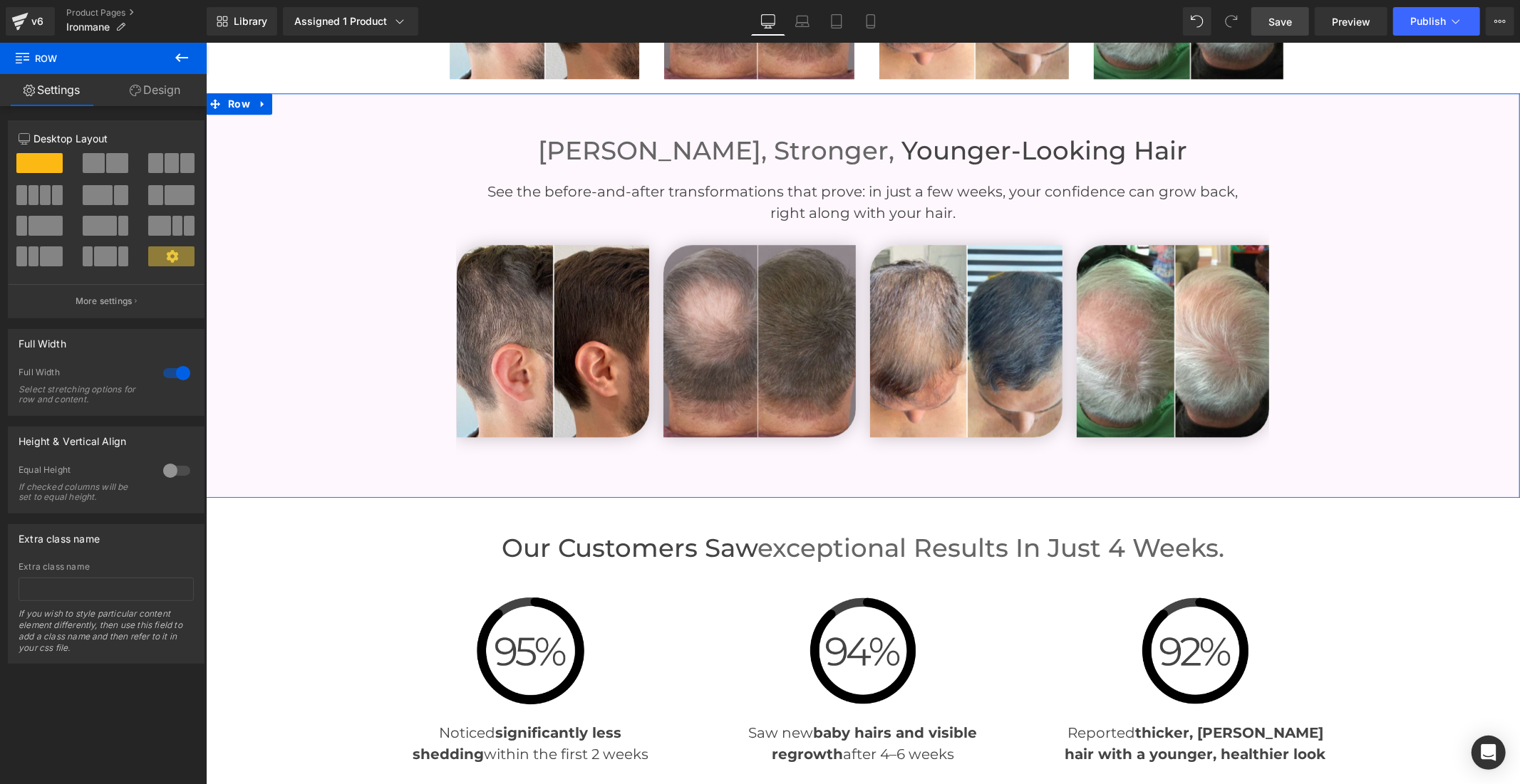
click at [138, 83] on link "Design" at bounding box center [154, 90] width 103 height 32
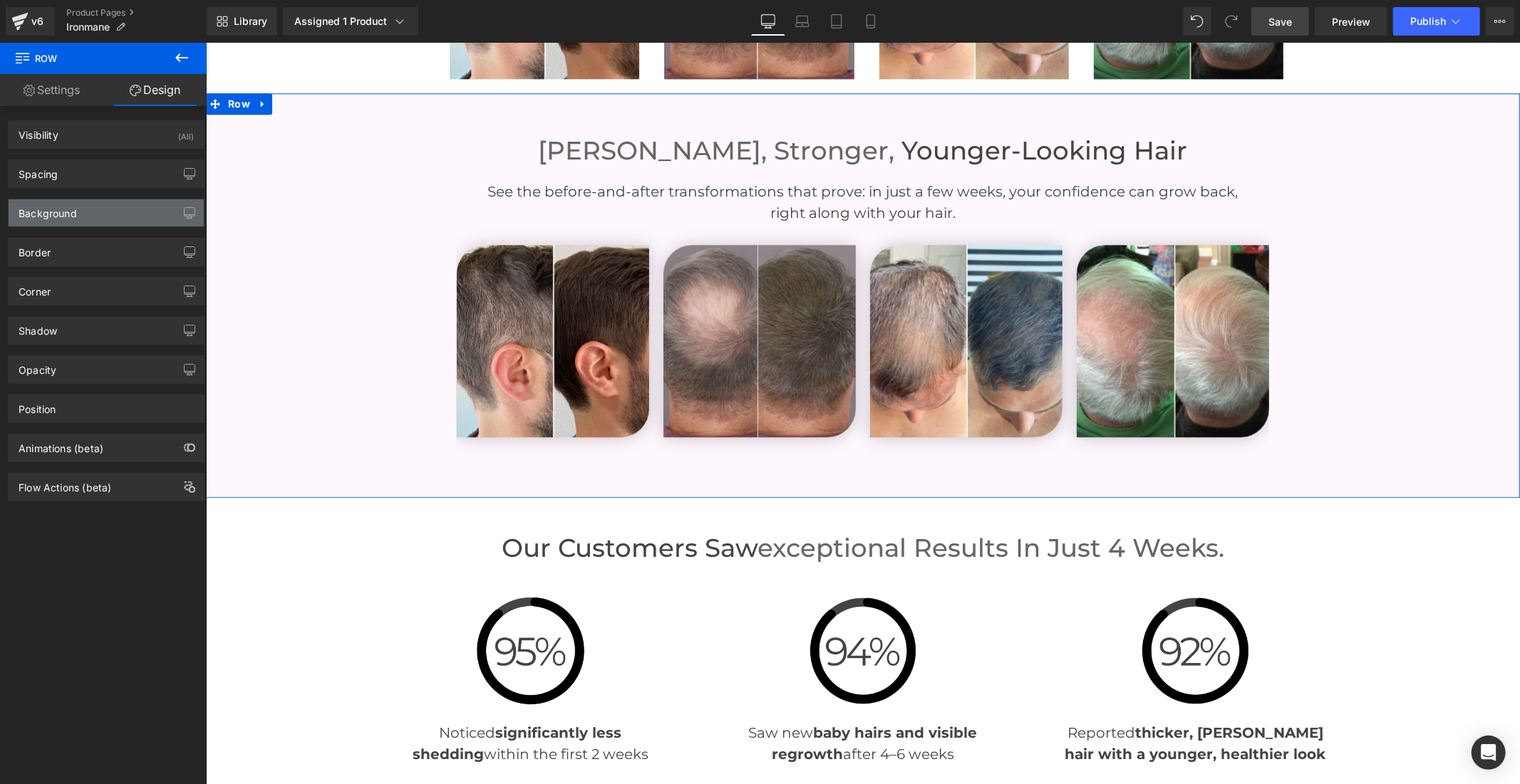
click at [93, 203] on div "Background" at bounding box center [106, 213] width 195 height 27
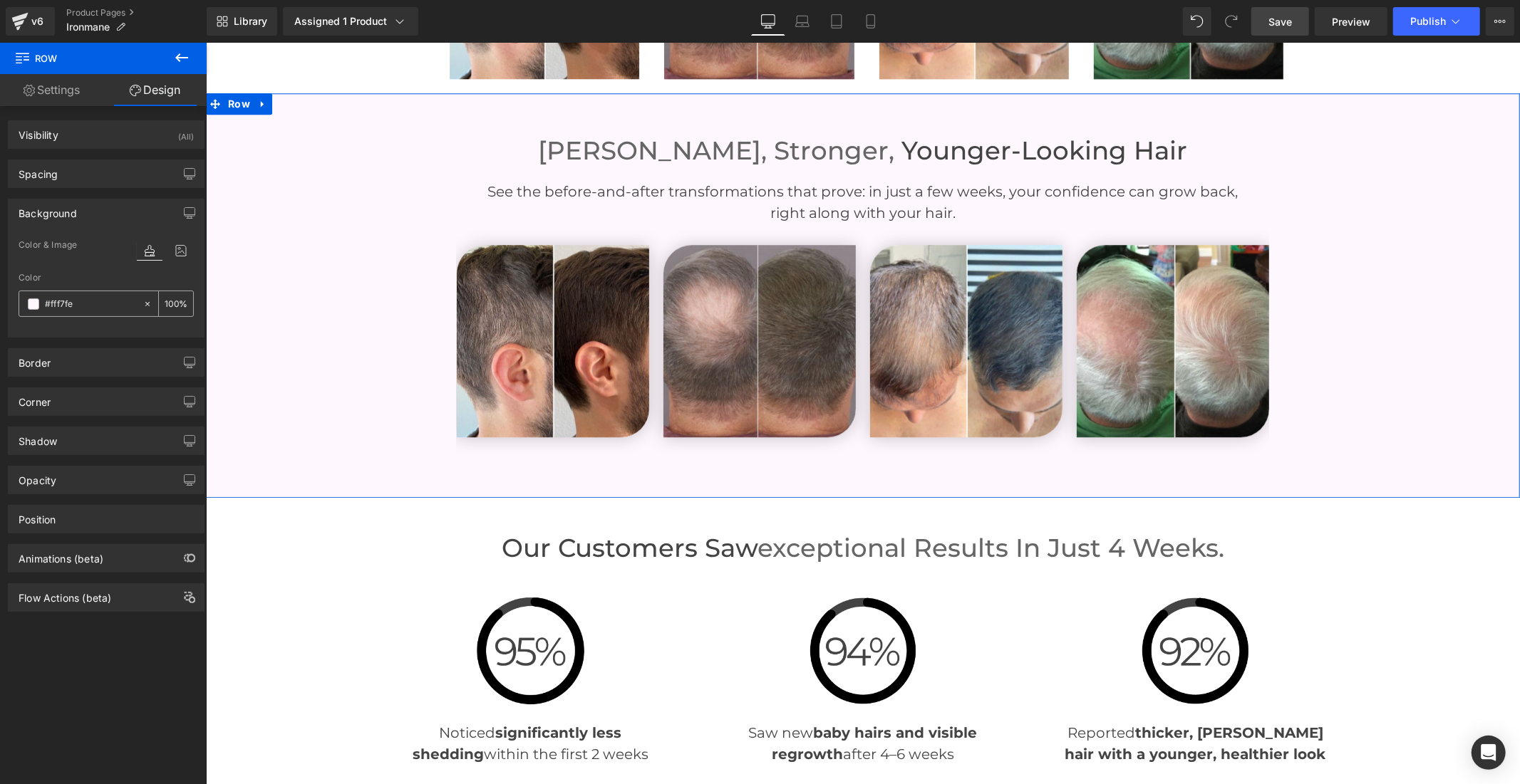
click at [114, 307] on input "#fff7fe" at bounding box center [90, 304] width 91 height 15
paste input "F2F2F2"
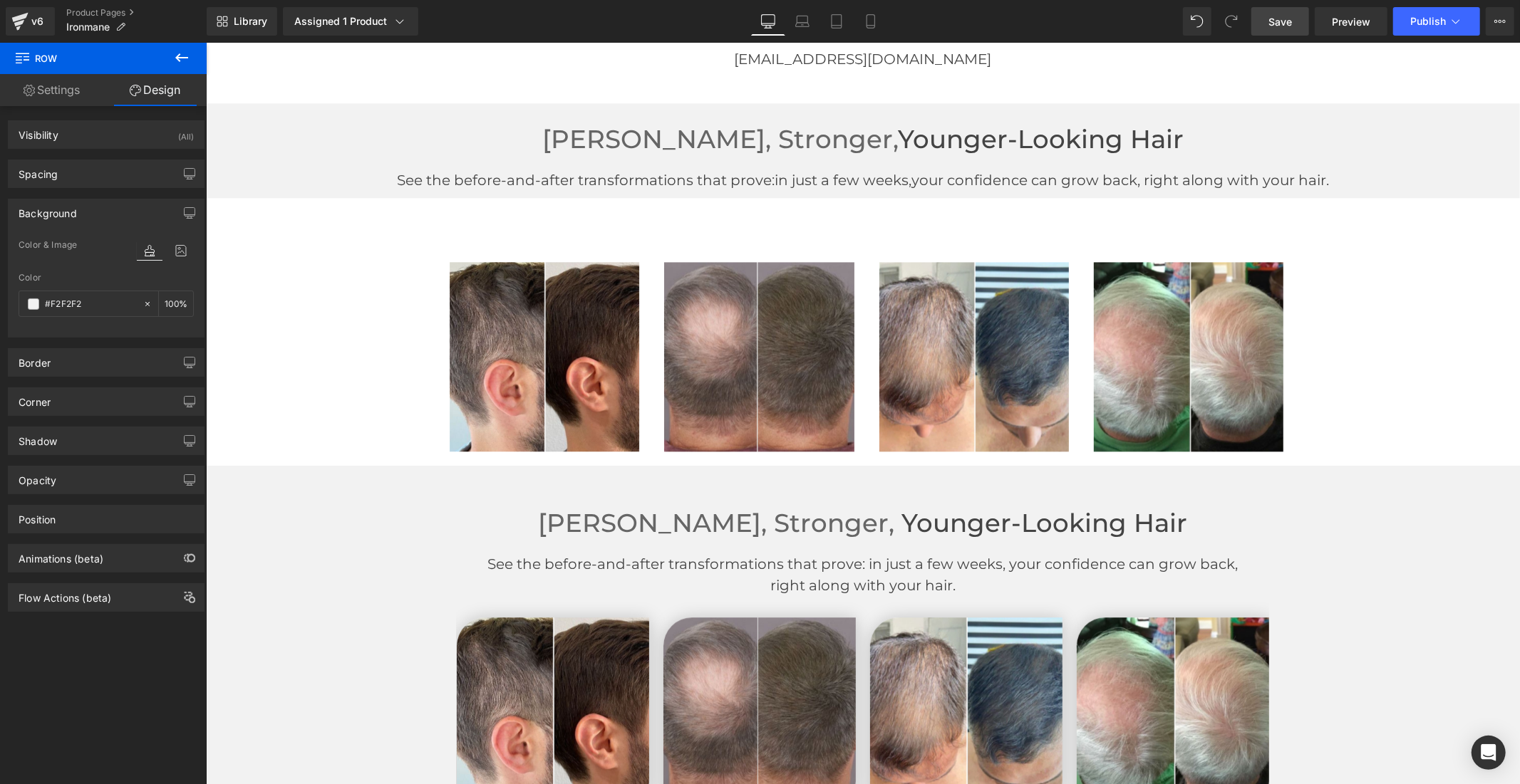
scroll to position [2899, 0]
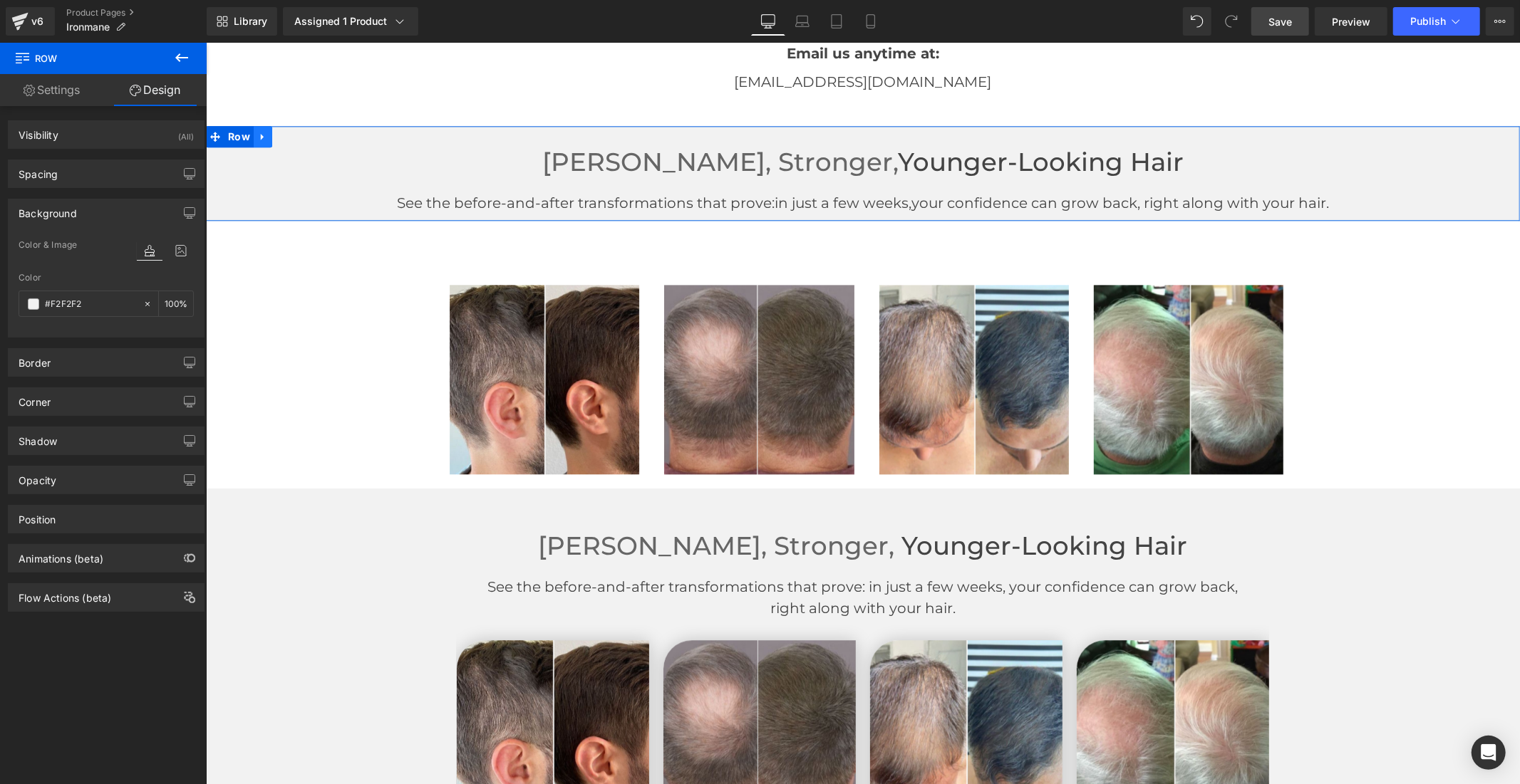
type input "#F2F2F2"
click at [260, 136] on icon at bounding box center [261, 136] width 3 height 7
click at [296, 136] on icon at bounding box center [300, 136] width 10 height 10
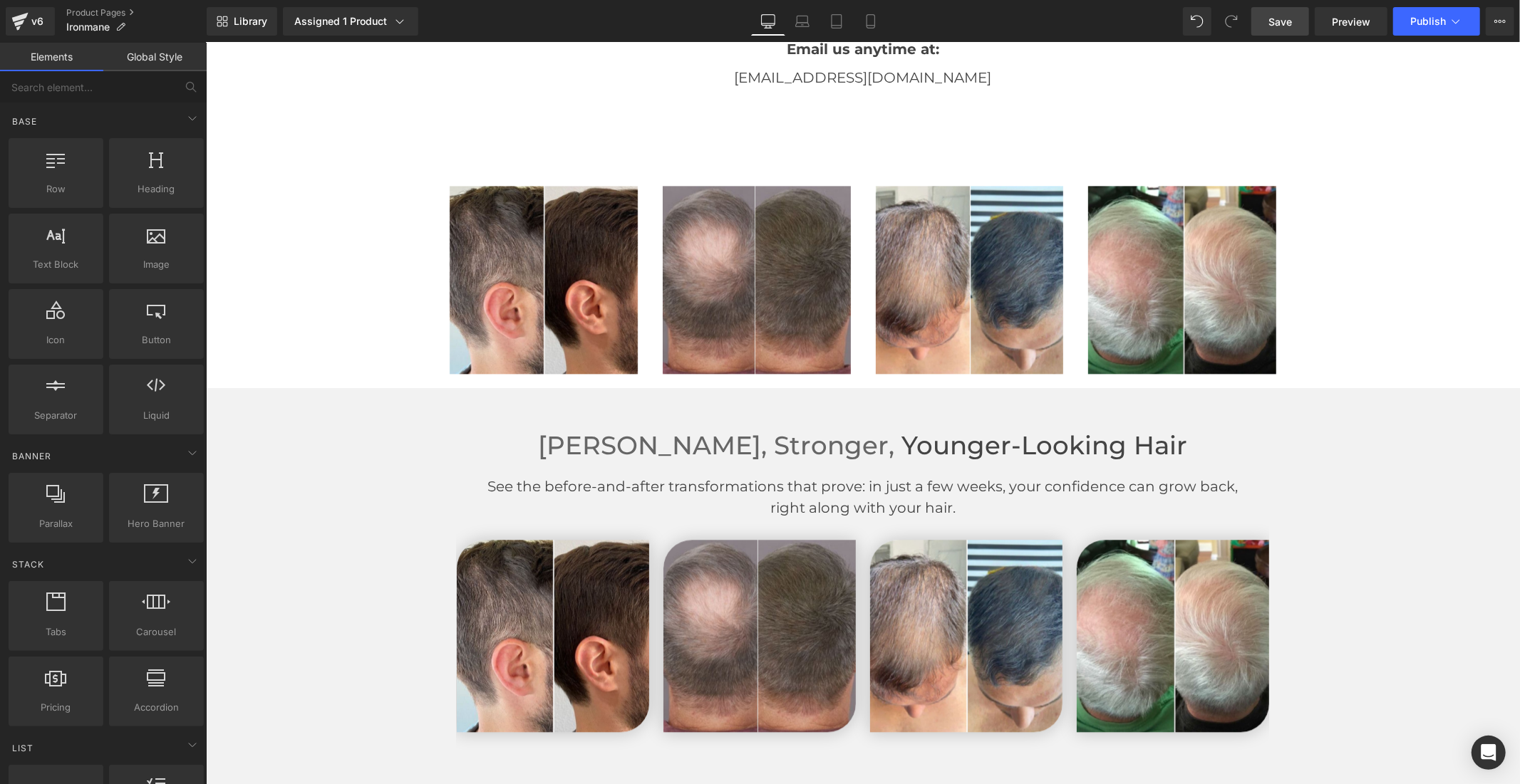
scroll to position [2895, 0]
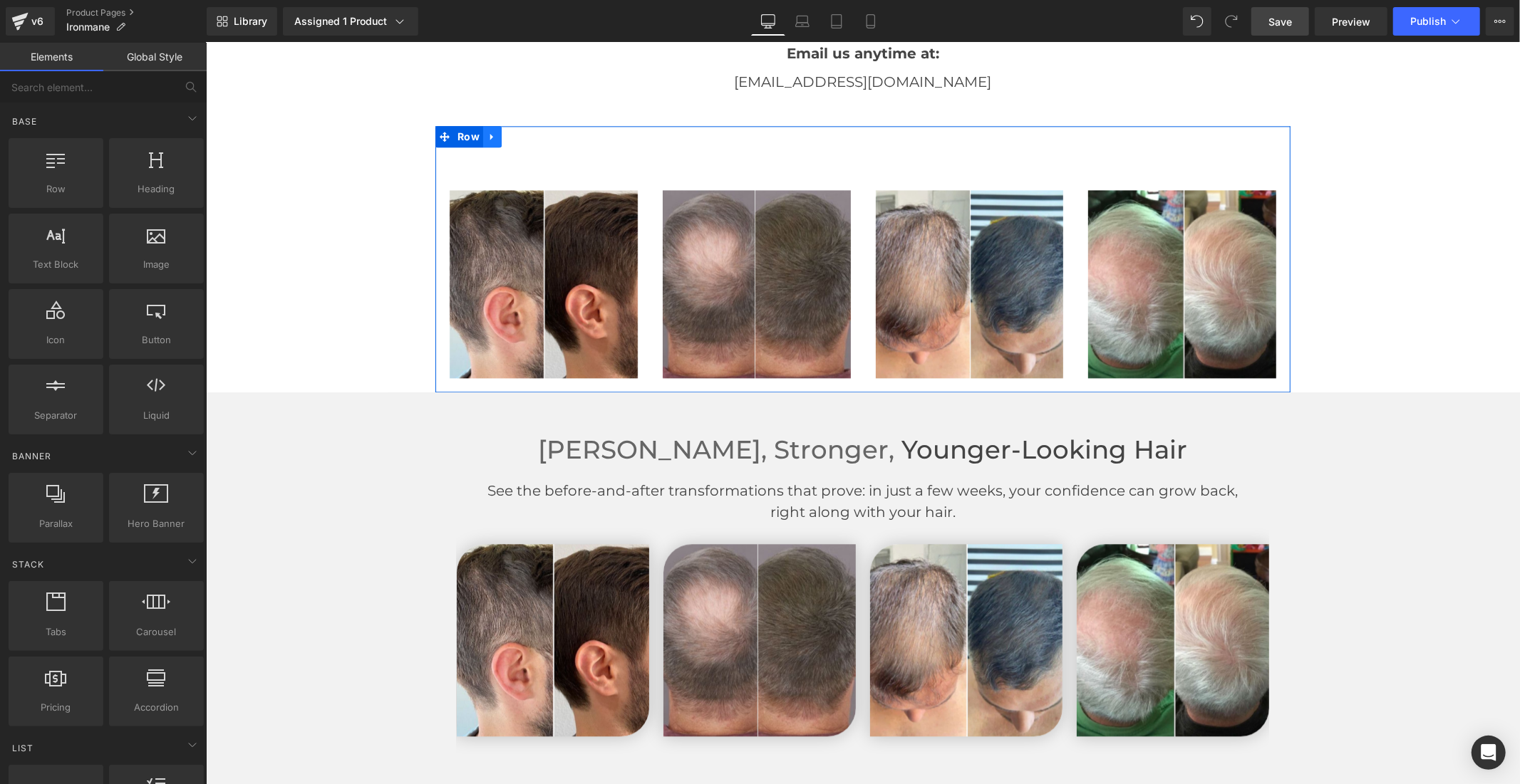
click at [490, 139] on icon at bounding box center [492, 136] width 10 height 11
click at [524, 131] on icon at bounding box center [529, 136] width 10 height 10
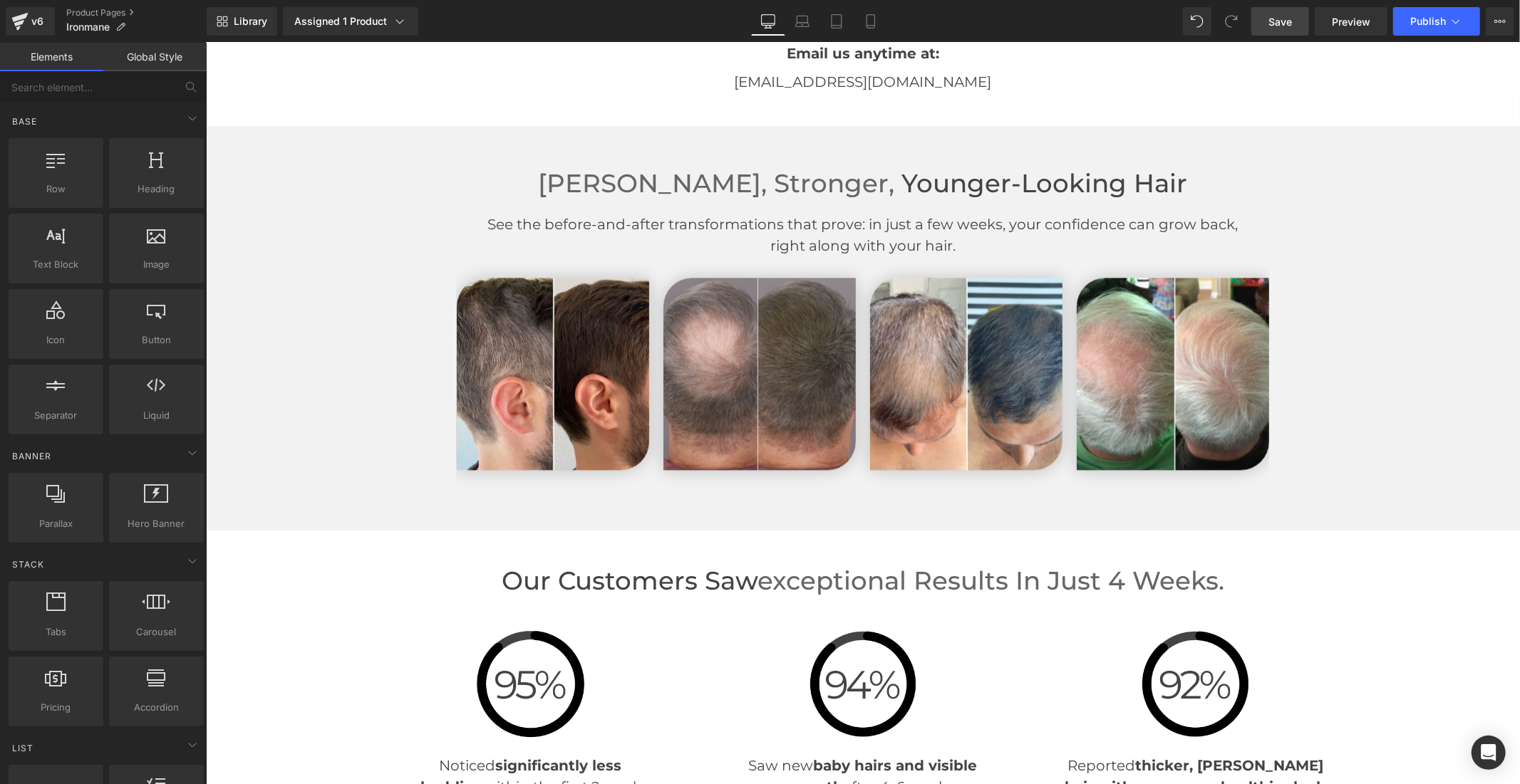
click at [1287, 23] on span "Save" at bounding box center [1280, 22] width 24 height 15
click at [1264, 25] on link "Save" at bounding box center [1280, 20] width 58 height 28
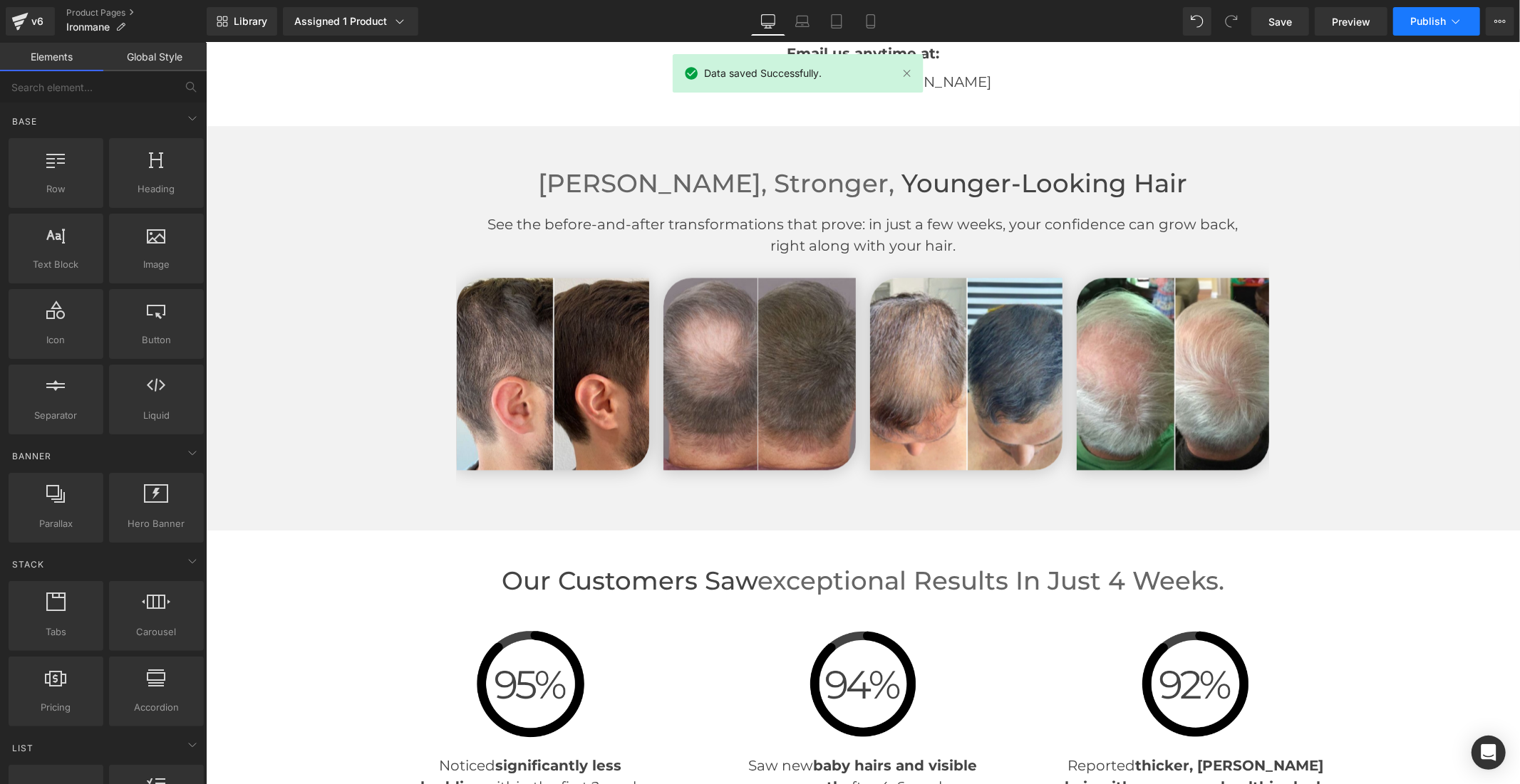
click at [1406, 16] on button "Publish" at bounding box center [1436, 20] width 87 height 28
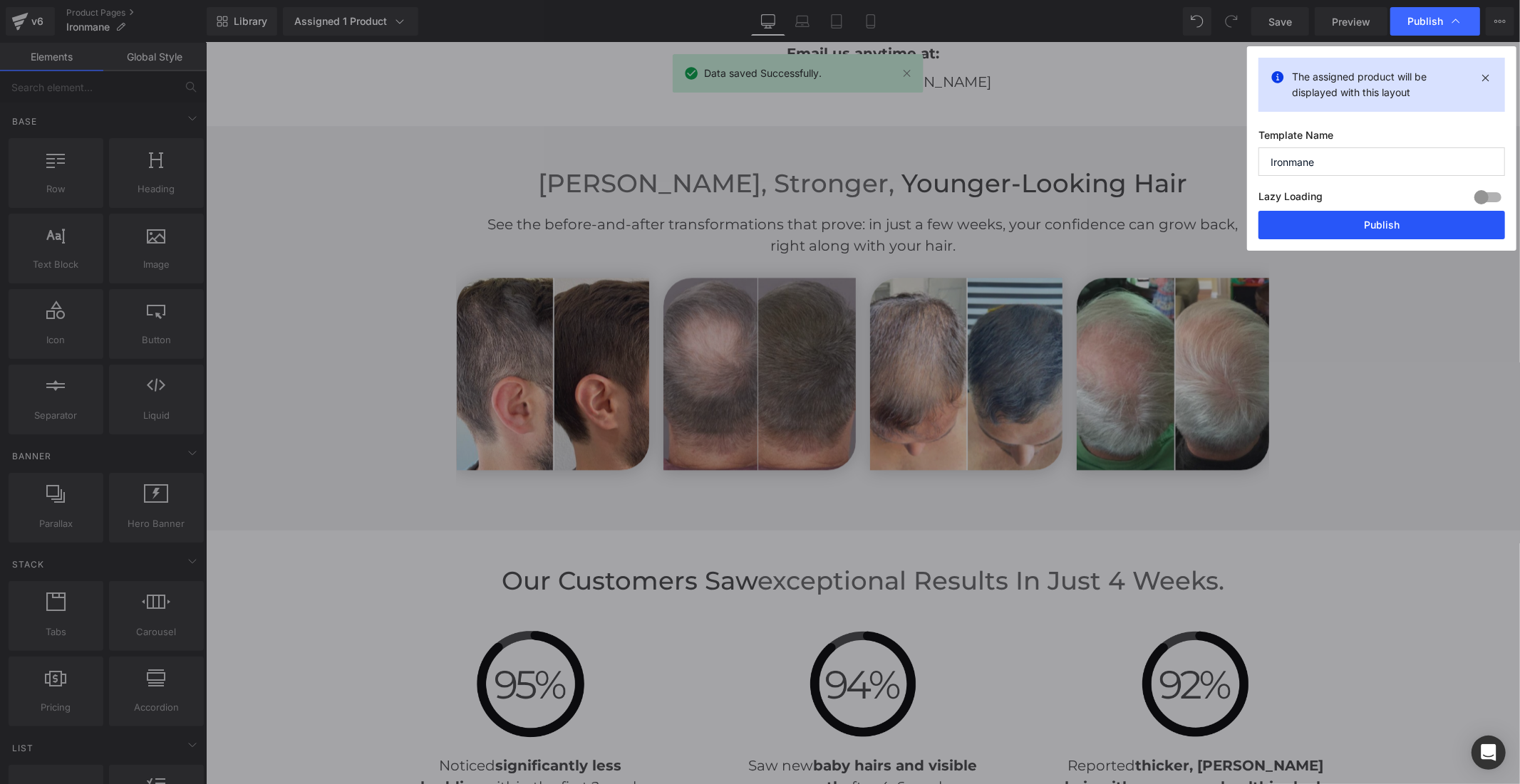
drag, startPoint x: 1401, startPoint y: 225, endPoint x: 1193, endPoint y: 183, distance: 212.2
click at [1401, 225] on button "Publish" at bounding box center [1381, 224] width 247 height 28
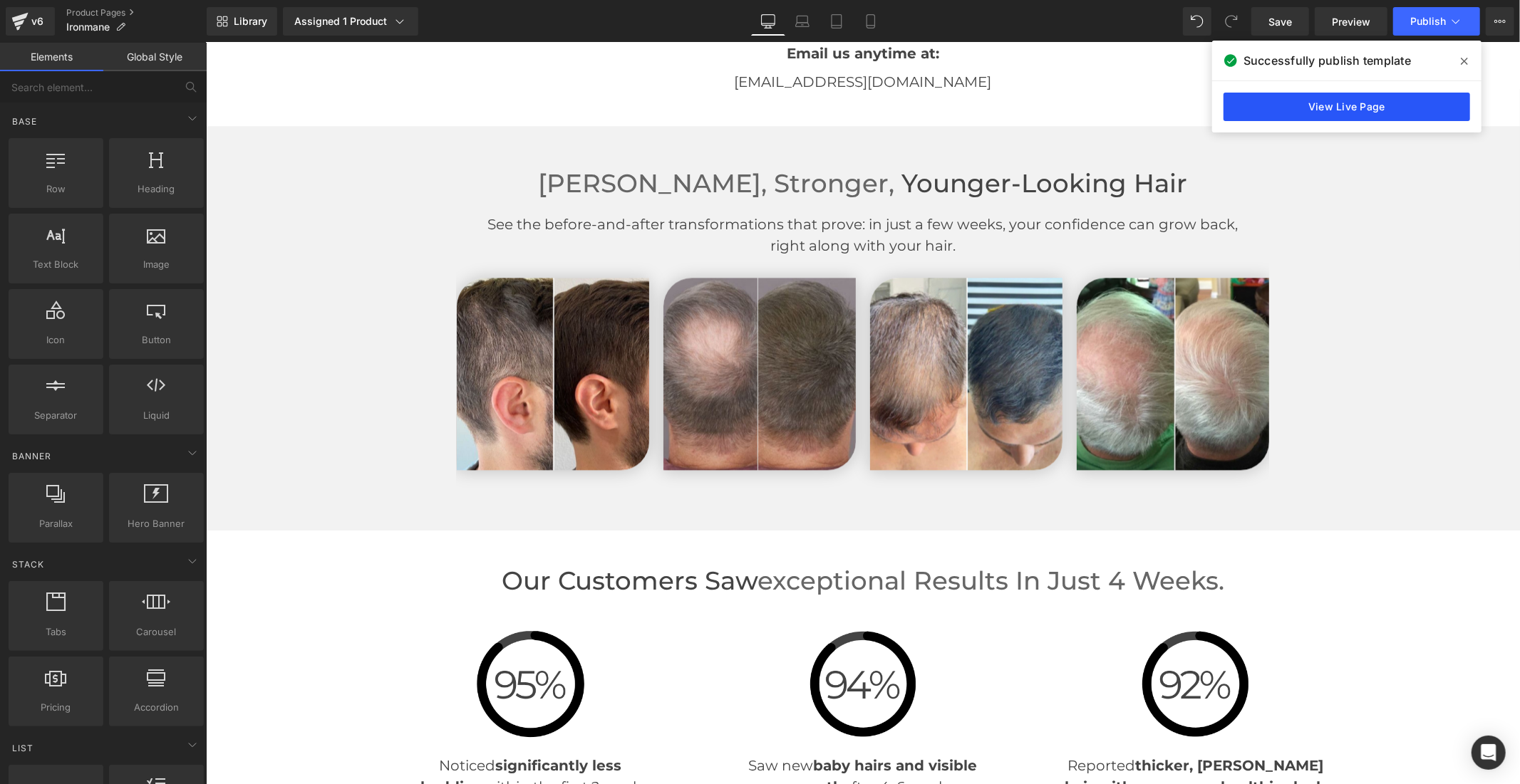
click at [1340, 110] on link "View Live Page" at bounding box center [1346, 107] width 247 height 28
